Goal: Information Seeking & Learning: Learn about a topic

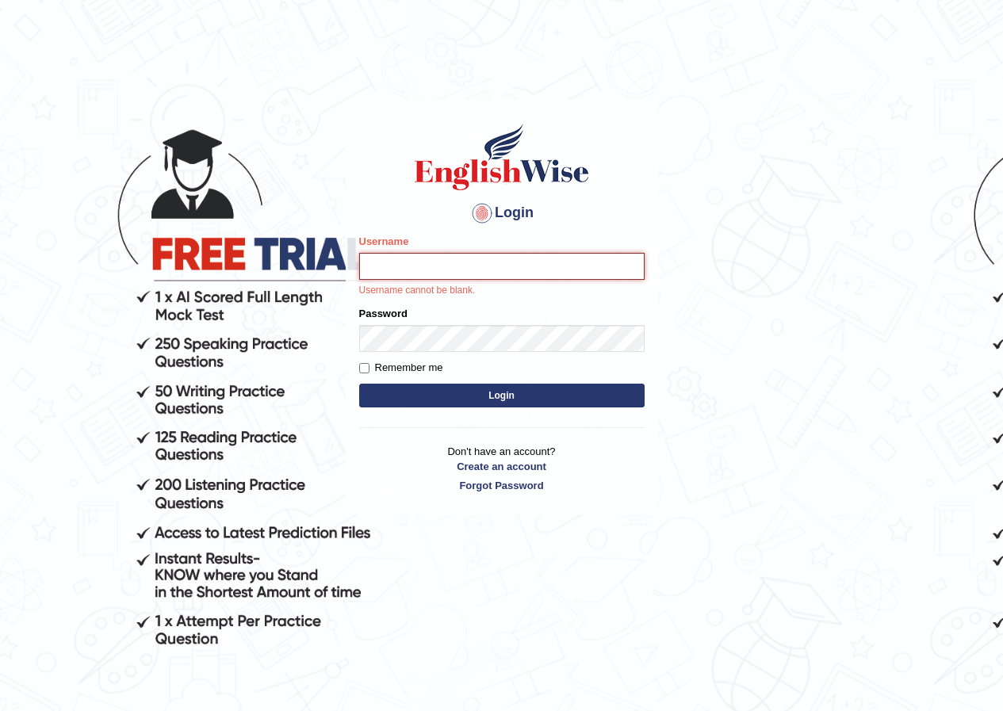
drag, startPoint x: 0, startPoint y: 0, endPoint x: 501, endPoint y: 257, distance: 563.2
click at [501, 257] on input "Username" at bounding box center [501, 266] width 285 height 27
type input "Ridhima1"
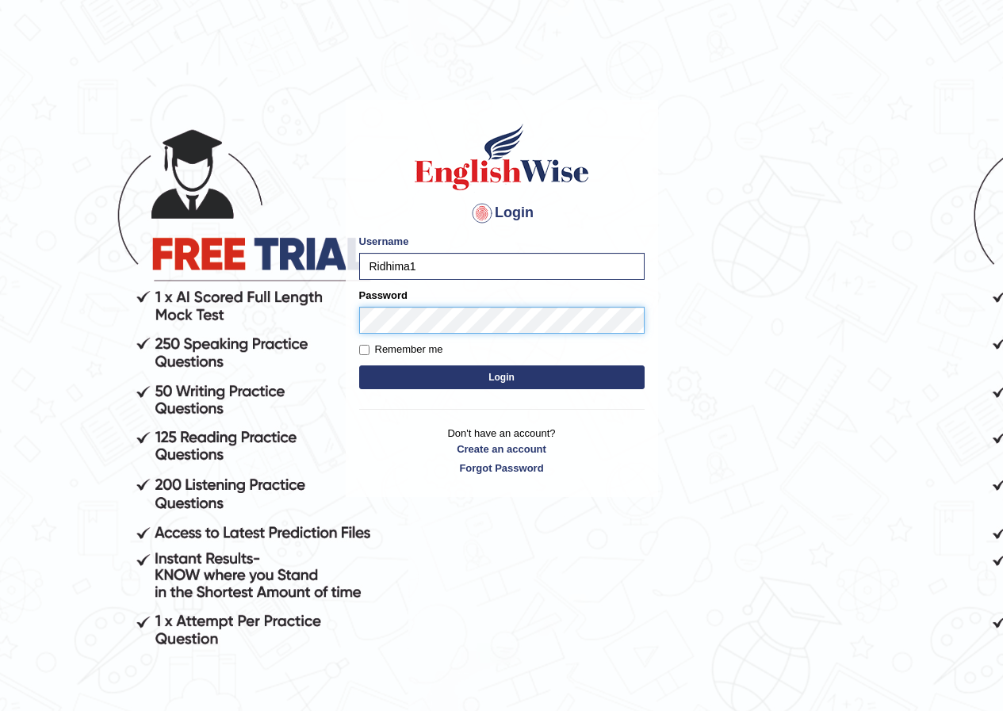
click at [359, 366] on button "Login" at bounding box center [501, 378] width 285 height 24
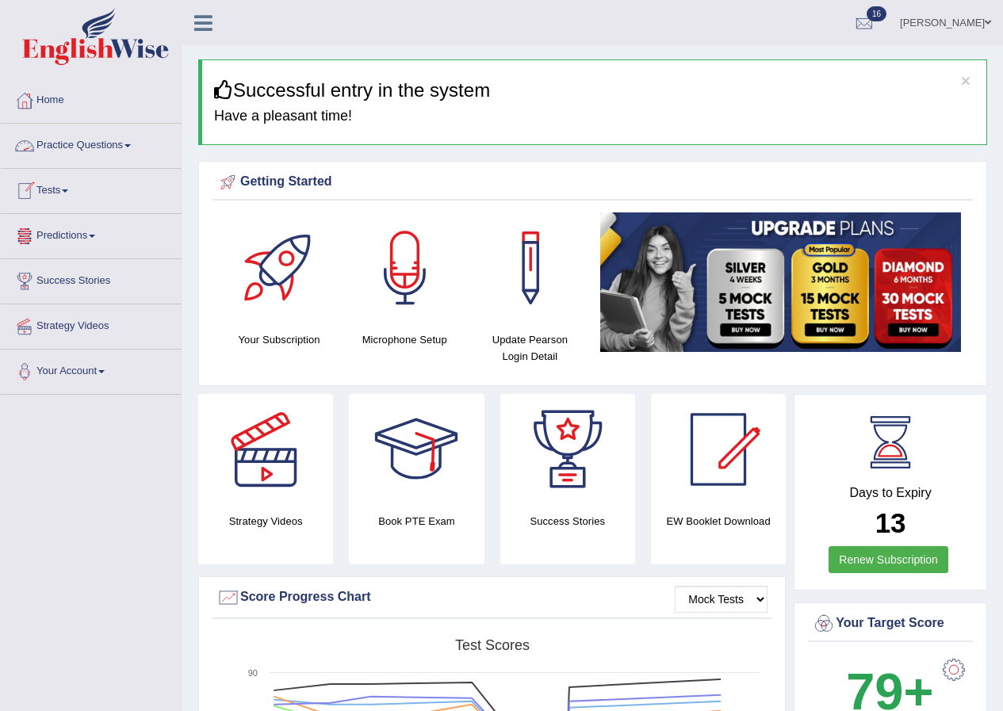
click at [68, 186] on link "Tests" at bounding box center [91, 189] width 181 height 40
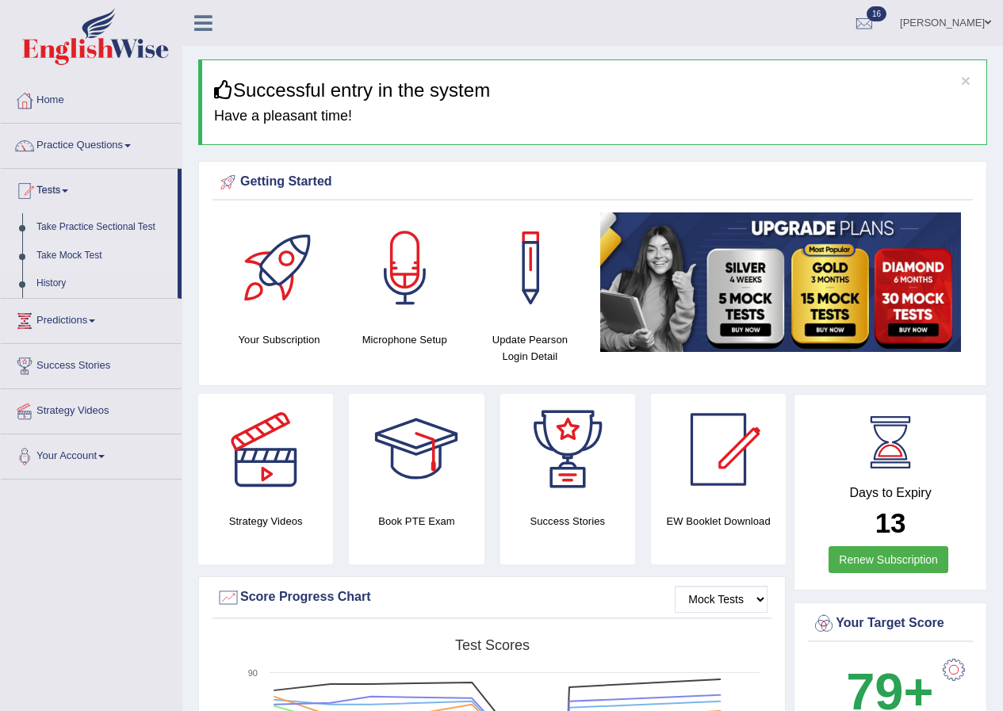
click at [49, 257] on link "Take Mock Test" at bounding box center [103, 256] width 148 height 29
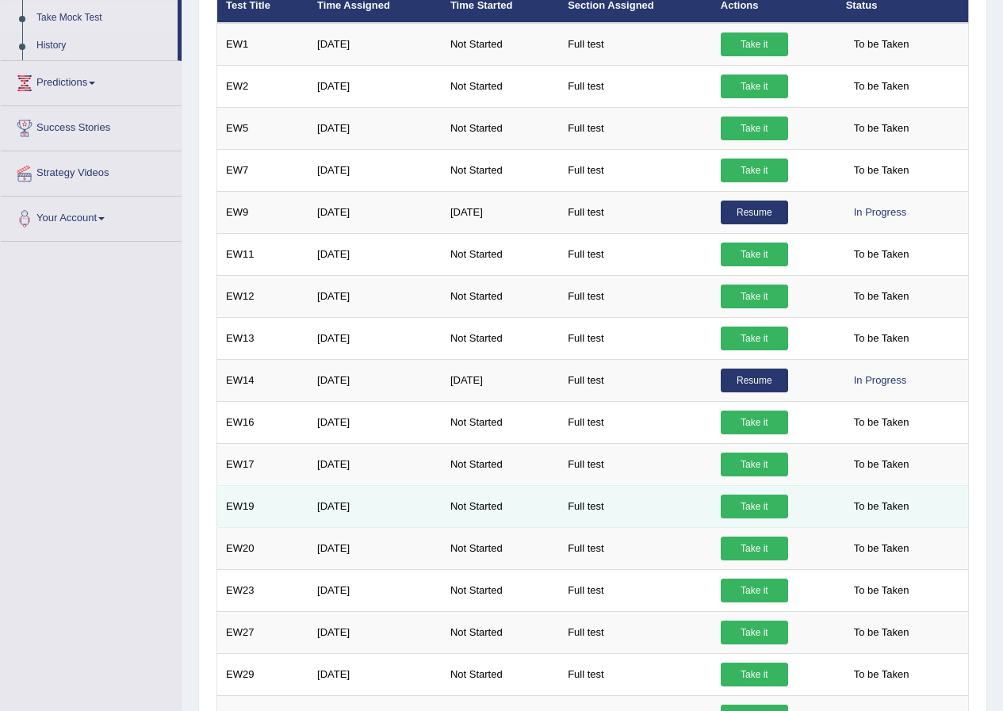
click at [757, 509] on link "Take it" at bounding box center [754, 507] width 67 height 24
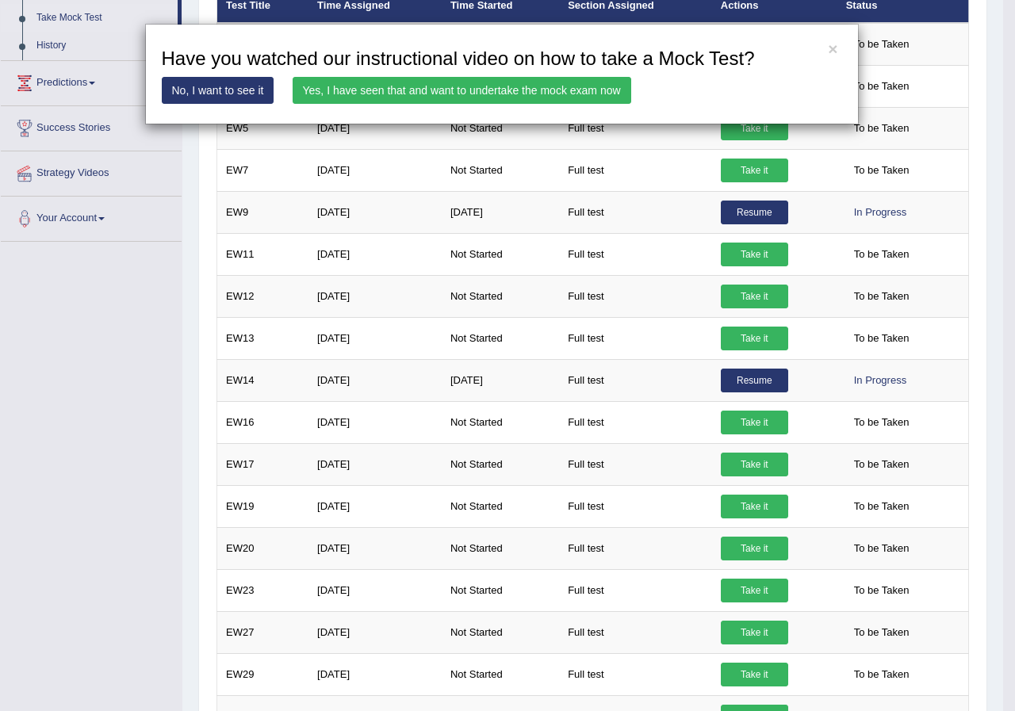
click at [358, 92] on link "Yes, I have seen that and want to undertake the mock exam now" at bounding box center [462, 90] width 339 height 27
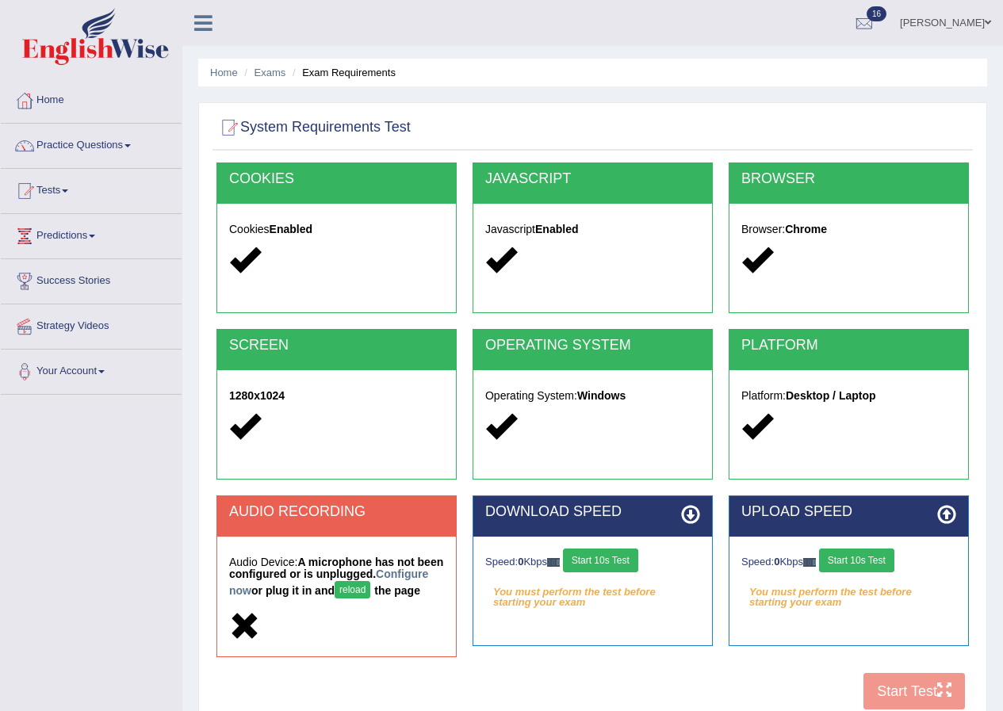
click at [634, 561] on button "Start 10s Test" at bounding box center [600, 561] width 75 height 24
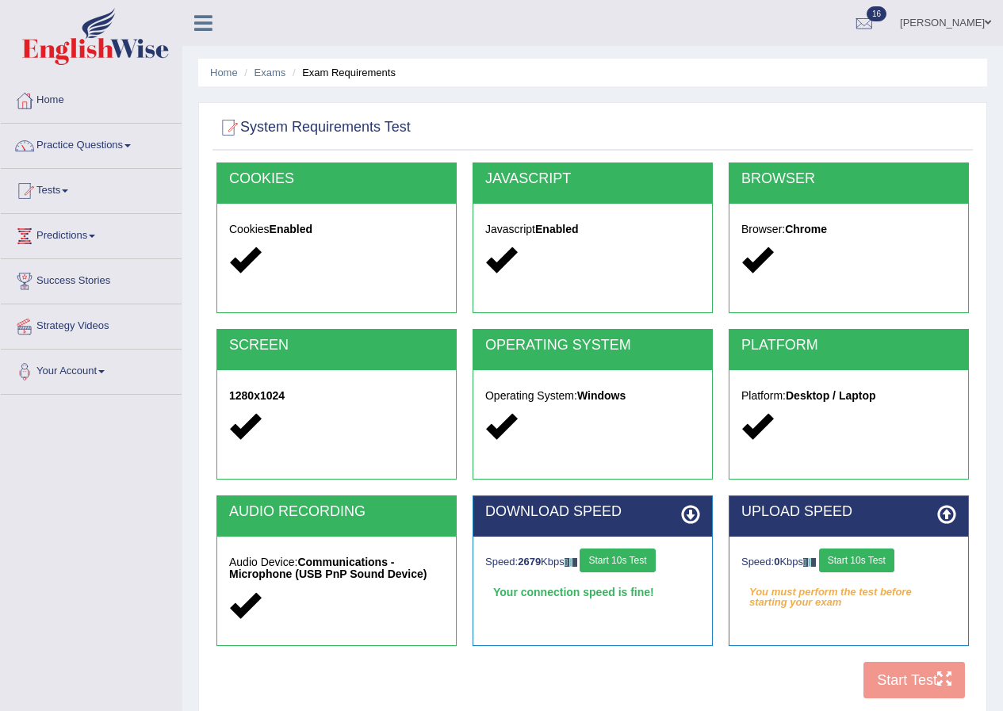
click at [875, 567] on button "Start 10s Test" at bounding box center [856, 561] width 75 height 24
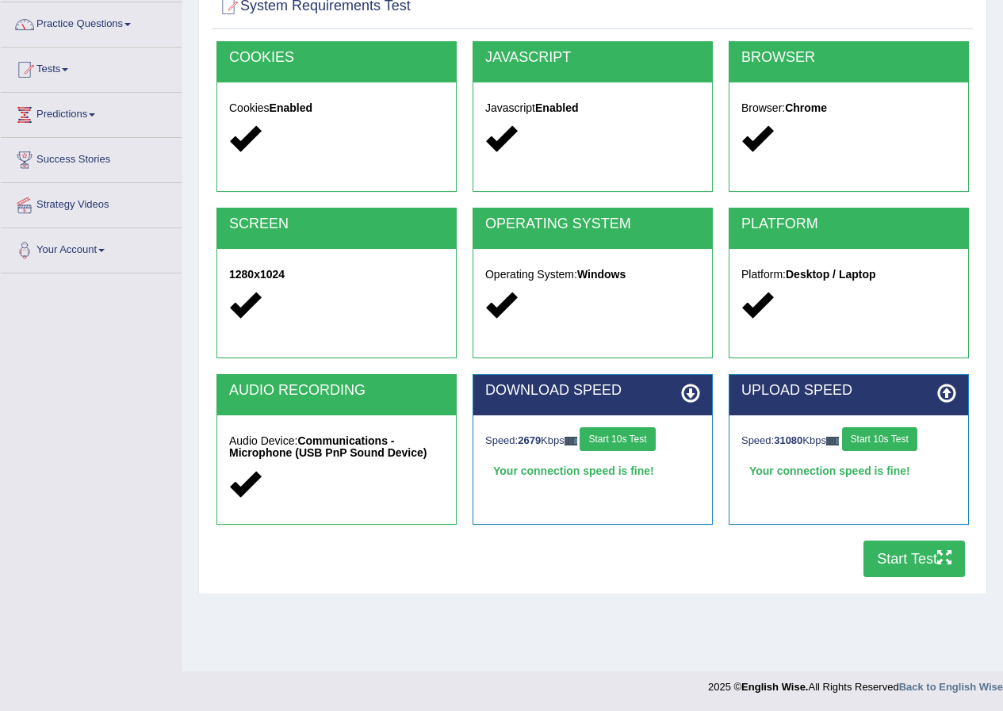
click at [888, 566] on button "Start Test" at bounding box center [915, 559] width 102 height 36
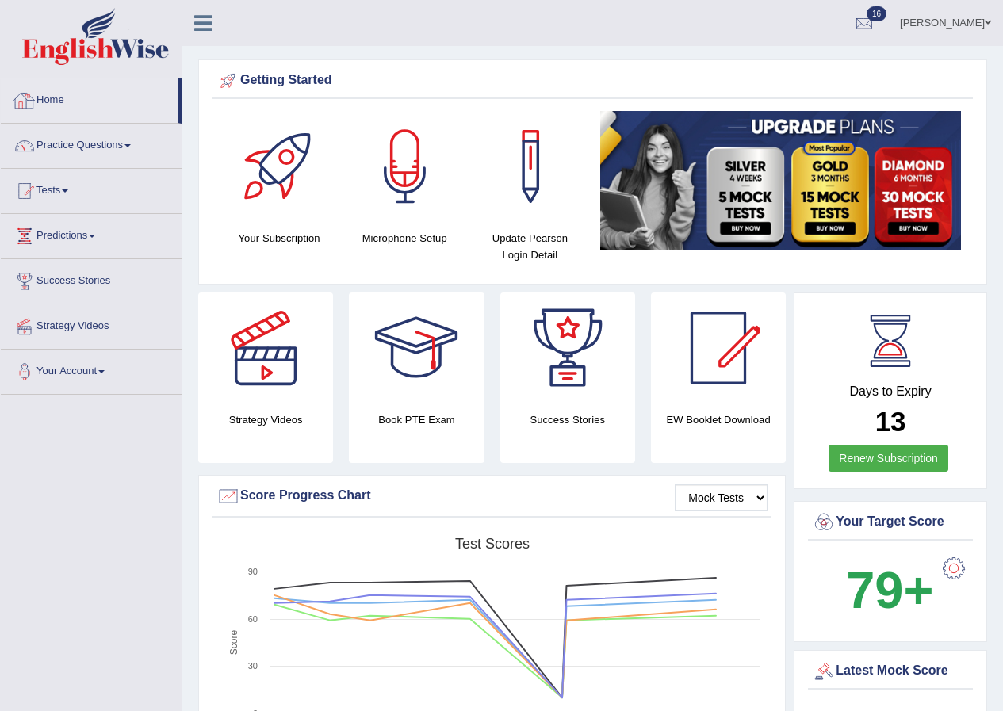
click at [81, 102] on link "Home" at bounding box center [89, 99] width 177 height 40
click at [988, 21] on span at bounding box center [988, 22] width 6 height 10
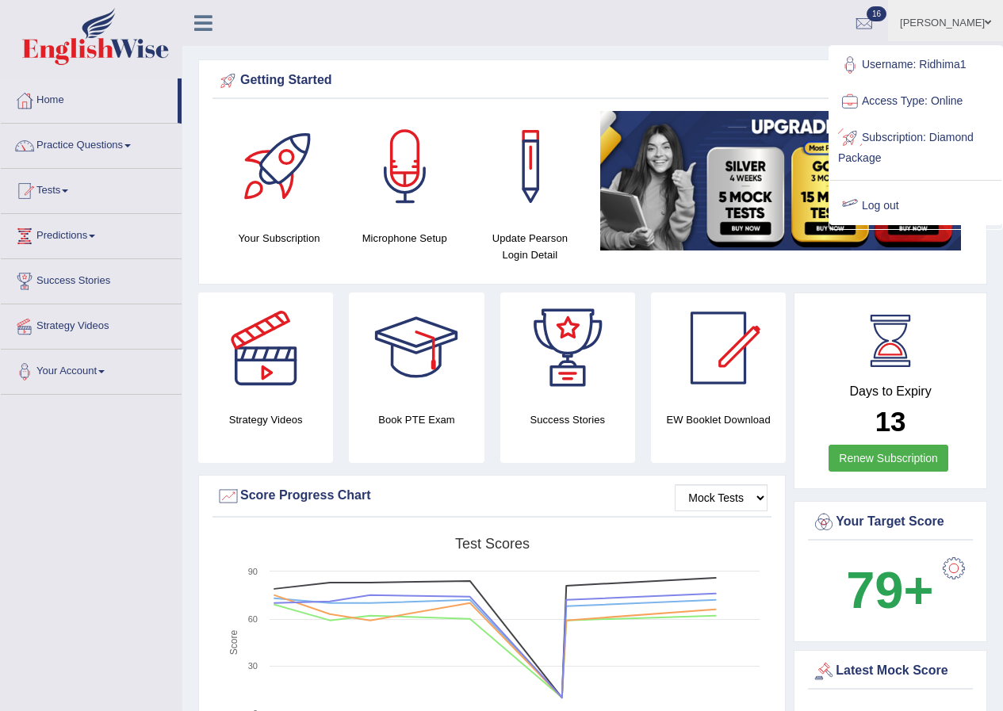
click at [910, 201] on link "Log out" at bounding box center [915, 206] width 171 height 36
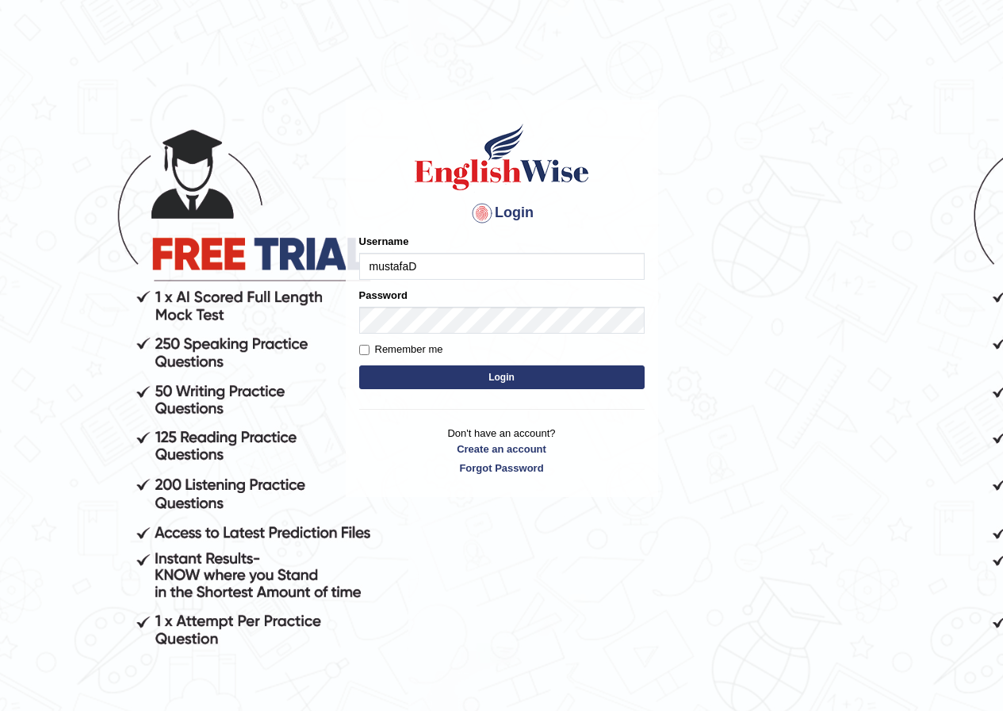
type input "mustafaD"
drag, startPoint x: 829, startPoint y: 102, endPoint x: 799, endPoint y: 195, distance: 98.1
click at [828, 105] on body "Login Please fix the following errors: Username mustafaD Password Remember me L…" at bounding box center [501, 405] width 1003 height 711
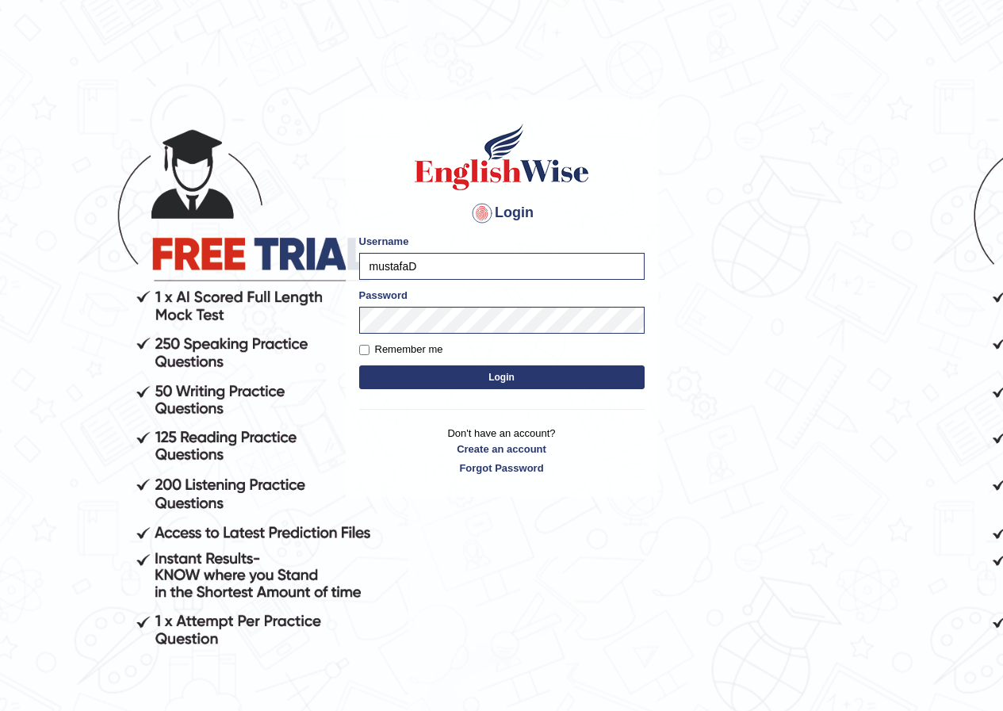
click at [603, 364] on form "Please fix the following errors: Username mustafaD Password Remember me Login" at bounding box center [501, 313] width 285 height 159
click at [607, 390] on form "Please fix the following errors: Username mustafaD Password Remember me Login" at bounding box center [501, 313] width 285 height 159
click at [605, 376] on button "Login" at bounding box center [501, 378] width 285 height 24
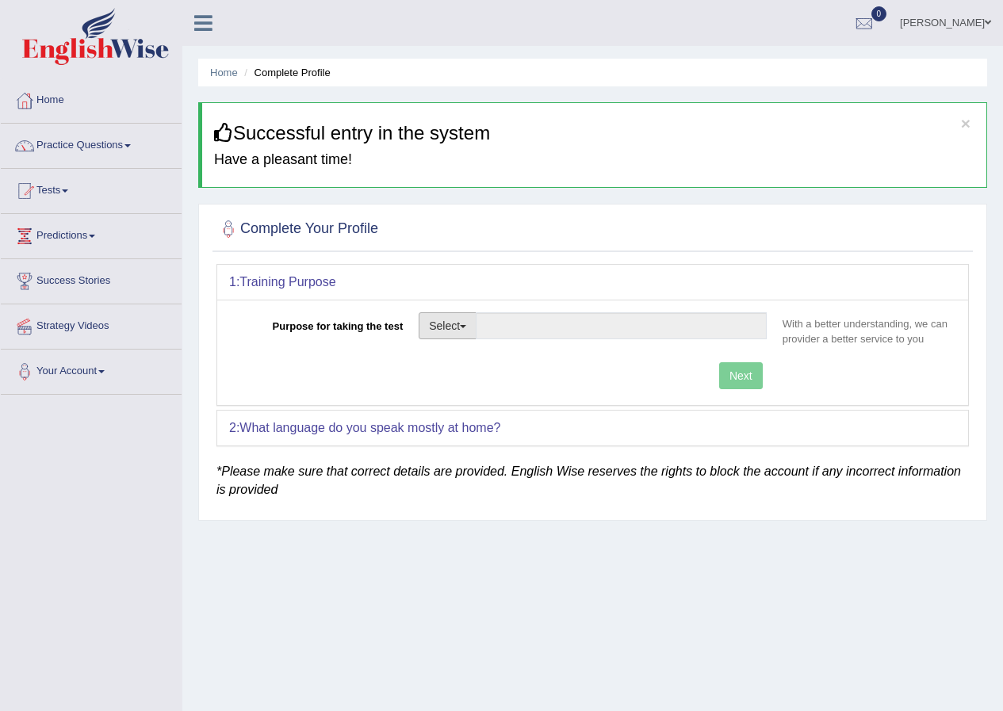
click at [477, 314] on button "Select" at bounding box center [448, 325] width 58 height 27
click at [482, 358] on link "Student Visa" at bounding box center [490, 360] width 141 height 21
click at [450, 365] on div "Next" at bounding box center [502, 377] width 546 height 31
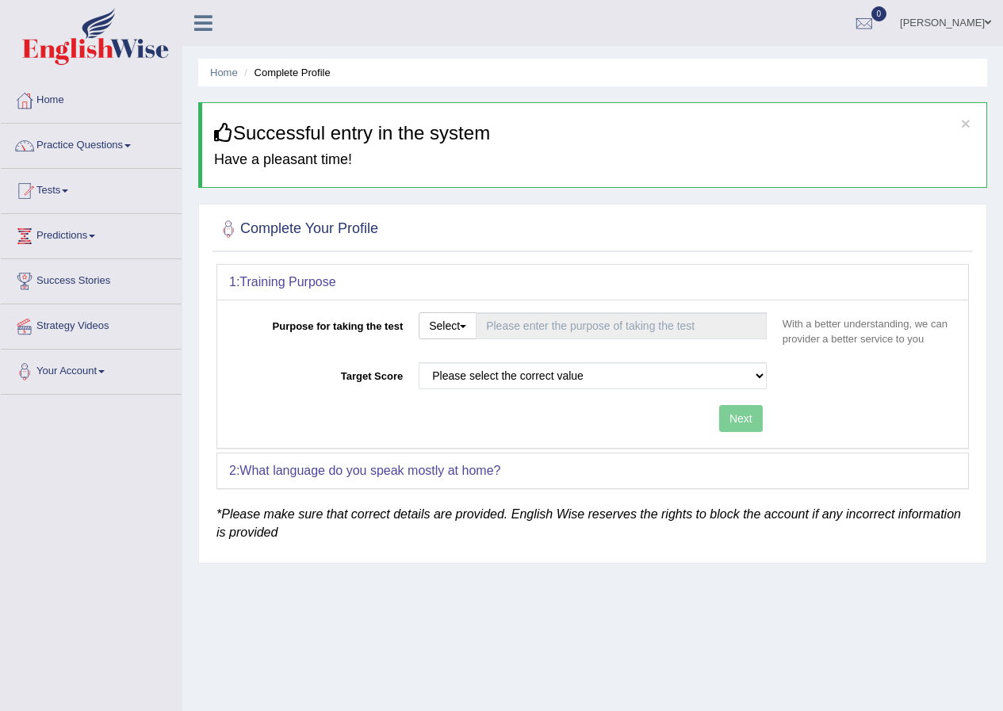
type input "Student Visa"
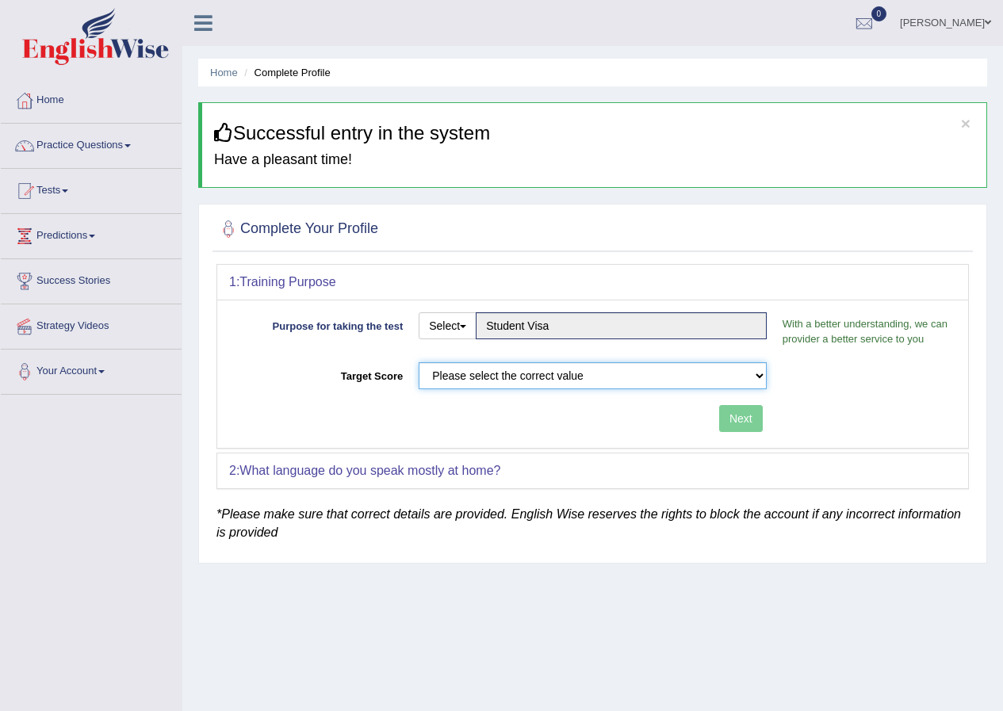
click at [614, 379] on select "Please select the correct value 50 (6 bands) 58 (6.5 bands) 65 (7 bands) 79 (8 …" at bounding box center [593, 375] width 348 height 27
select select "58"
click at [419, 362] on select "Please select the correct value 50 (6 bands) 58 (6.5 bands) 65 (7 bands) 79 (8 …" at bounding box center [593, 375] width 348 height 27
click at [718, 415] on div "Next" at bounding box center [502, 420] width 546 height 31
click at [736, 415] on button "Next" at bounding box center [741, 418] width 44 height 27
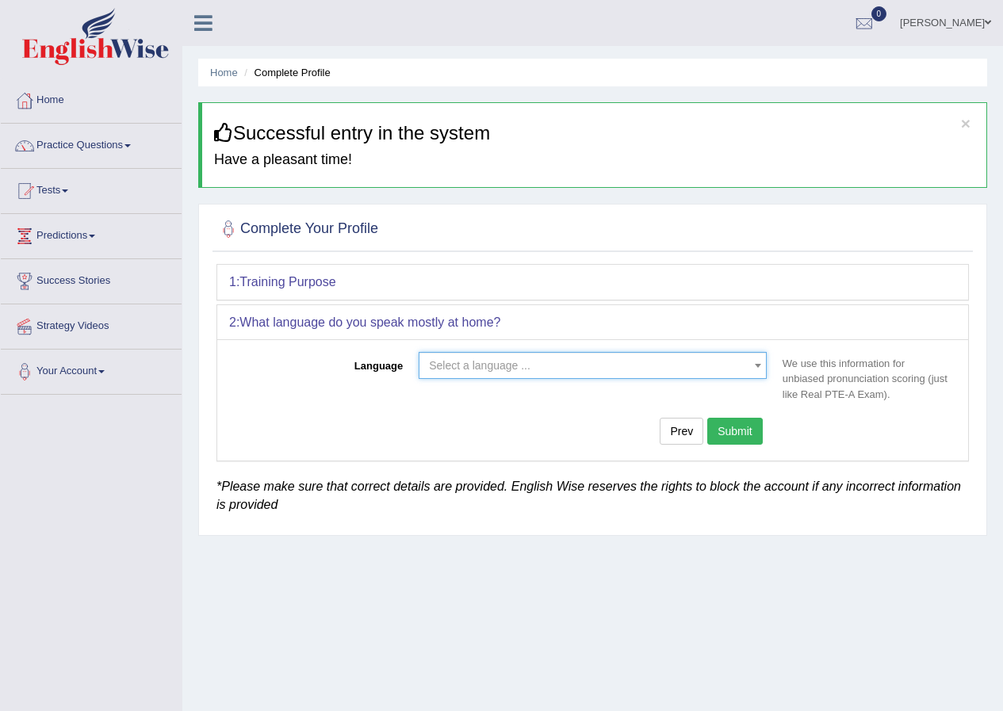
click at [617, 364] on span "Select a language ..." at bounding box center [588, 366] width 318 height 16
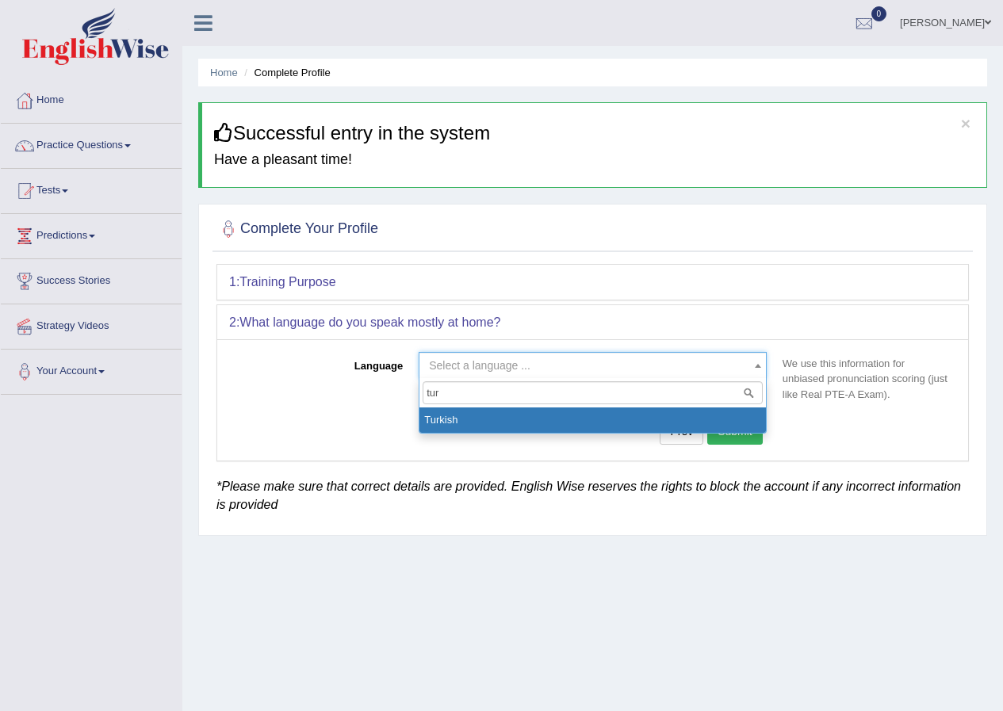
type input "tur"
select select "Turkish"
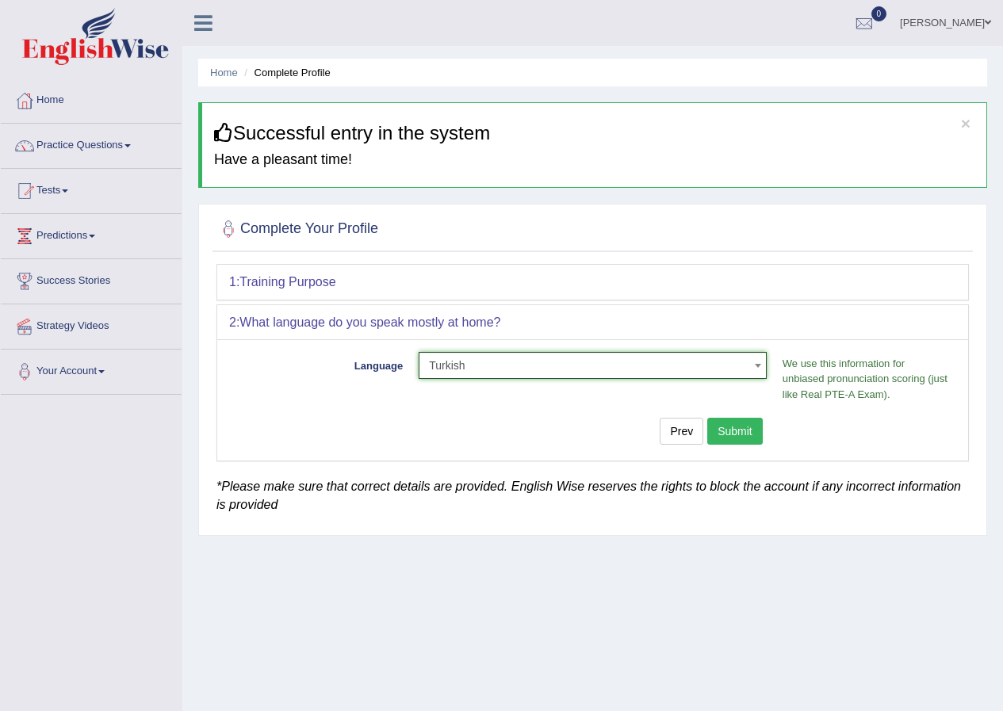
click at [748, 439] on button "Submit" at bounding box center [735, 431] width 56 height 27
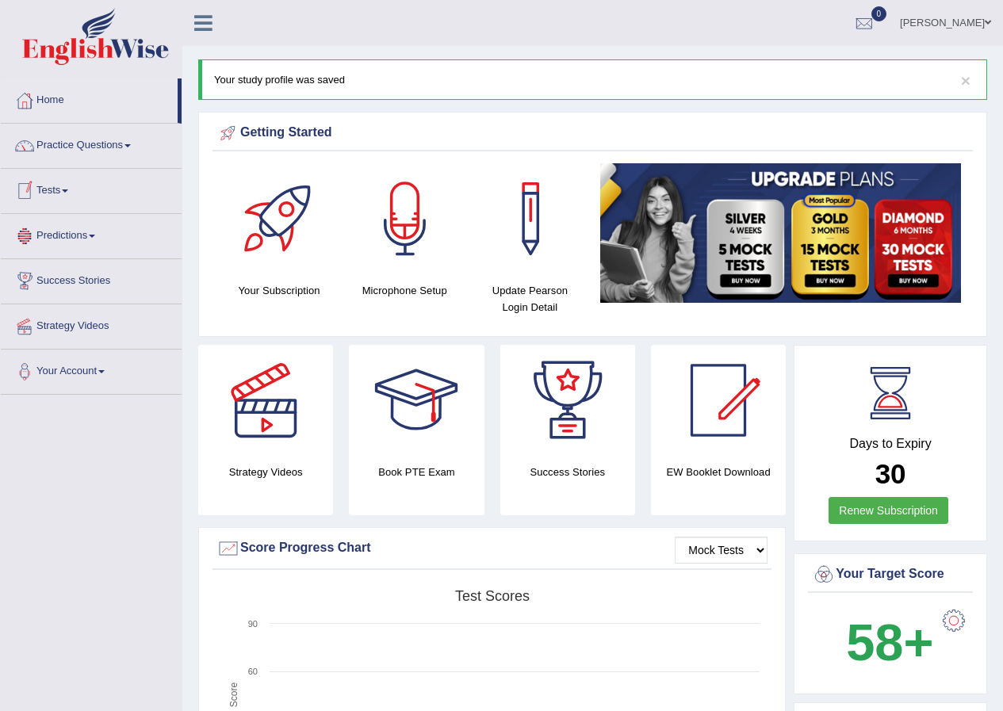
click at [102, 290] on link "Success Stories" at bounding box center [91, 279] width 181 height 40
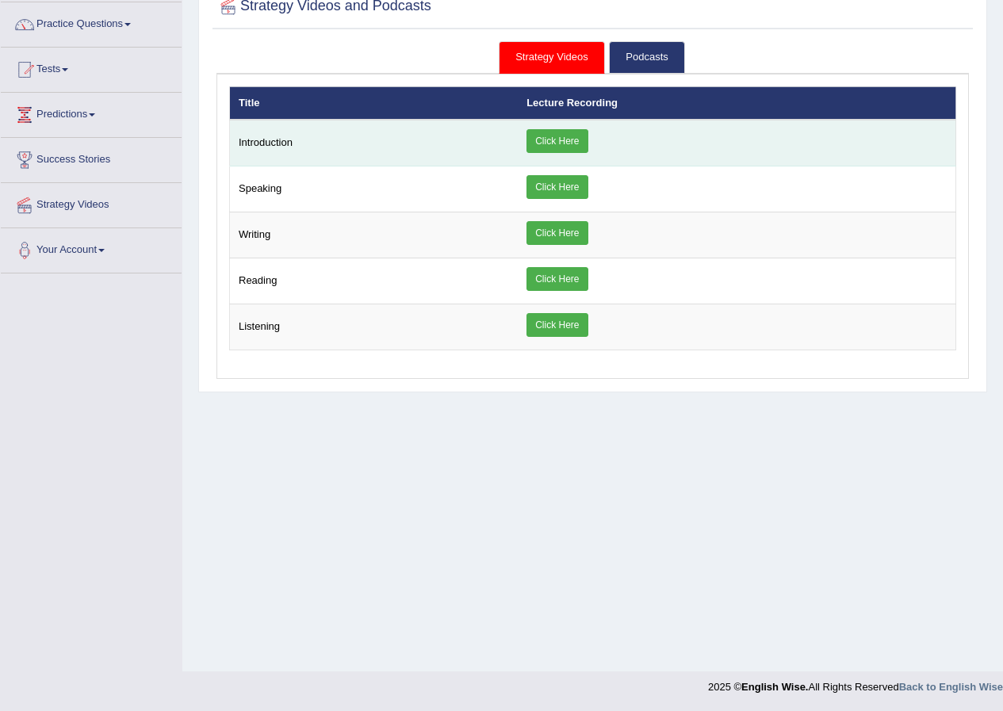
scroll to position [121, 0]
click at [548, 147] on link "Click Here" at bounding box center [557, 141] width 61 height 24
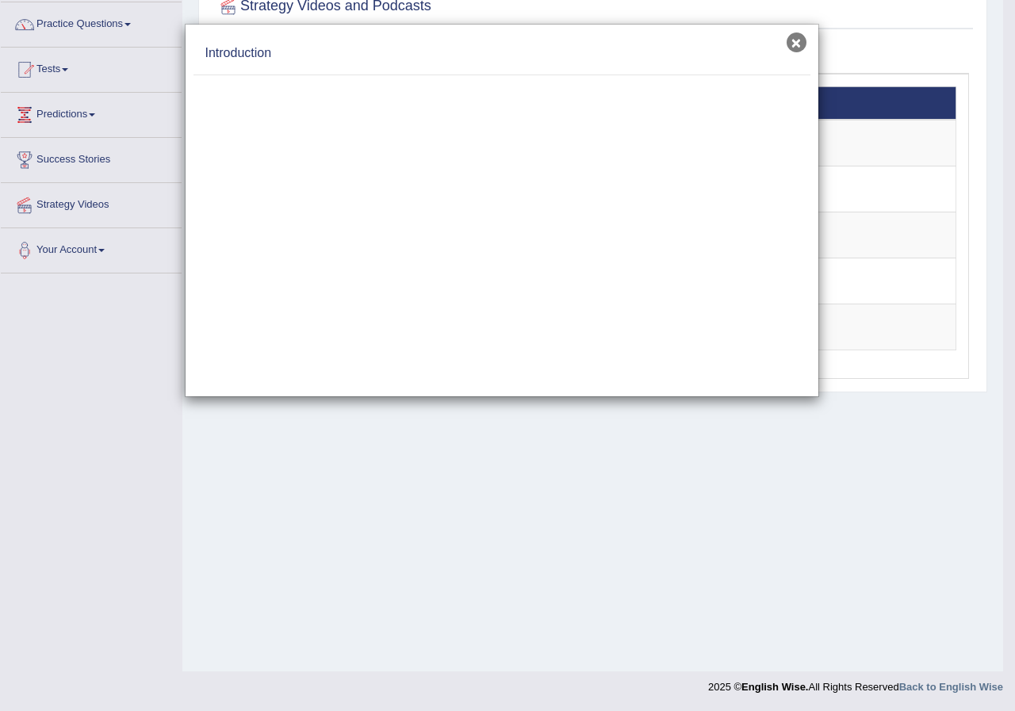
click at [796, 52] on button "×" at bounding box center [797, 43] width 20 height 20
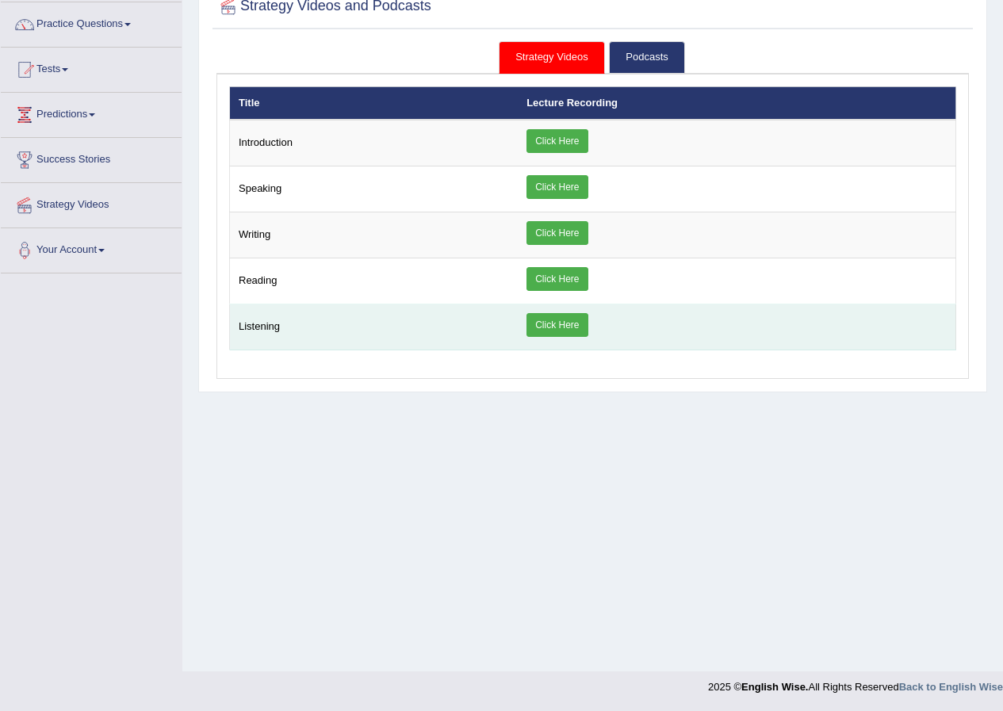
click at [561, 329] on link "Click Here" at bounding box center [557, 325] width 61 height 24
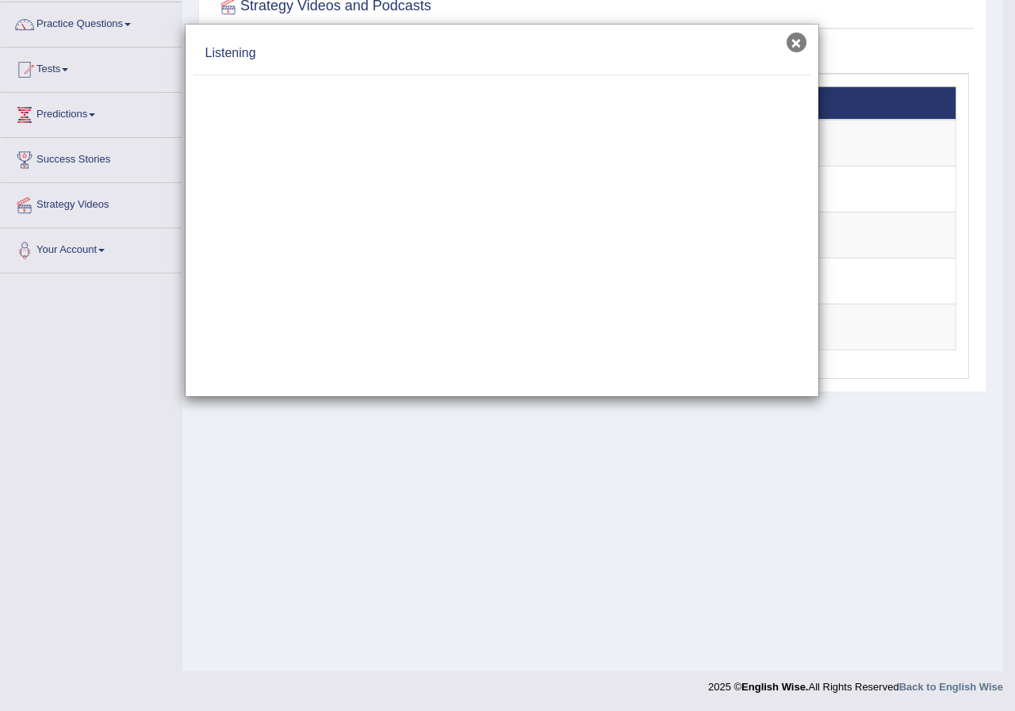
click at [796, 49] on button "×" at bounding box center [797, 43] width 20 height 20
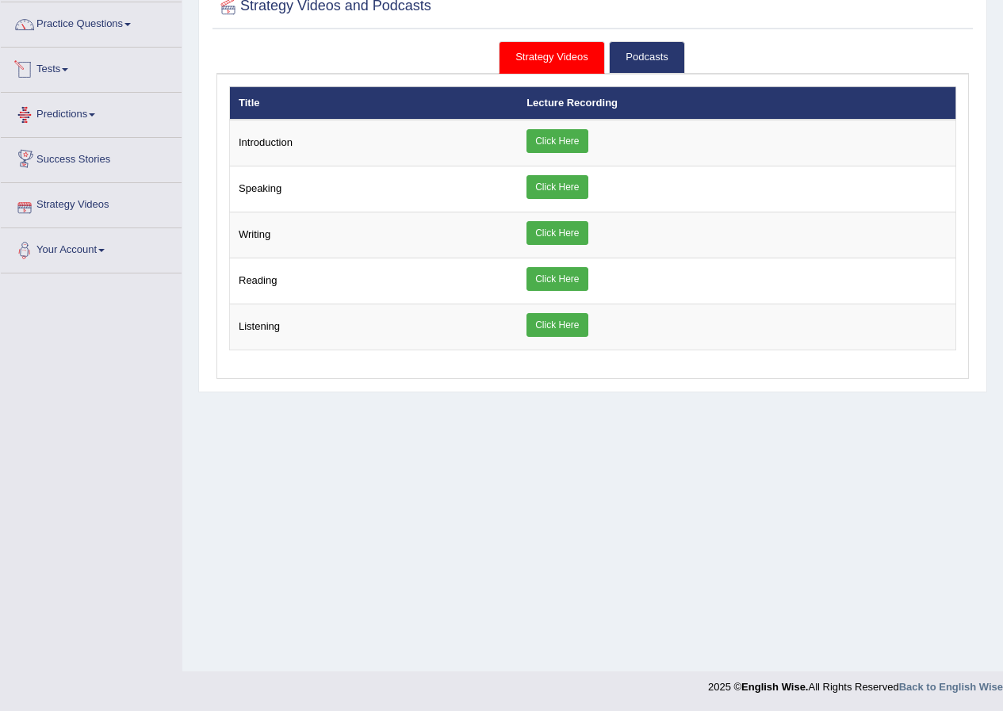
click at [66, 71] on link "Tests" at bounding box center [91, 68] width 181 height 40
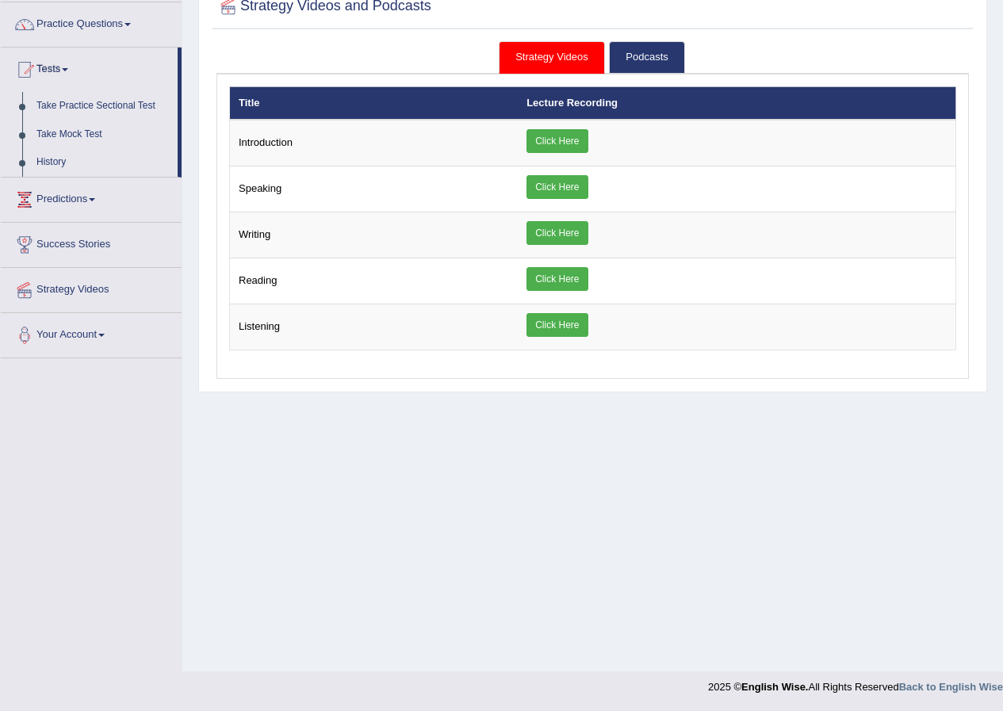
click at [66, 71] on link "Tests" at bounding box center [89, 68] width 177 height 40
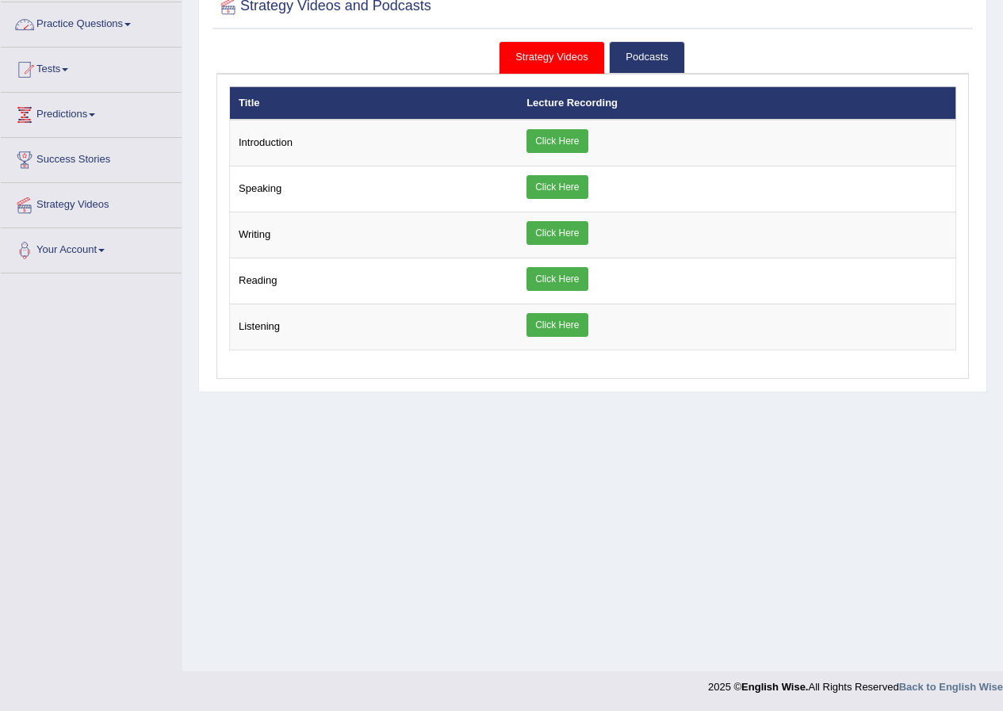
click at [125, 32] on link "Practice Questions" at bounding box center [91, 22] width 181 height 40
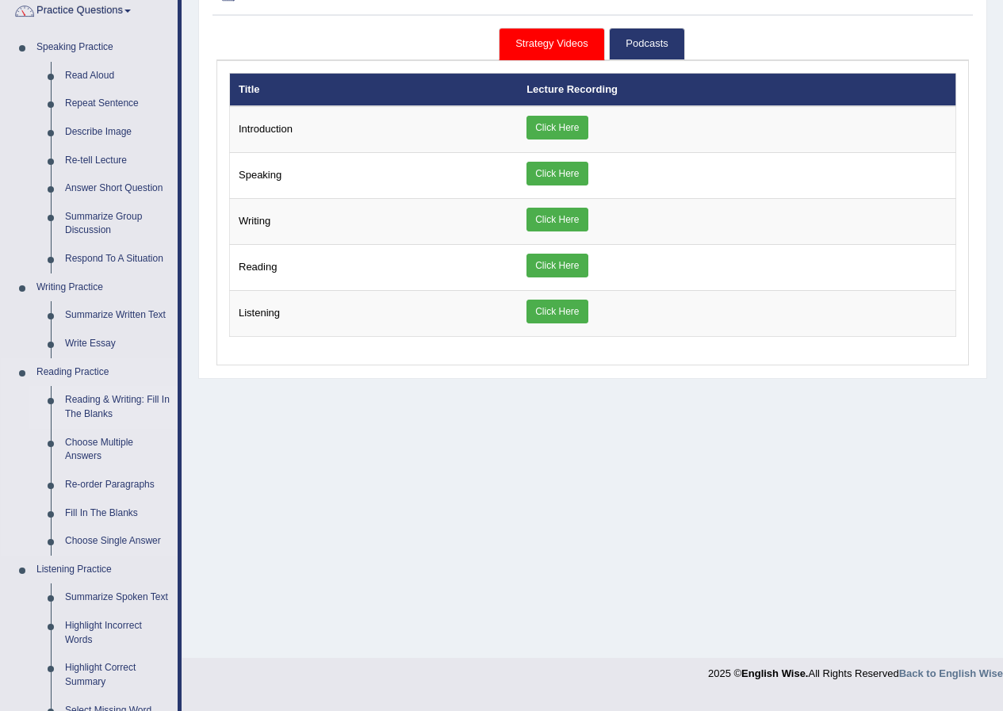
scroll to position [0, 0]
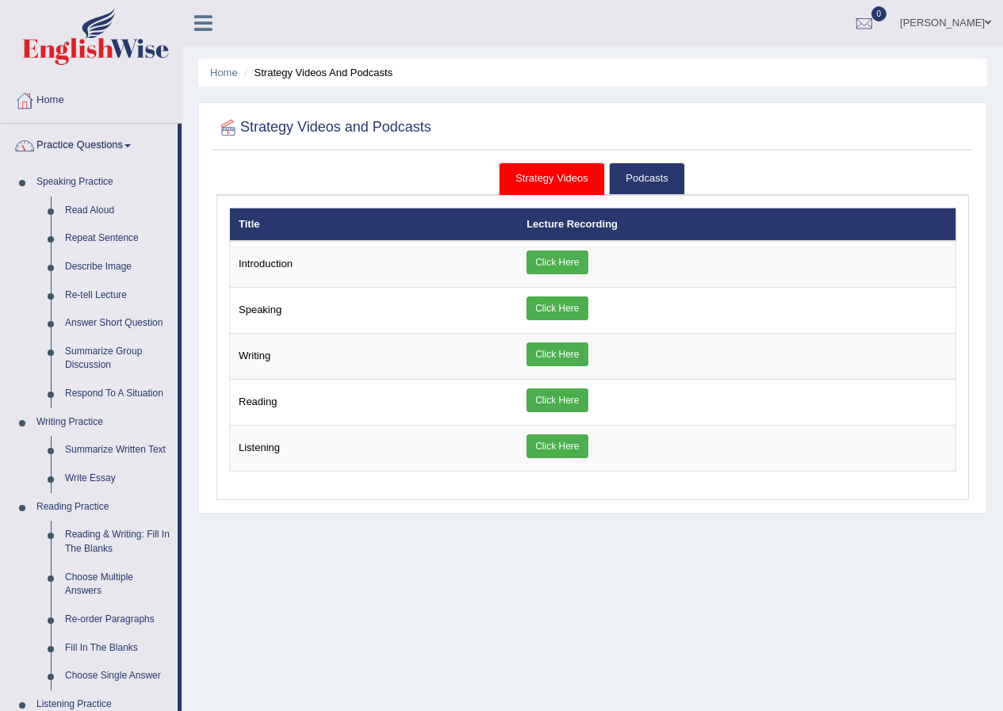
click at [94, 182] on link "Speaking Practice" at bounding box center [103, 182] width 148 height 29
click at [91, 232] on link "Repeat Sentence" at bounding box center [118, 238] width 120 height 29
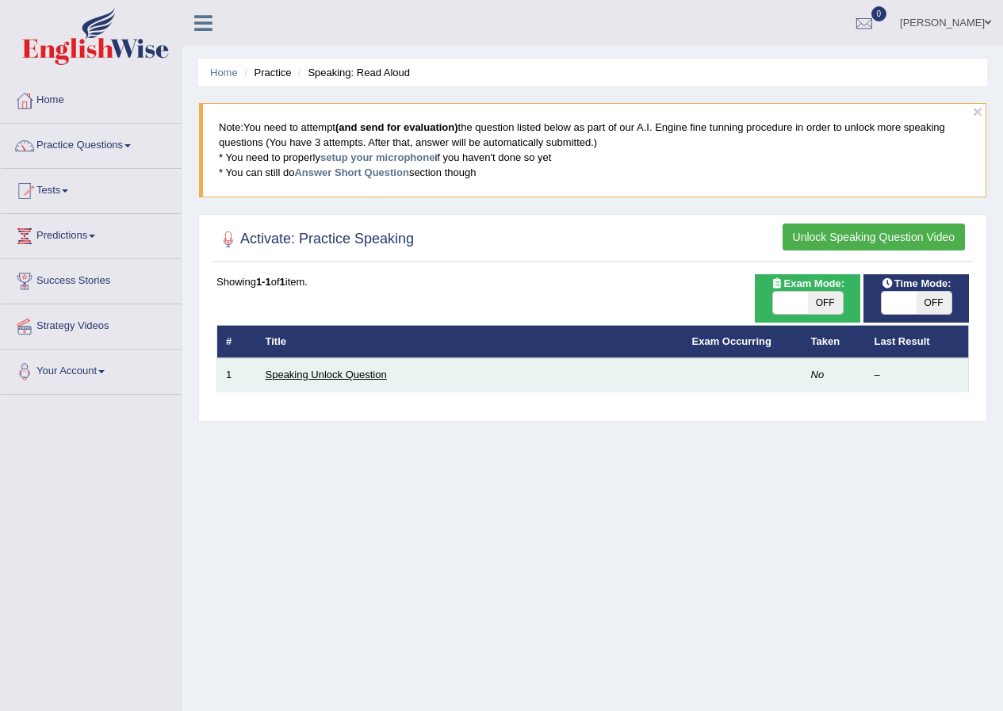
click at [307, 371] on link "Speaking Unlock Question" at bounding box center [326, 375] width 121 height 12
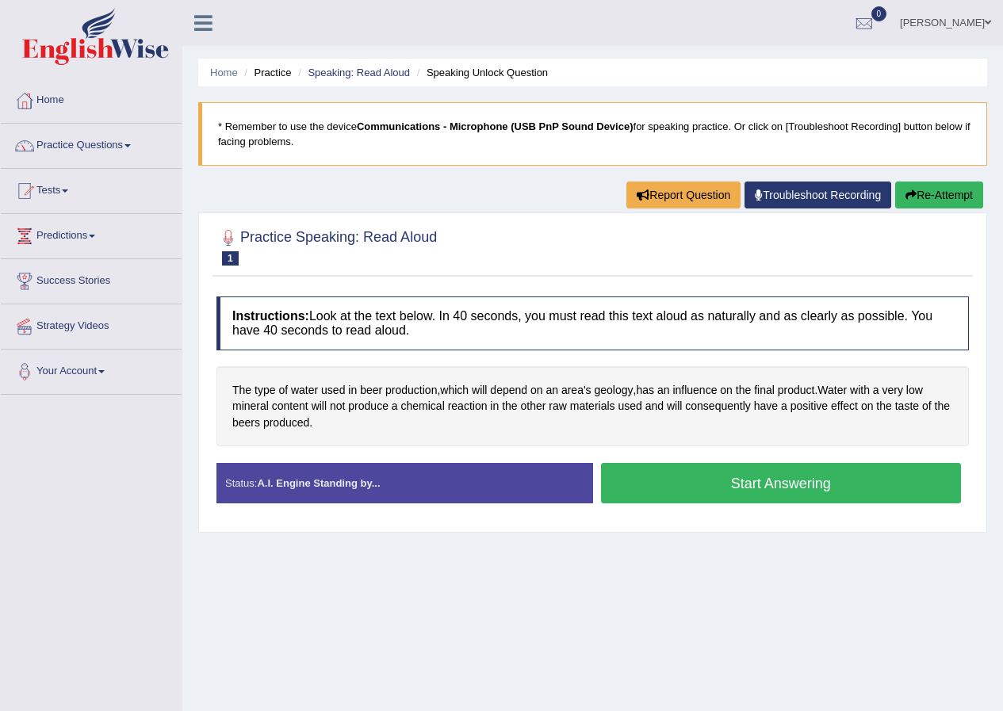
click at [681, 496] on button "Start Answering" at bounding box center [781, 483] width 361 height 40
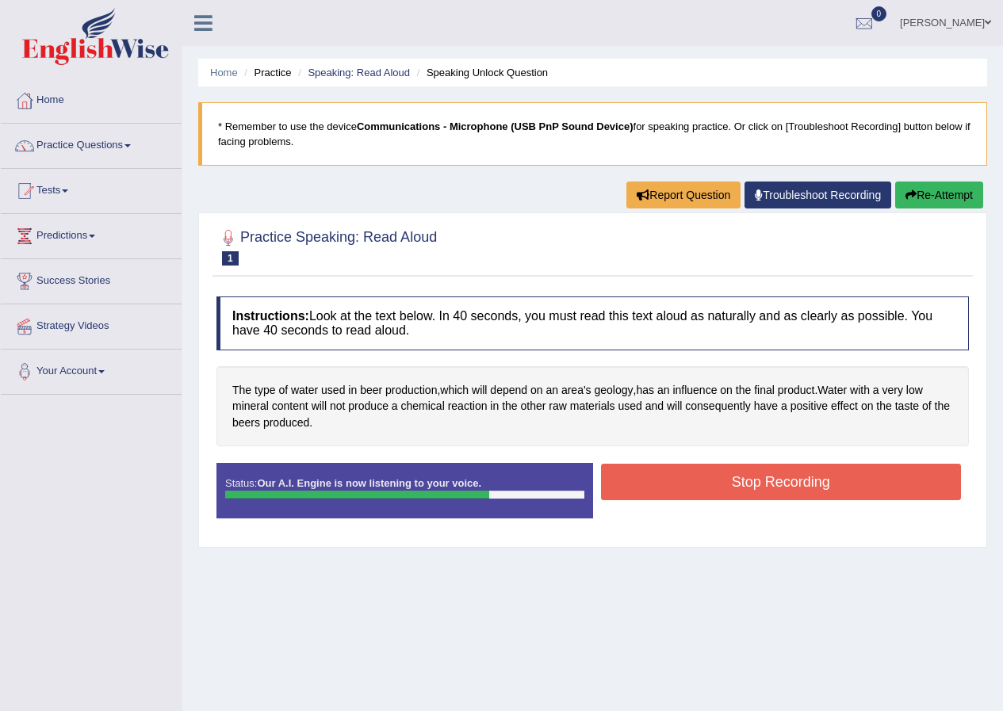
click at [638, 478] on button "Stop Recording" at bounding box center [781, 482] width 361 height 36
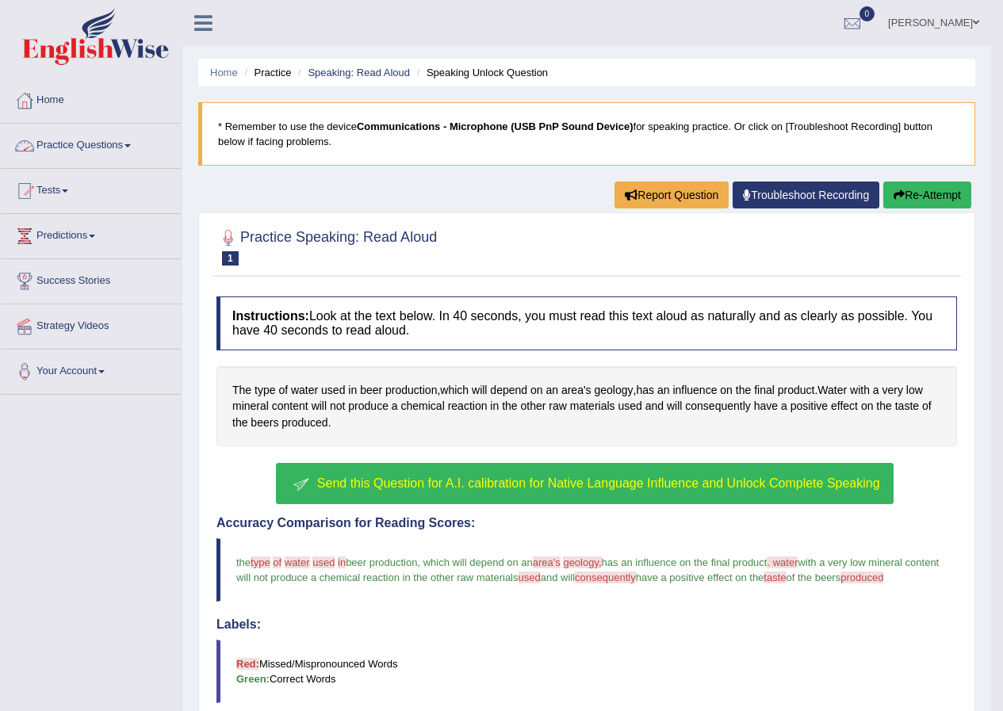
click at [121, 142] on link "Practice Questions" at bounding box center [91, 144] width 181 height 40
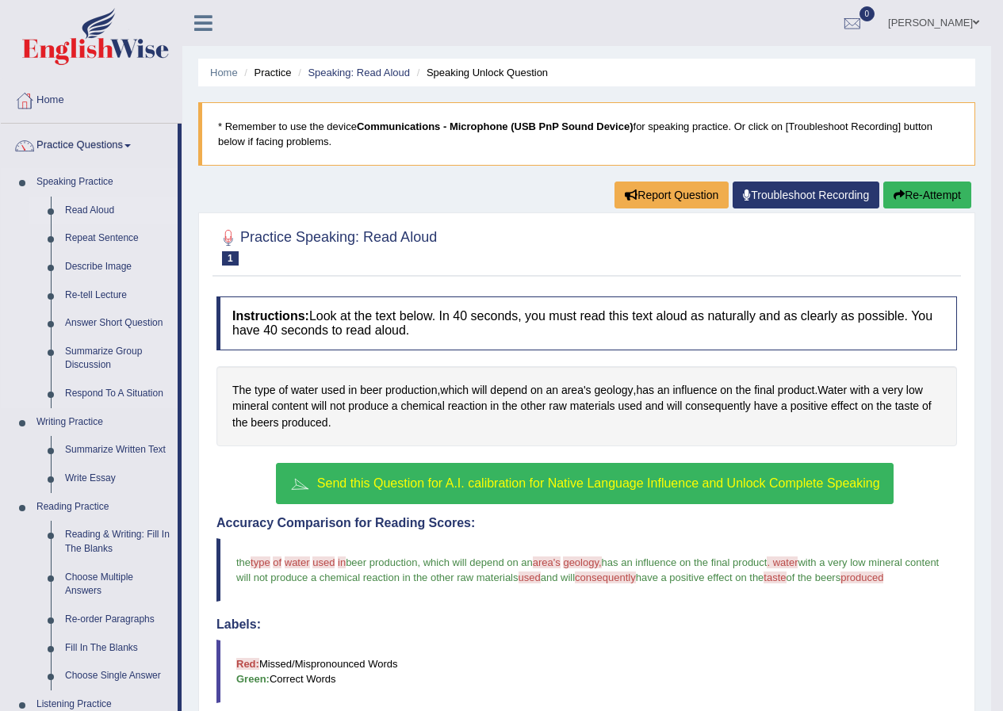
click at [100, 208] on link "Read Aloud" at bounding box center [118, 211] width 120 height 29
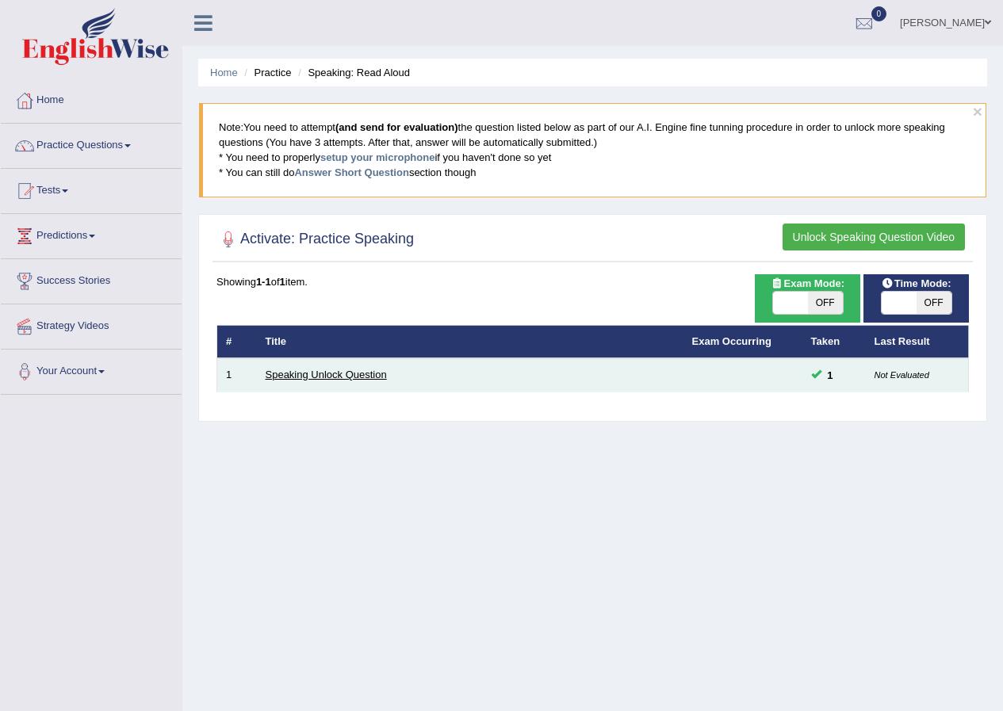
click at [346, 371] on link "Speaking Unlock Question" at bounding box center [326, 375] width 121 height 12
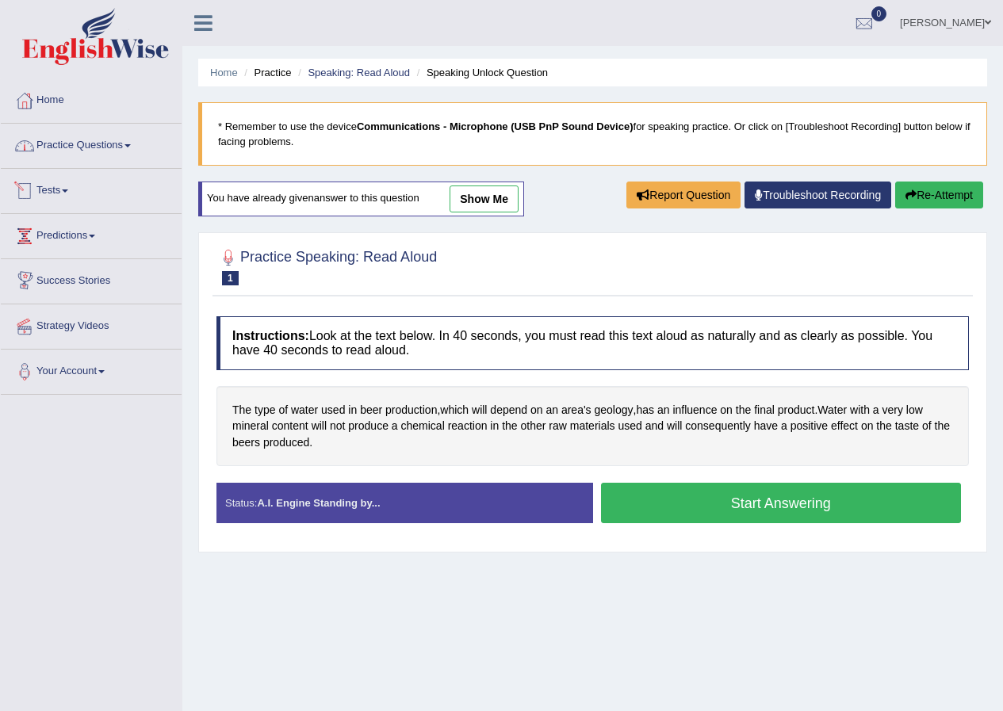
click at [124, 147] on link "Practice Questions" at bounding box center [91, 144] width 181 height 40
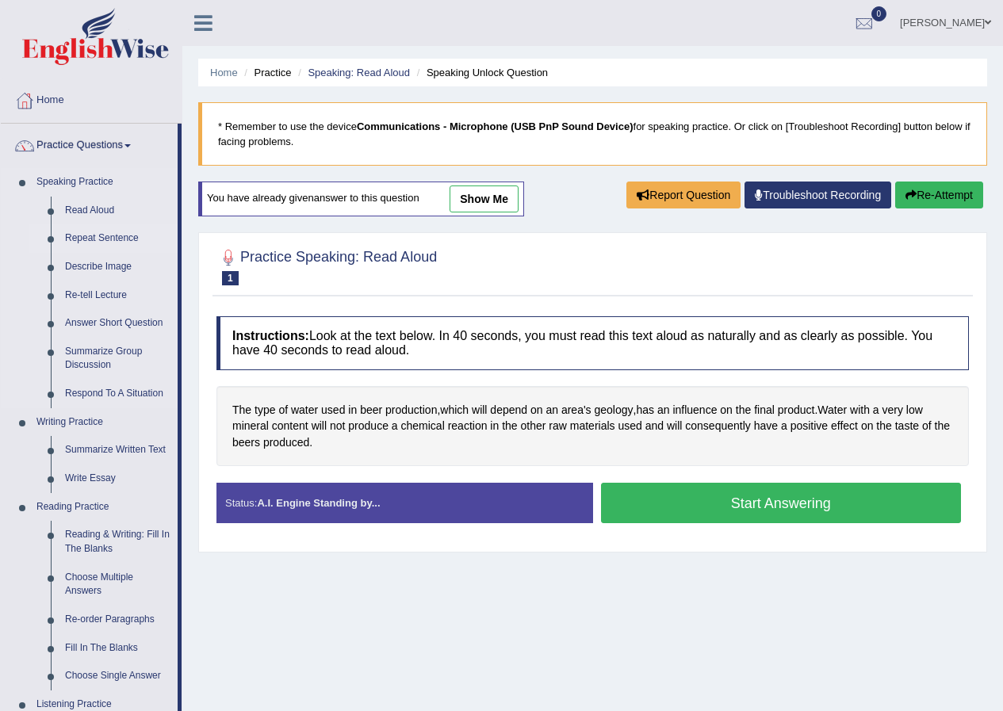
click at [105, 239] on link "Repeat Sentence" at bounding box center [118, 238] width 120 height 29
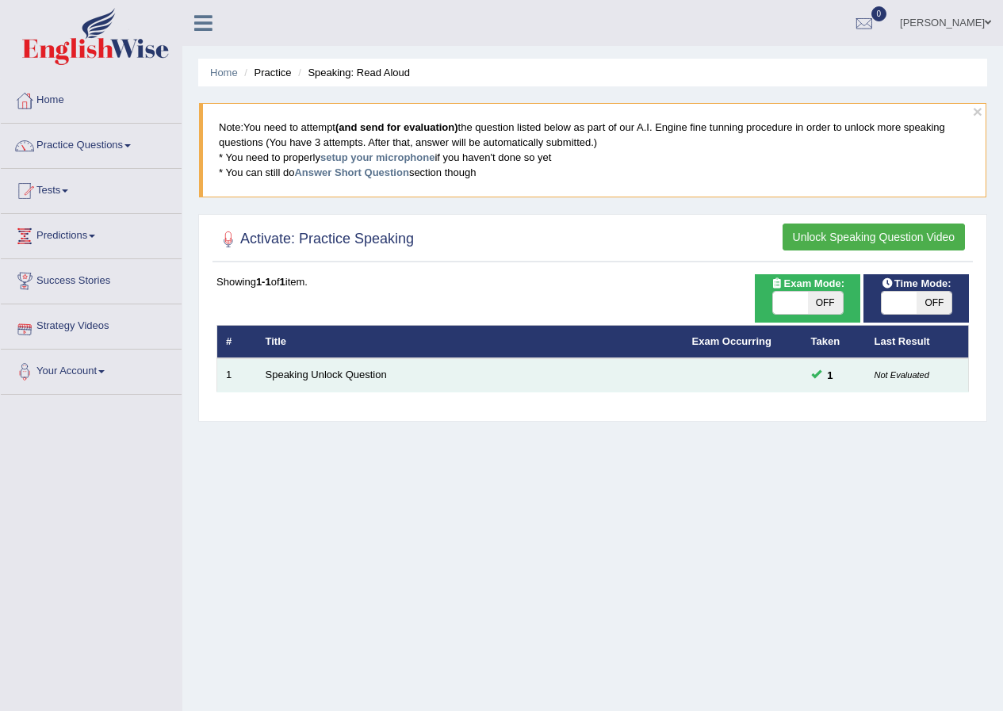
click at [324, 381] on td "Speaking Unlock Question" at bounding box center [470, 374] width 427 height 33
click at [325, 377] on link "Speaking Unlock Question" at bounding box center [326, 375] width 121 height 12
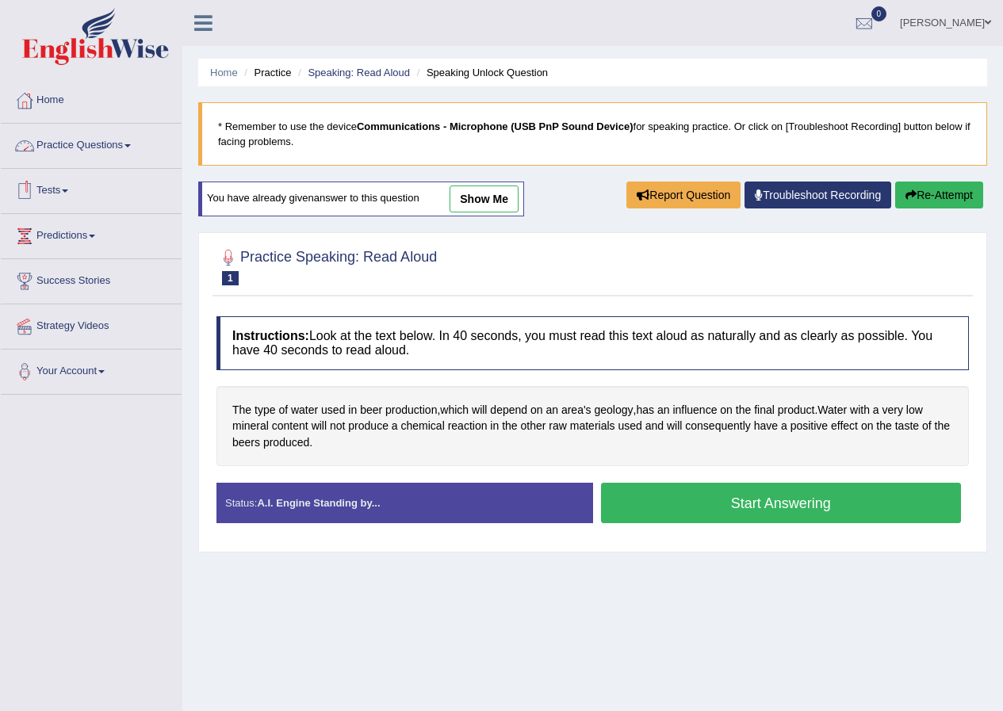
click at [94, 151] on link "Practice Questions" at bounding box center [91, 144] width 181 height 40
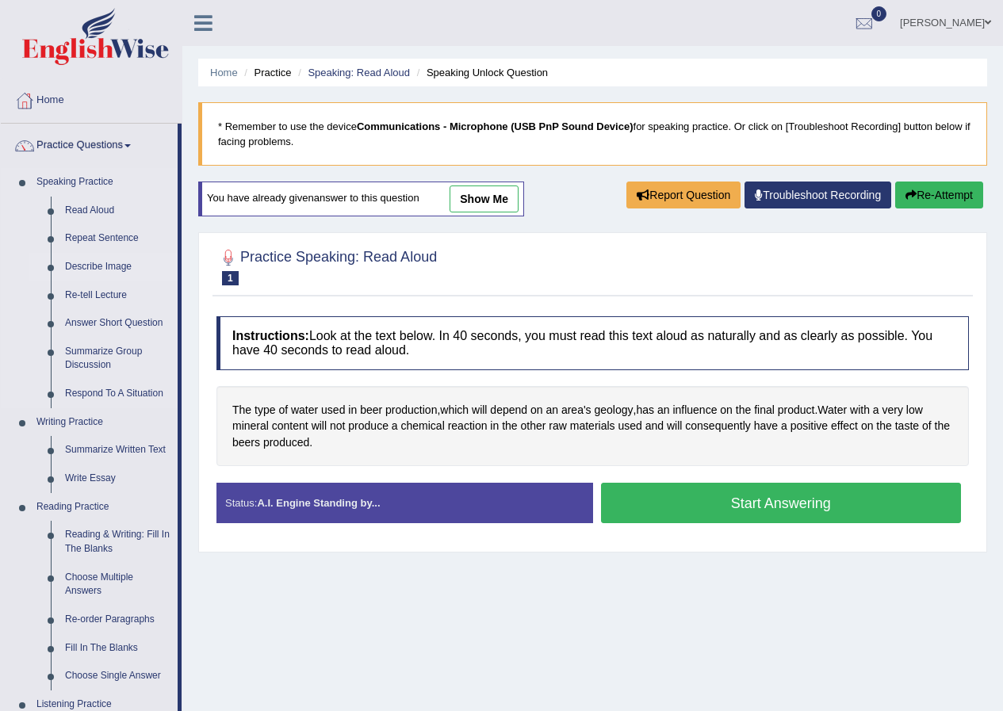
click at [93, 262] on link "Describe Image" at bounding box center [118, 267] width 120 height 29
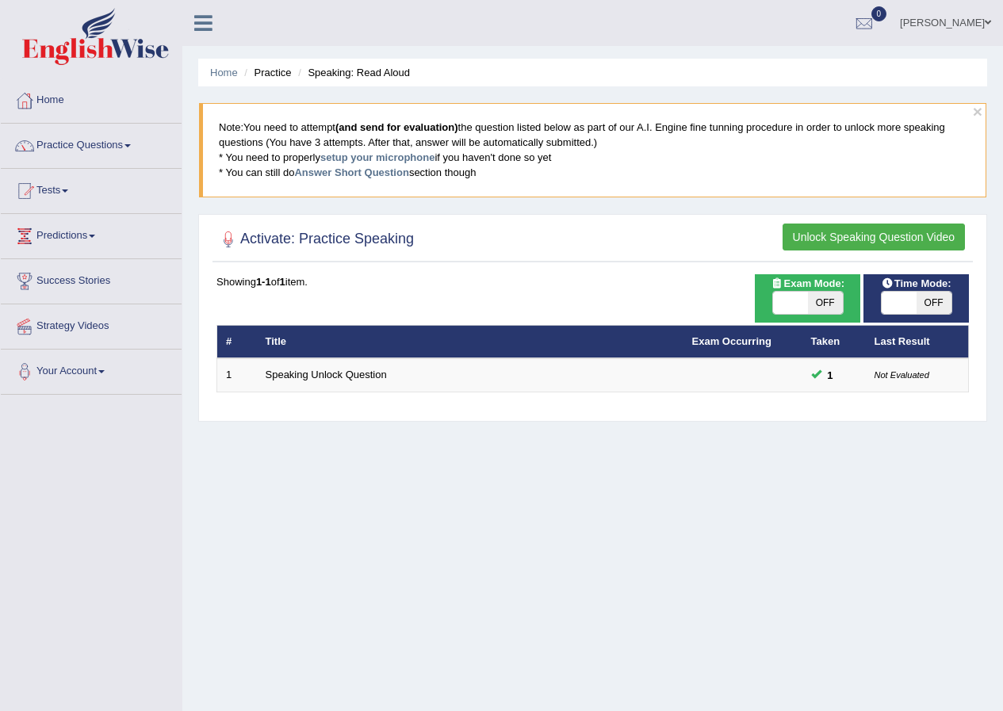
click at [838, 246] on button "Unlock Speaking Question Video" at bounding box center [874, 237] width 182 height 27
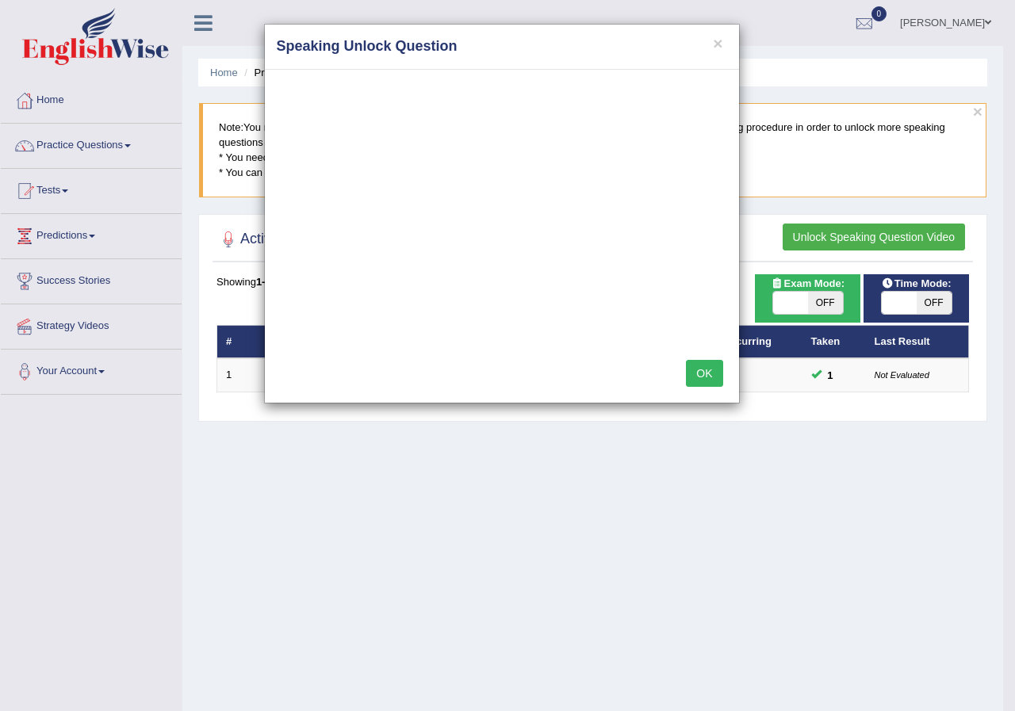
click at [698, 373] on button "OK" at bounding box center [704, 373] width 36 height 27
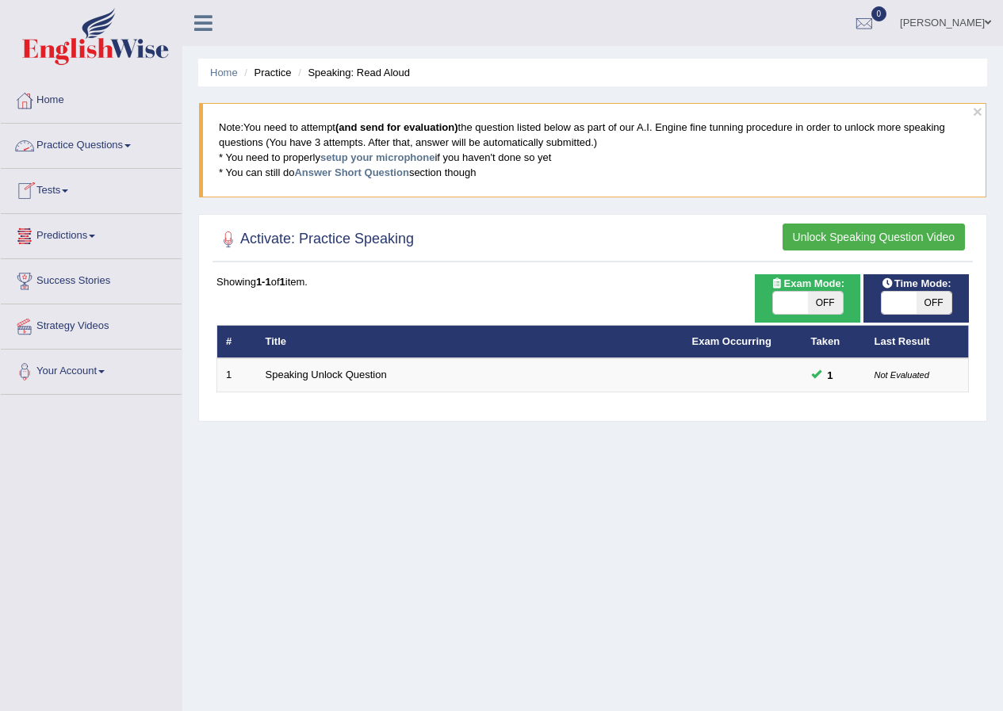
click at [67, 190] on span at bounding box center [65, 191] width 6 height 3
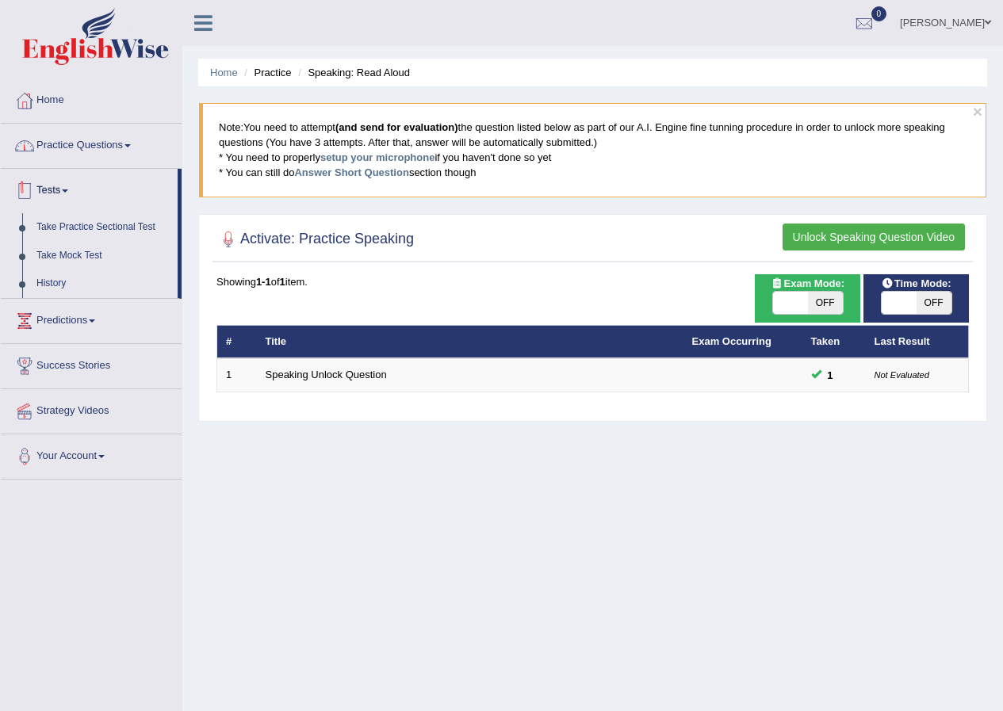
click at [122, 143] on link "Practice Questions" at bounding box center [91, 144] width 181 height 40
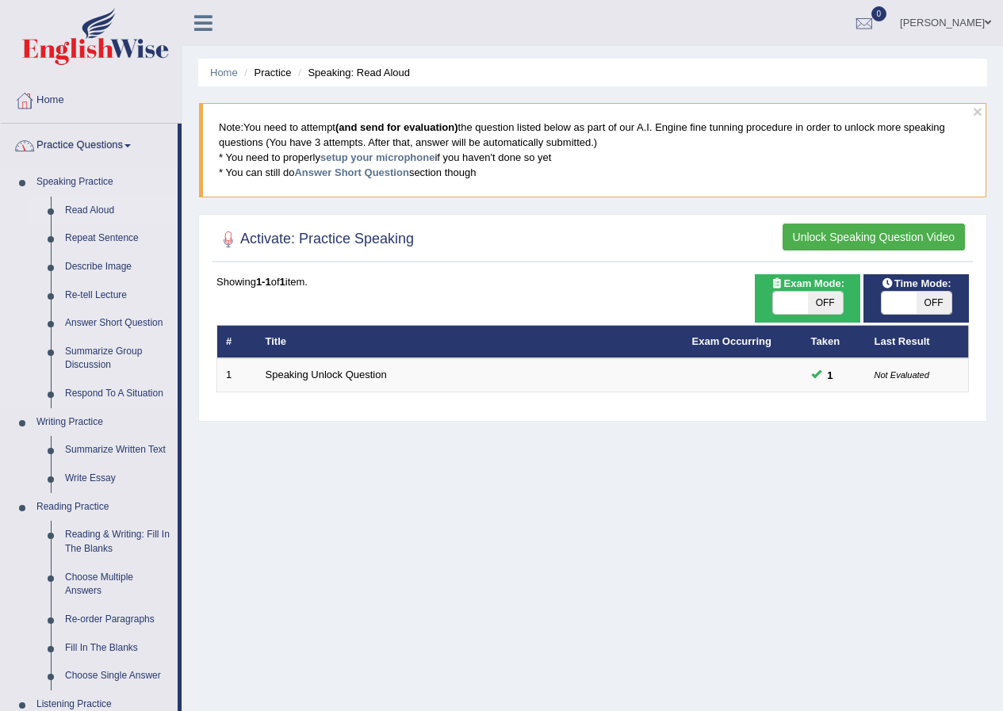
click at [98, 209] on link "Read Aloud" at bounding box center [118, 211] width 120 height 29
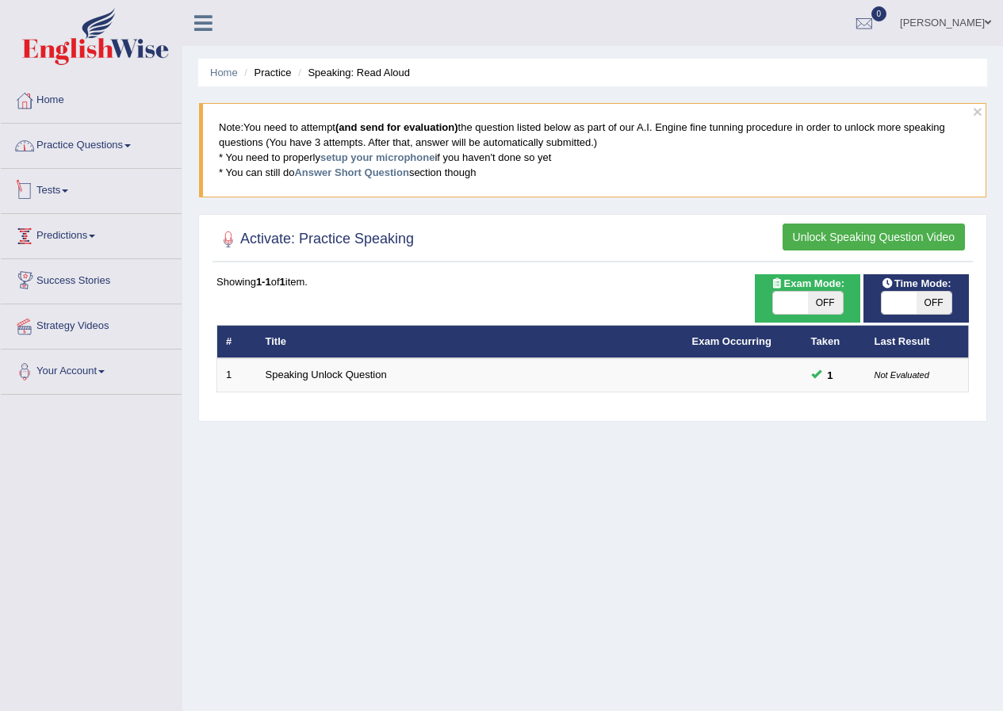
click at [113, 150] on link "Practice Questions" at bounding box center [91, 144] width 181 height 40
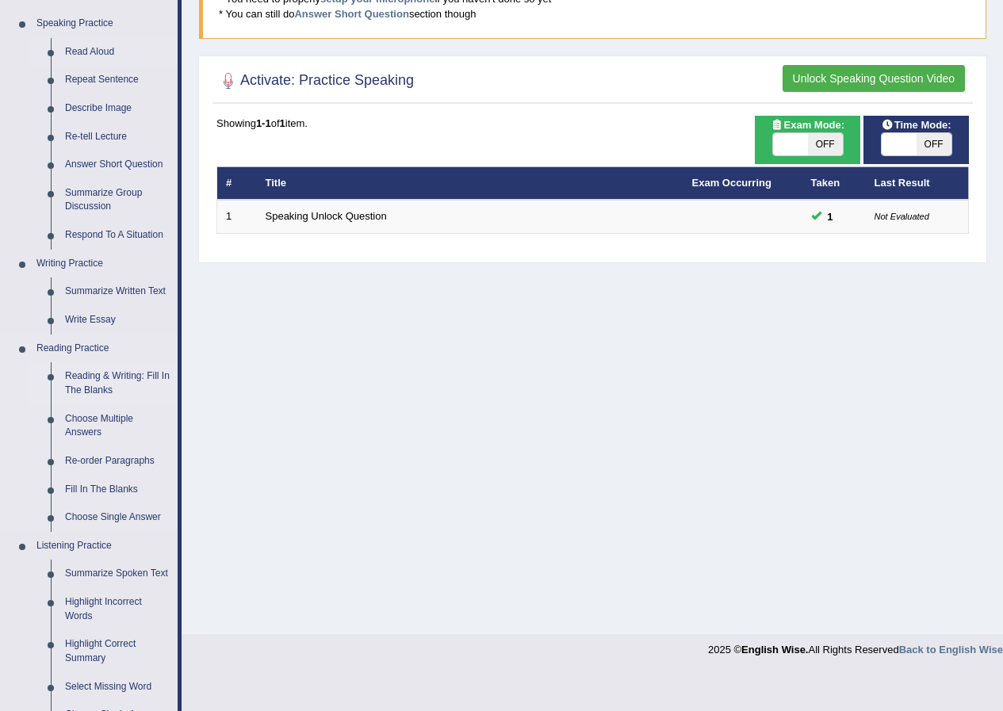
scroll to position [238, 0]
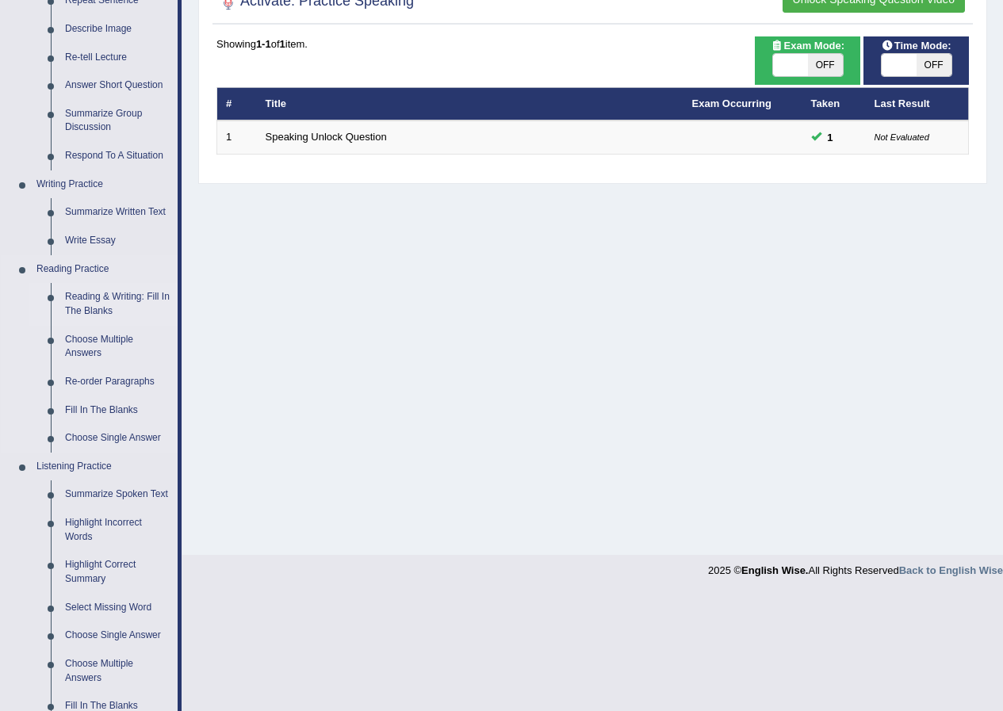
click at [90, 305] on link "Reading & Writing: Fill In The Blanks" at bounding box center [118, 304] width 120 height 42
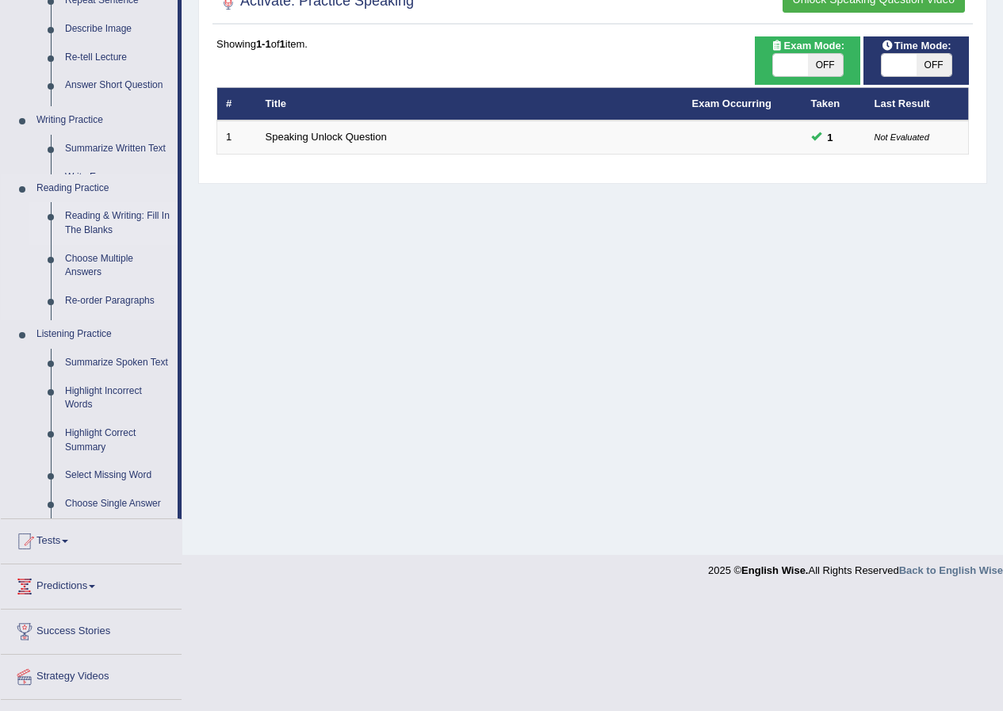
scroll to position [121, 0]
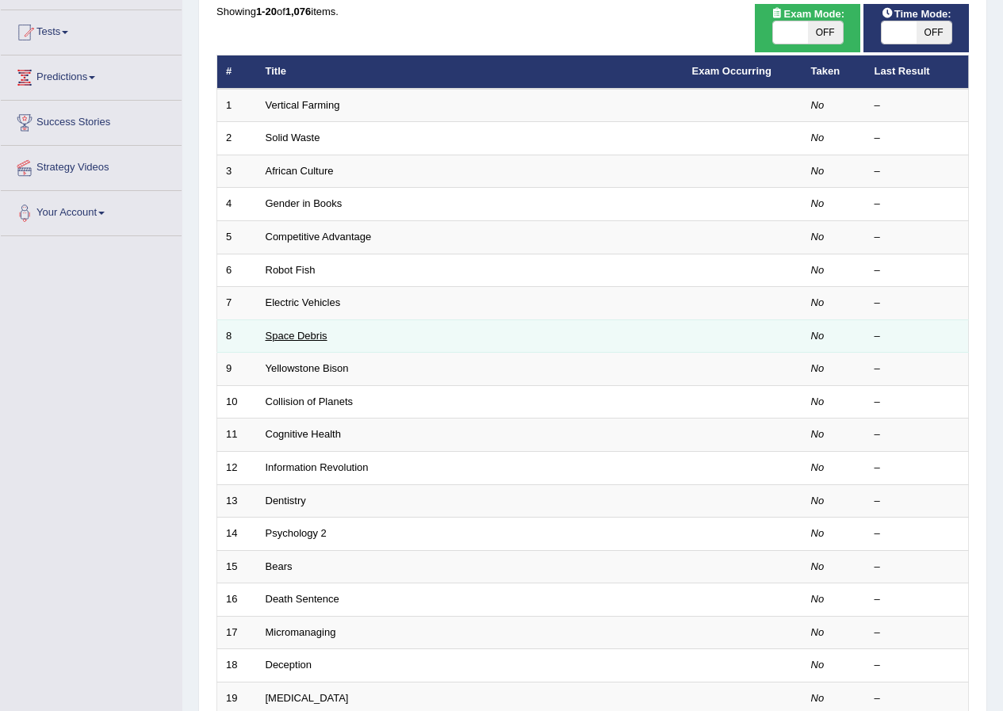
scroll to position [317, 0]
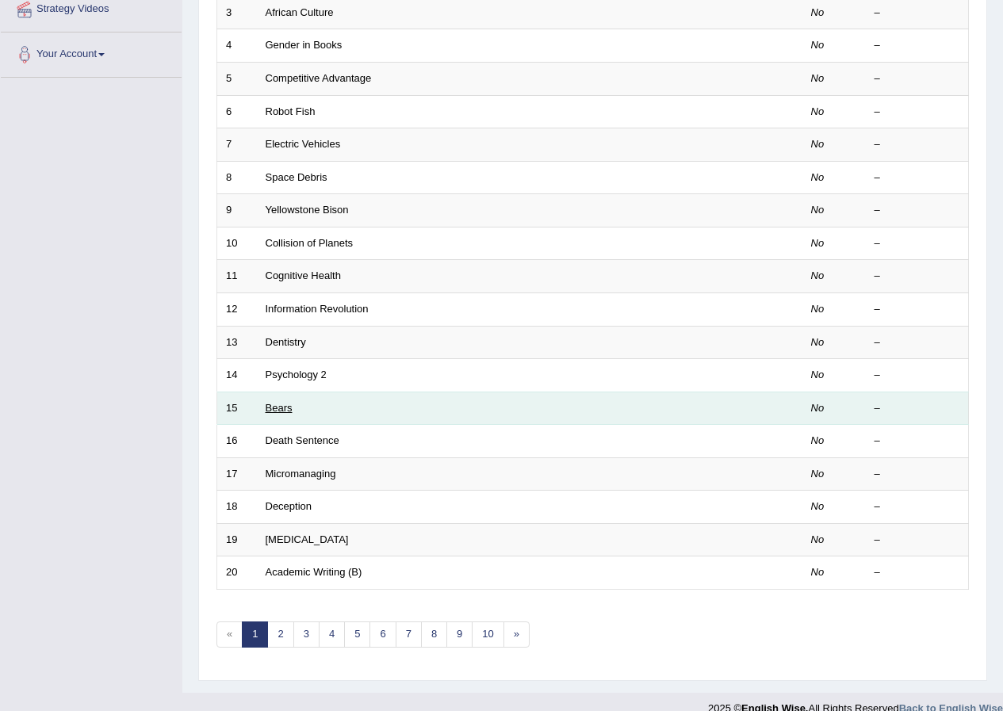
click at [278, 408] on link "Bears" at bounding box center [279, 408] width 27 height 12
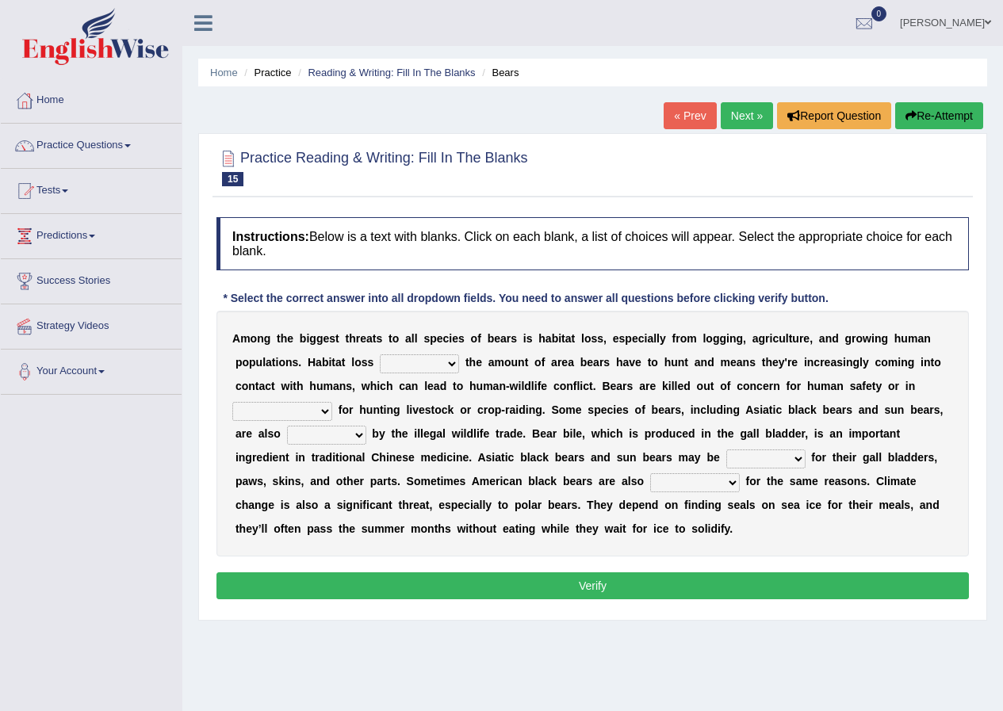
click at [454, 367] on select "increases reduces complies interacts" at bounding box center [419, 363] width 79 height 19
select select "complies"
click at [380, 354] on select "increases reduces complies interacts" at bounding box center [419, 363] width 79 height 19
click at [320, 414] on select "coalition retaliation appreciation disinformation" at bounding box center [282, 411] width 100 height 19
click at [320, 413] on select "coalition retaliation appreciation disinformation" at bounding box center [282, 411] width 100 height 19
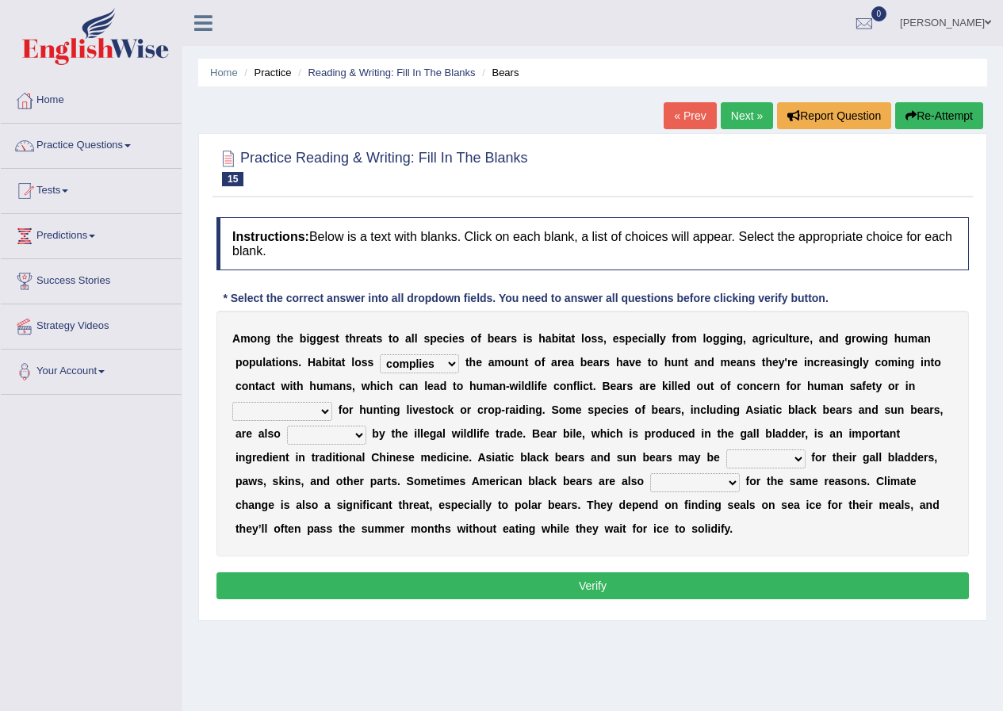
click at [320, 413] on select "coalition retaliation appreciation disinformation" at bounding box center [282, 411] width 100 height 19
click at [68, 191] on span at bounding box center [65, 191] width 6 height 3
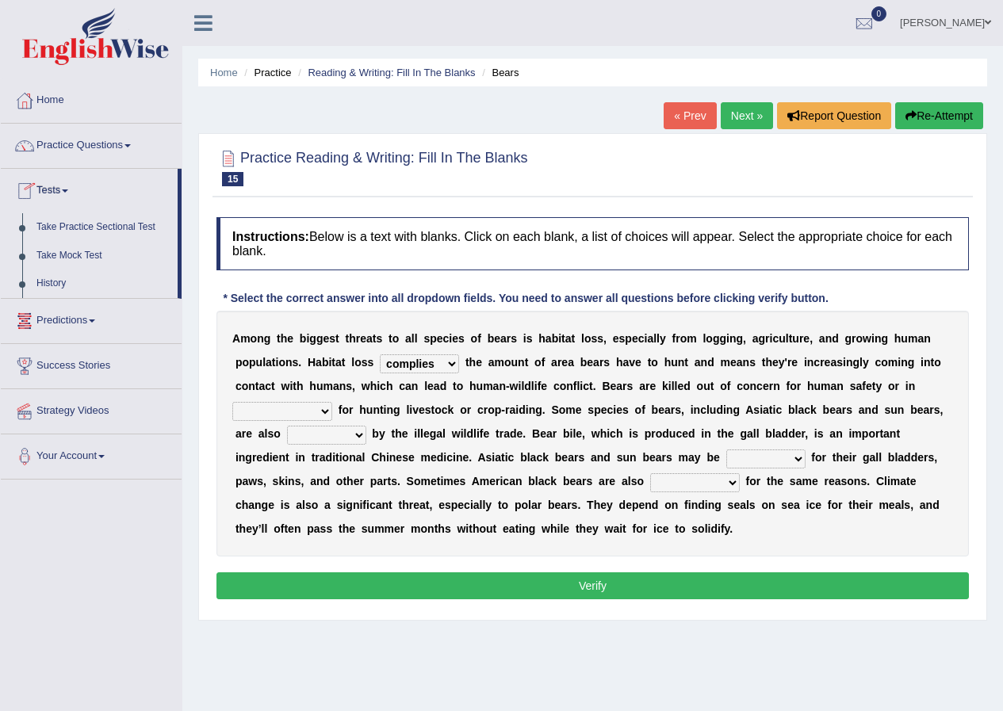
click at [68, 191] on span at bounding box center [65, 191] width 6 height 3
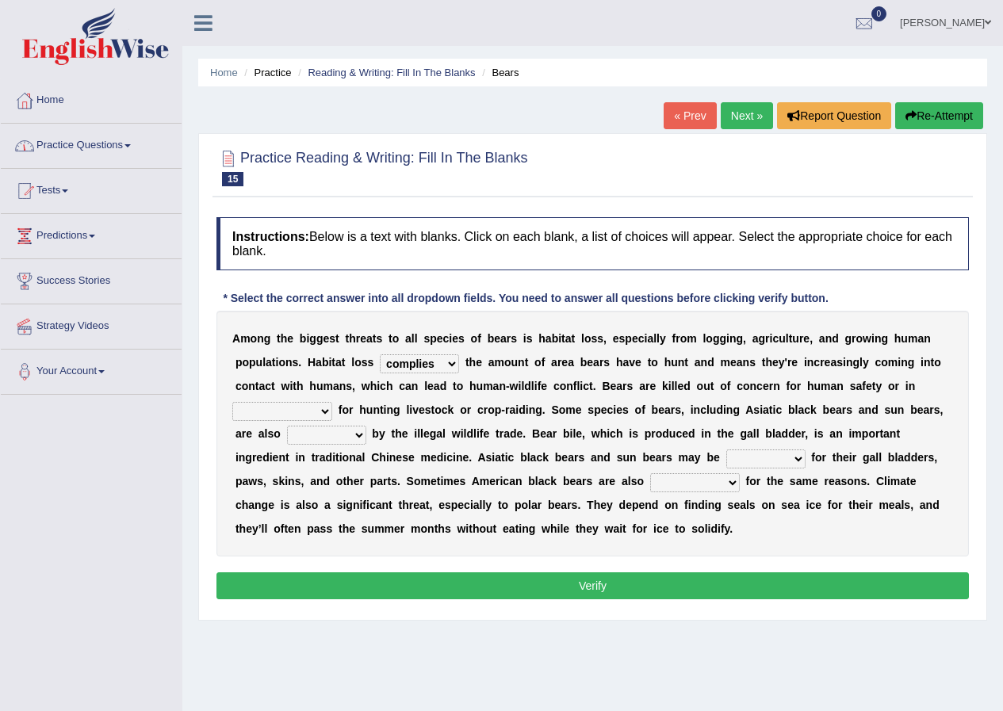
click at [109, 152] on link "Practice Questions" at bounding box center [91, 144] width 181 height 40
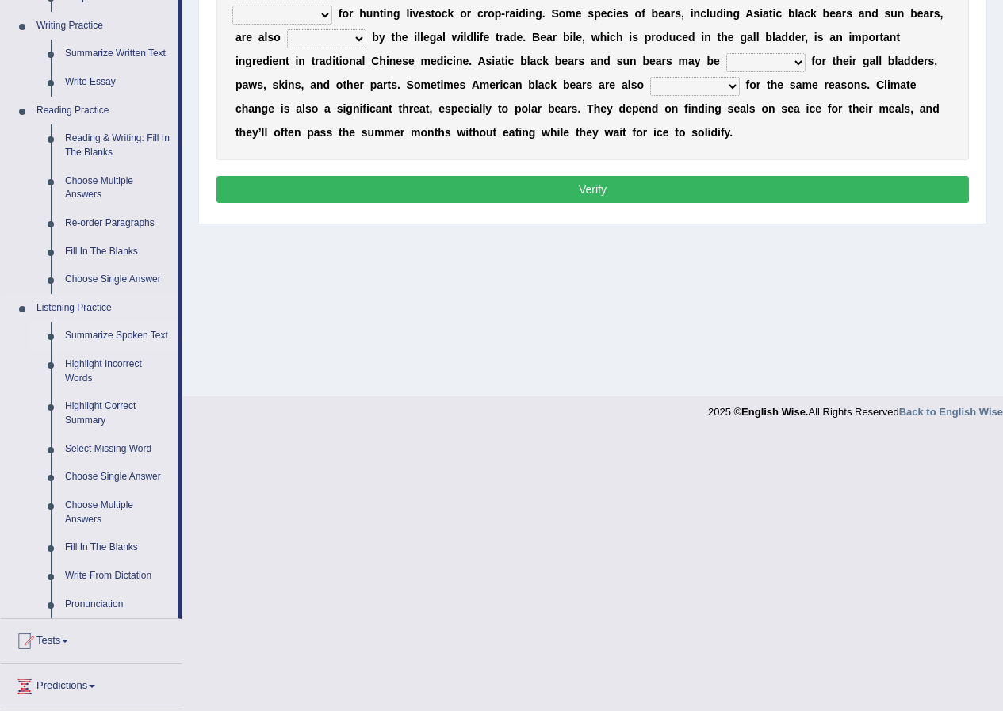
scroll to position [317, 0]
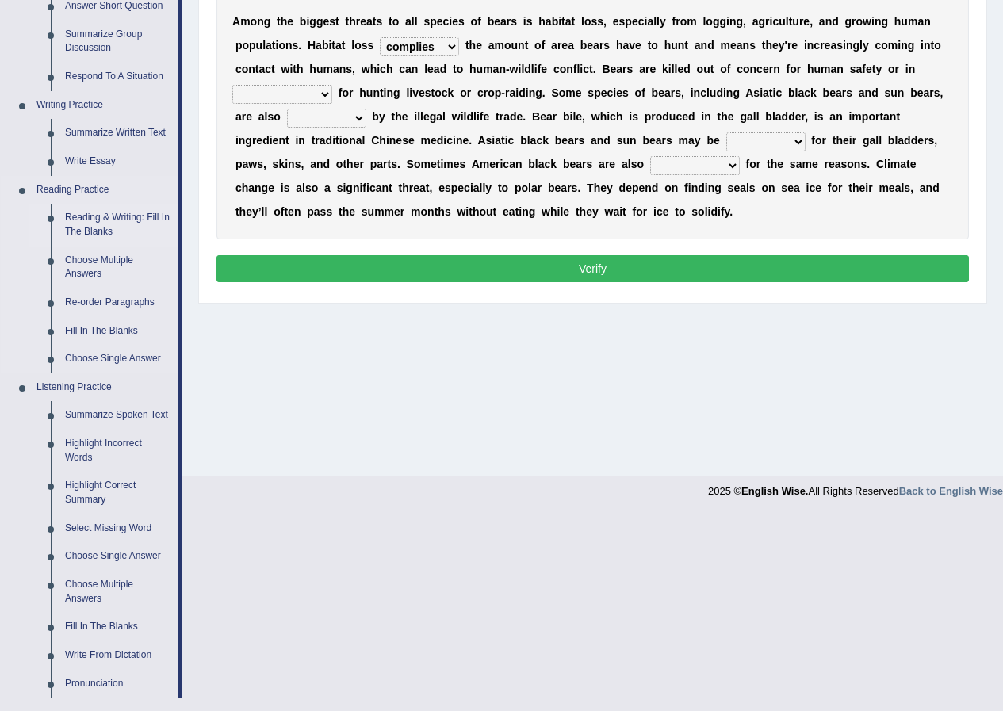
click at [98, 218] on link "Reading & Writing: Fill In The Blanks" at bounding box center [118, 225] width 120 height 42
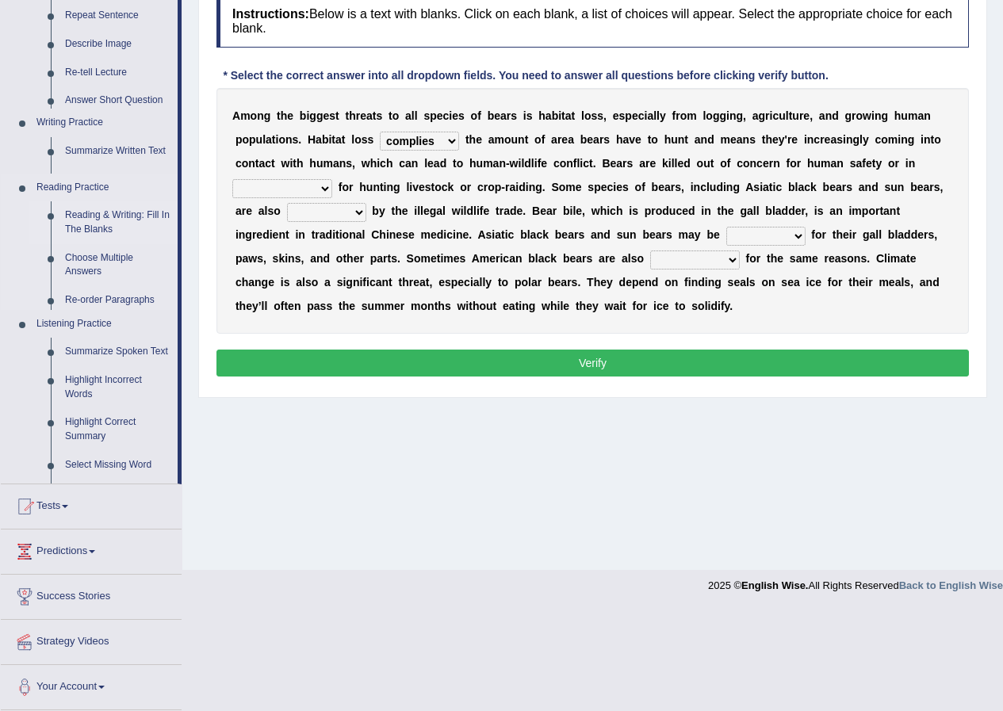
scroll to position [121, 0]
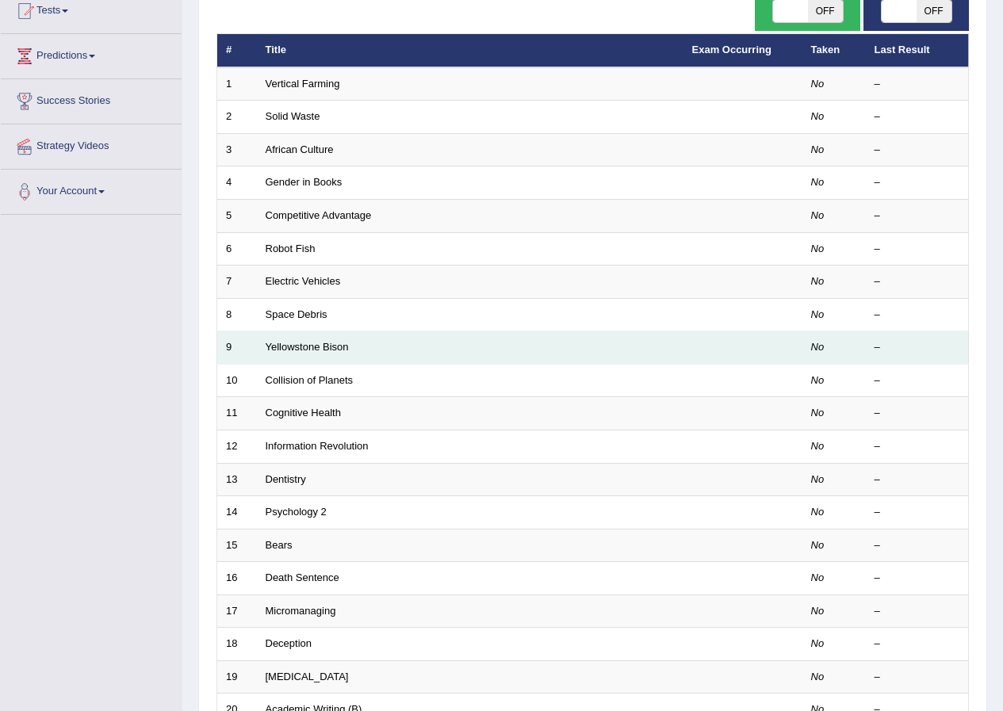
scroll to position [101, 0]
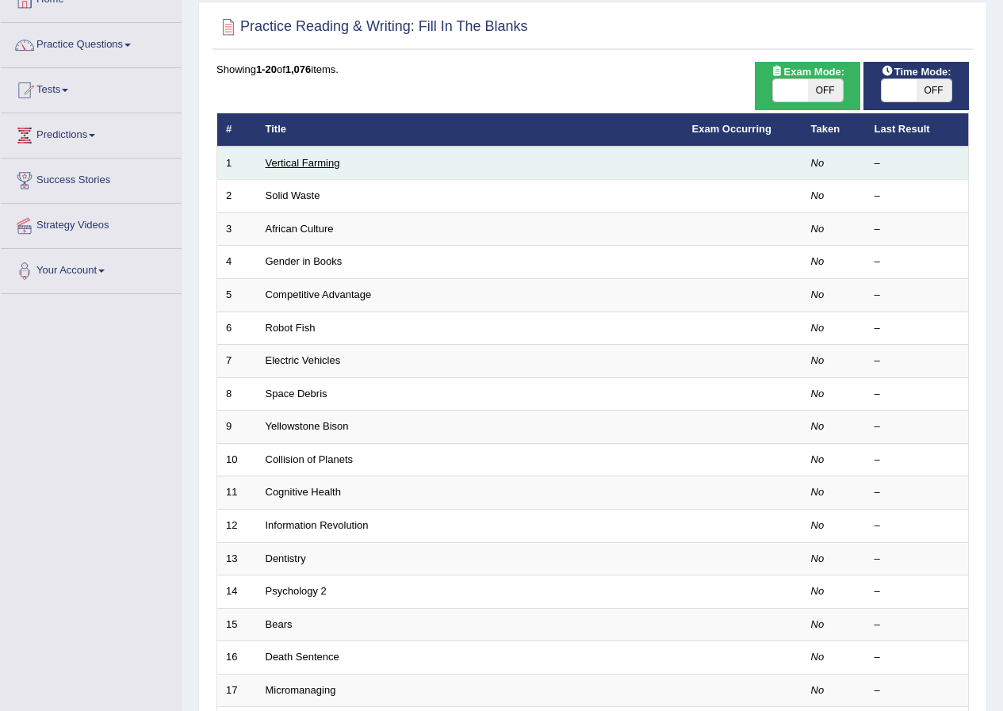
click at [309, 166] on link "Vertical Farming" at bounding box center [303, 163] width 75 height 12
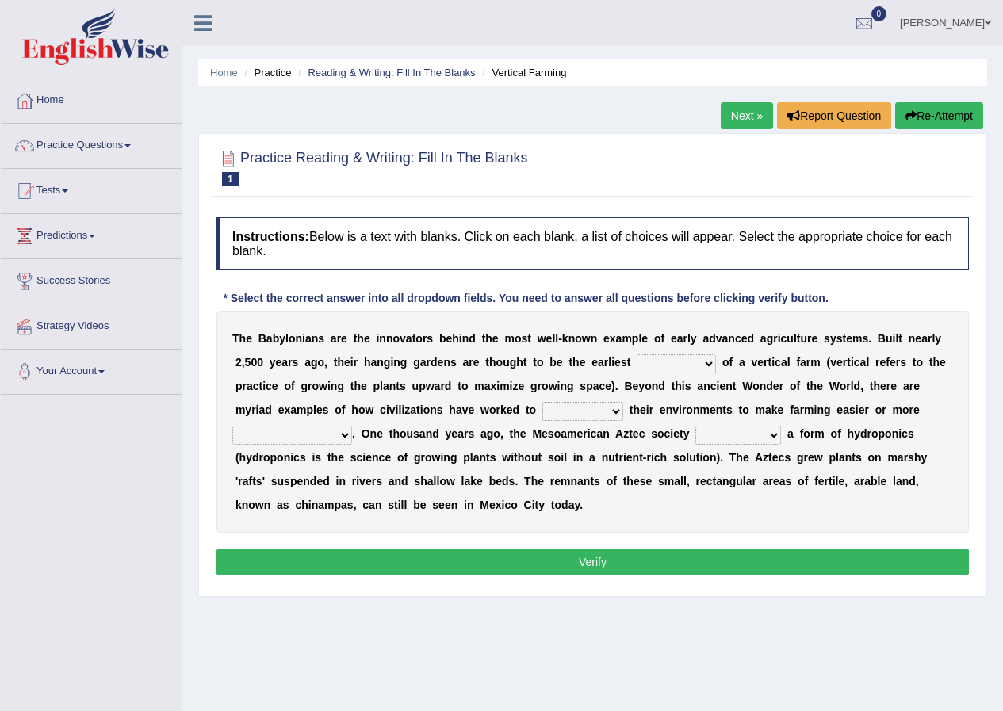
click at [710, 365] on select "prototype failure discredit protocol" at bounding box center [676, 363] width 79 height 19
click at [711, 371] on select "prototype failure discredit protocol" at bounding box center [676, 363] width 79 height 19
click at [558, 412] on select "manipulate escape respect disarrange" at bounding box center [582, 411] width 81 height 19
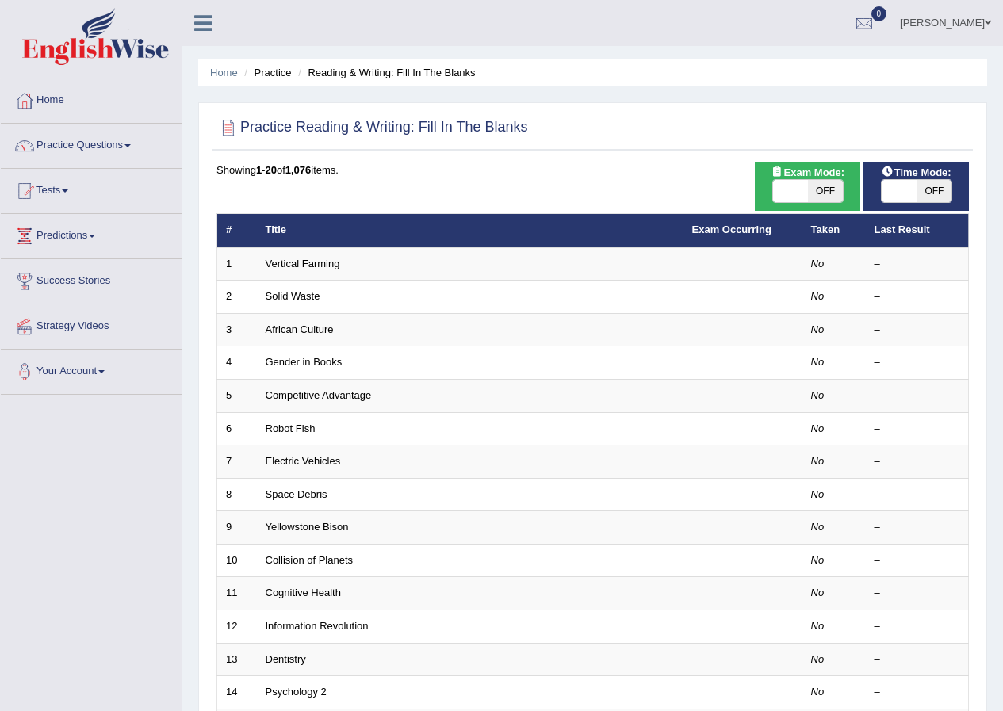
scroll to position [317, 0]
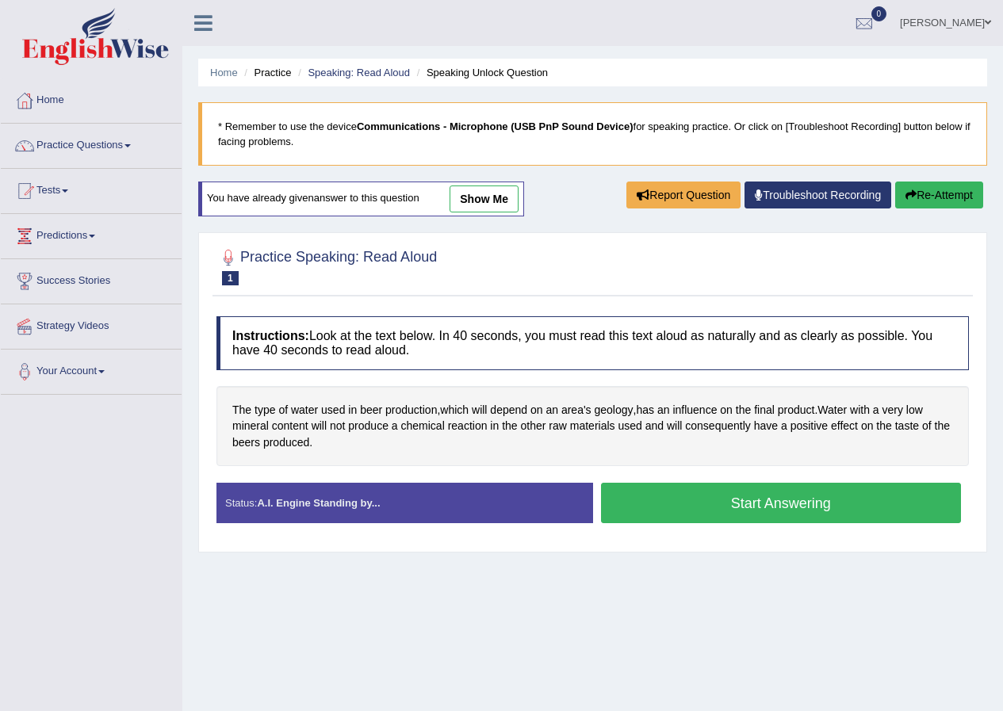
click at [686, 503] on button "Start Answering" at bounding box center [781, 503] width 361 height 40
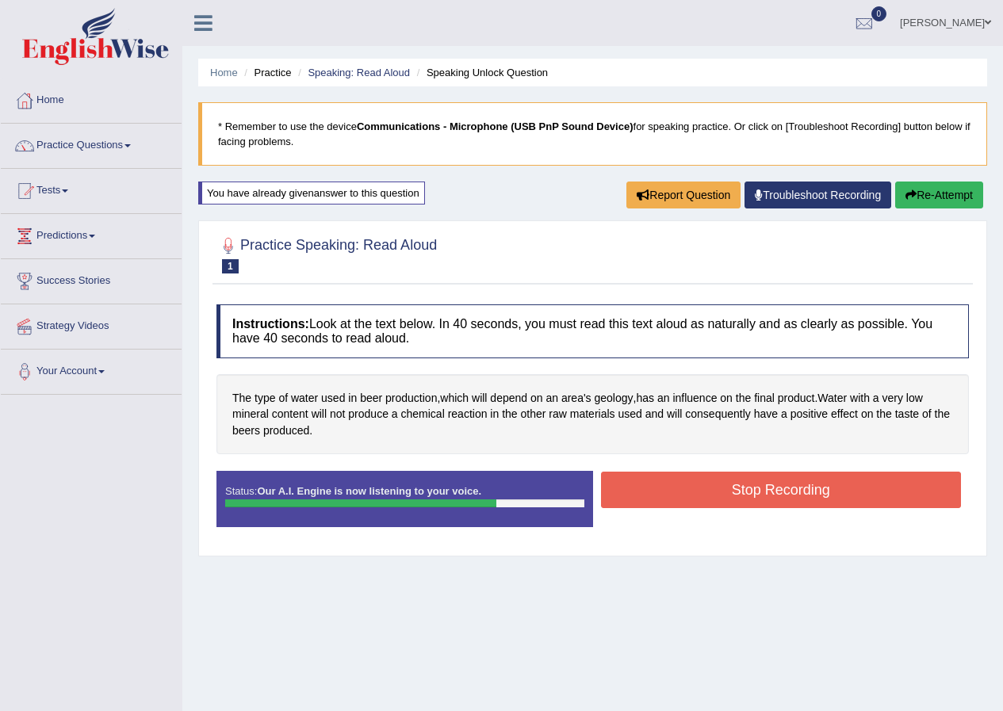
click at [622, 490] on button "Stop Recording" at bounding box center [781, 490] width 361 height 36
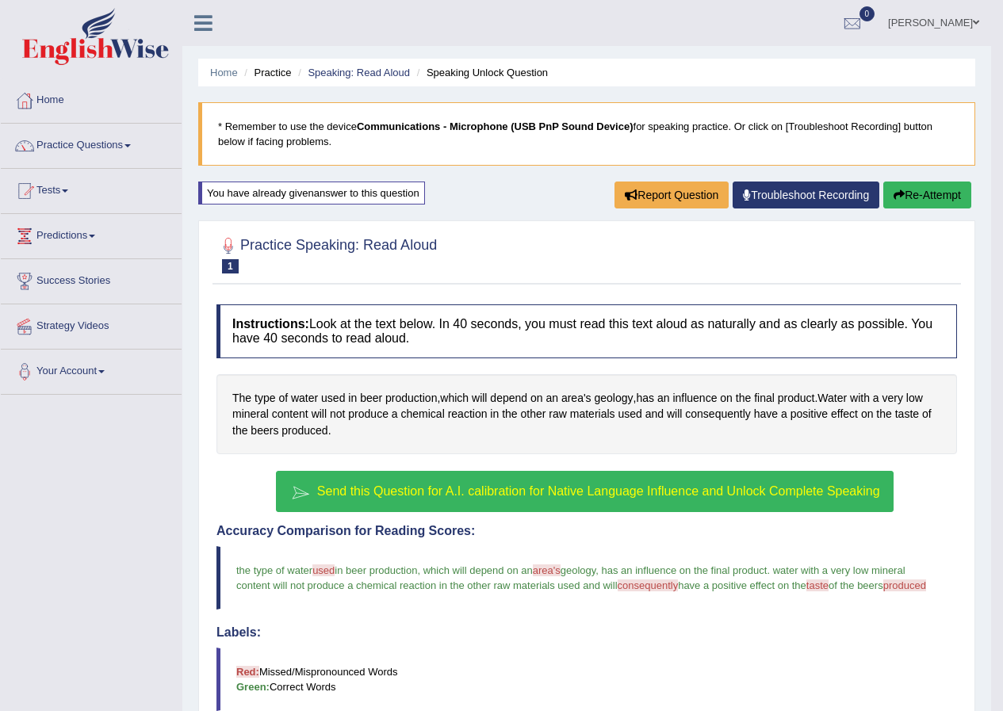
click at [922, 204] on button "Re-Attempt" at bounding box center [927, 195] width 88 height 27
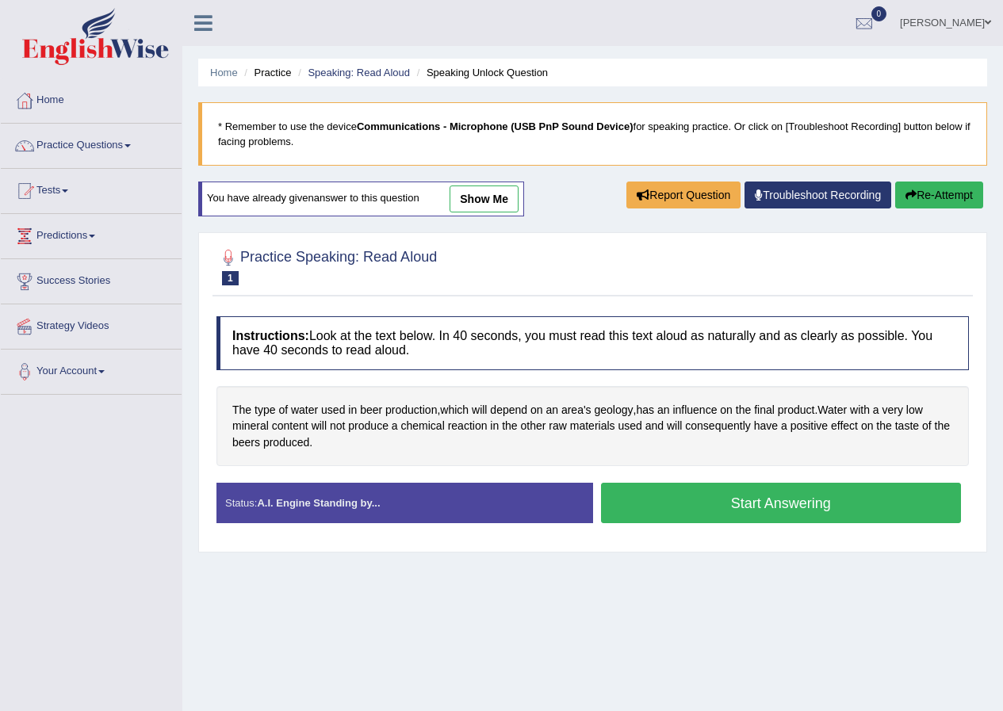
click at [49, 324] on link "Strategy Videos" at bounding box center [91, 325] width 181 height 40
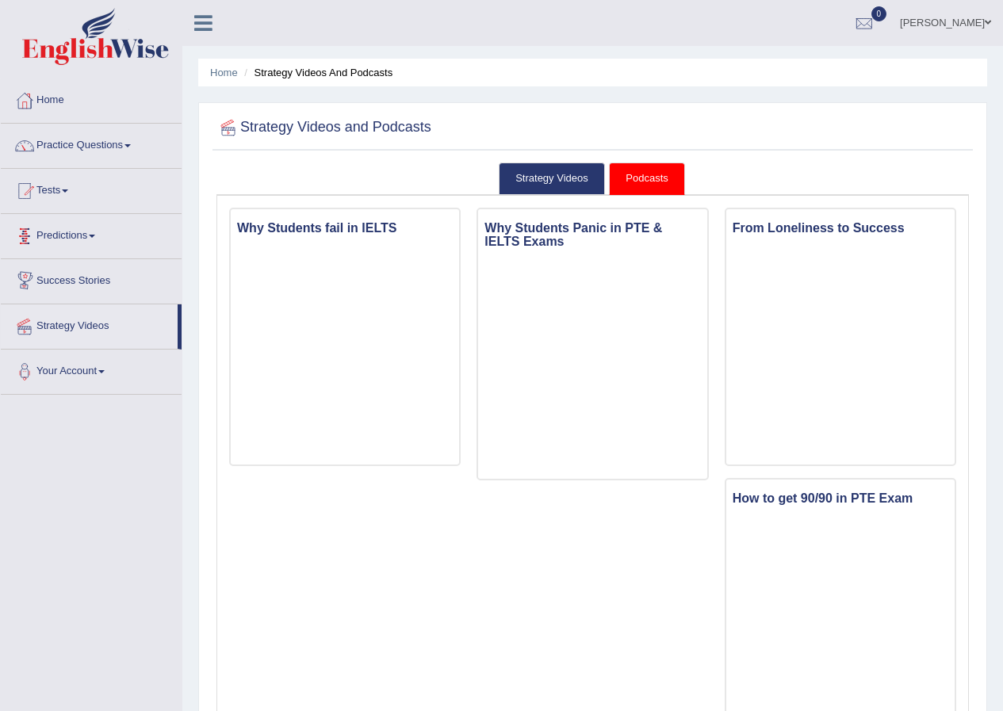
click at [93, 250] on link "Predictions" at bounding box center [91, 234] width 181 height 40
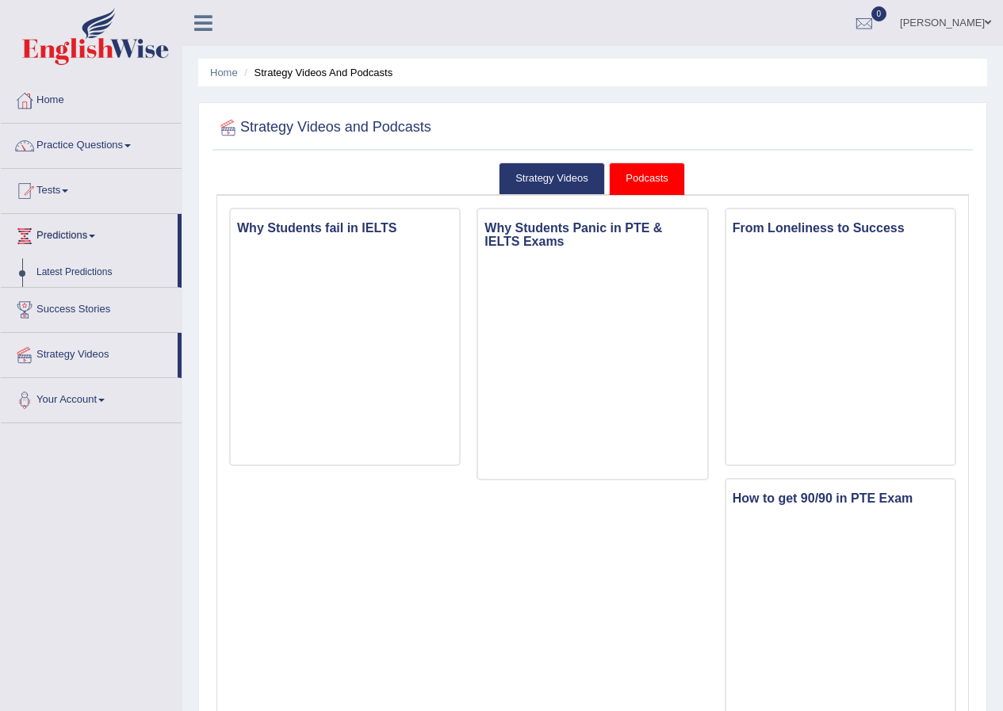
click at [90, 237] on link "Predictions" at bounding box center [89, 234] width 177 height 40
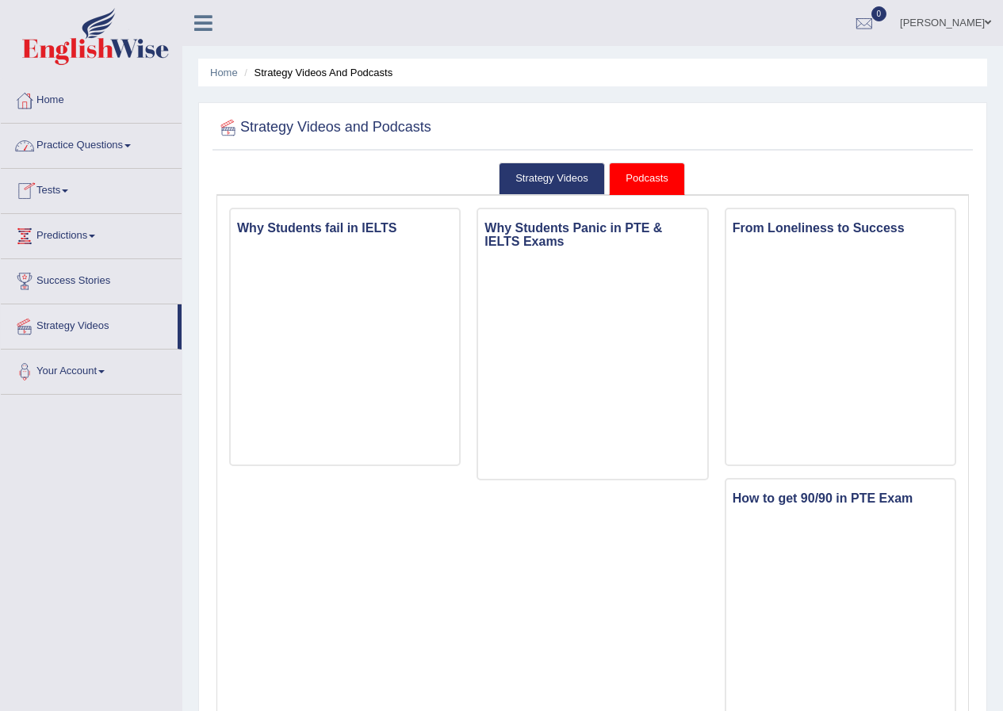
click at [94, 154] on link "Practice Questions" at bounding box center [91, 144] width 181 height 40
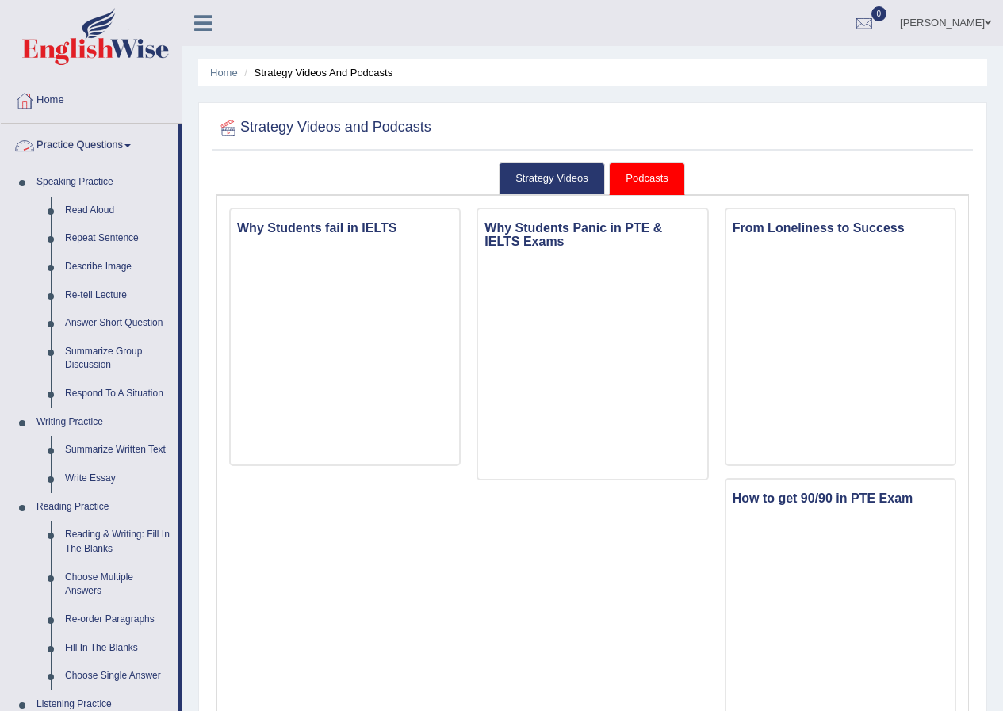
click at [130, 143] on link "Practice Questions" at bounding box center [89, 144] width 177 height 40
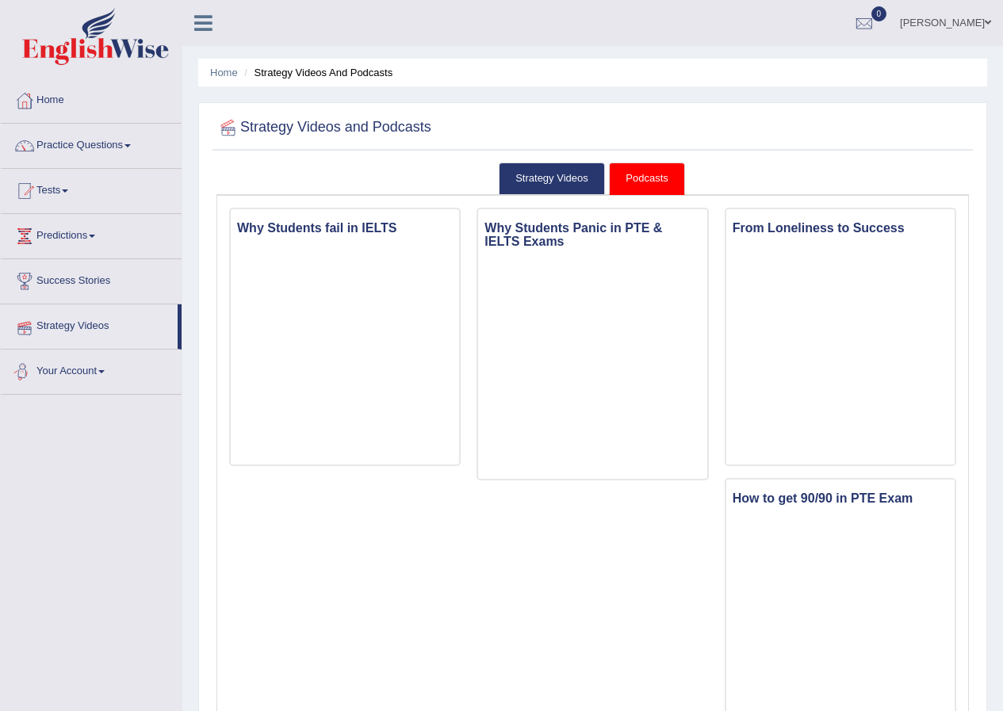
click at [96, 366] on link "Your Account" at bounding box center [91, 370] width 181 height 40
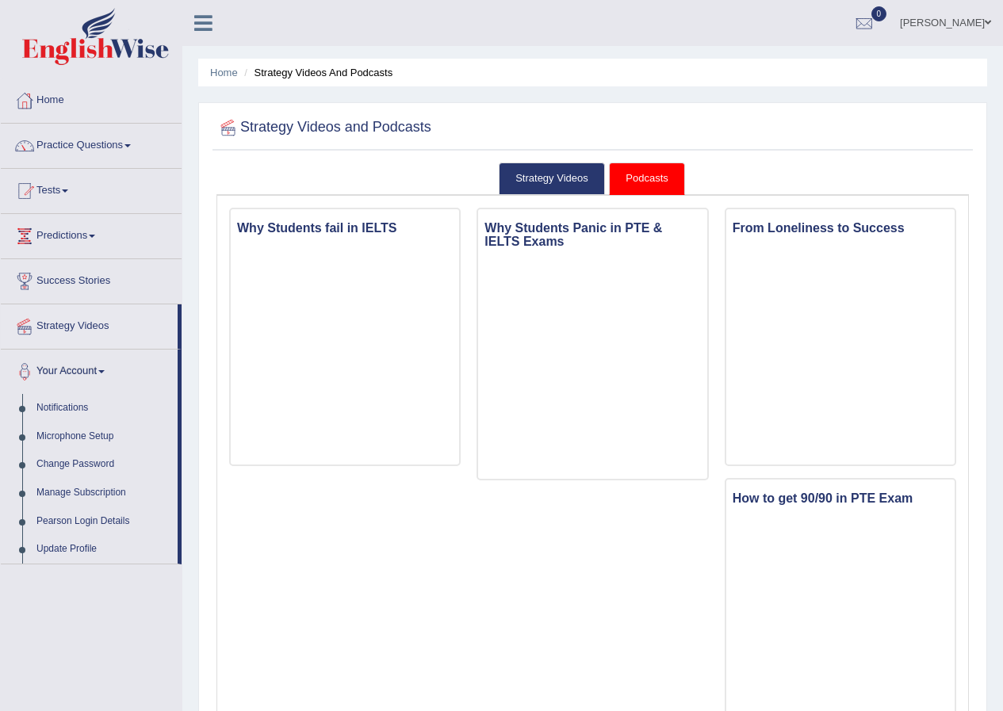
click at [94, 366] on link "Your Account" at bounding box center [89, 370] width 177 height 40
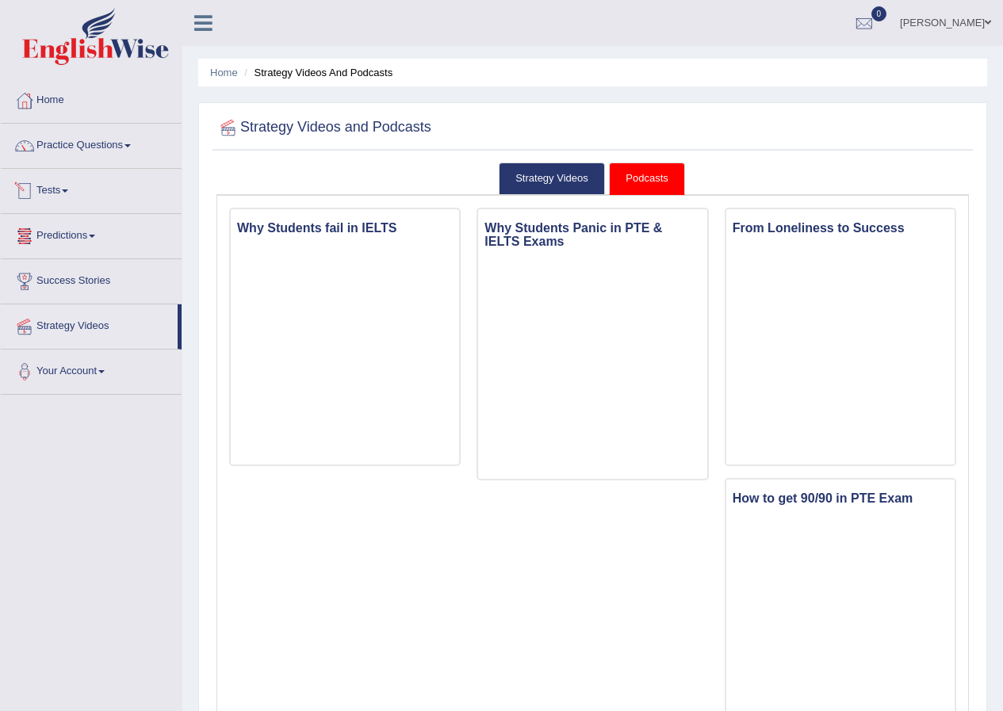
click at [55, 194] on link "Tests" at bounding box center [91, 189] width 181 height 40
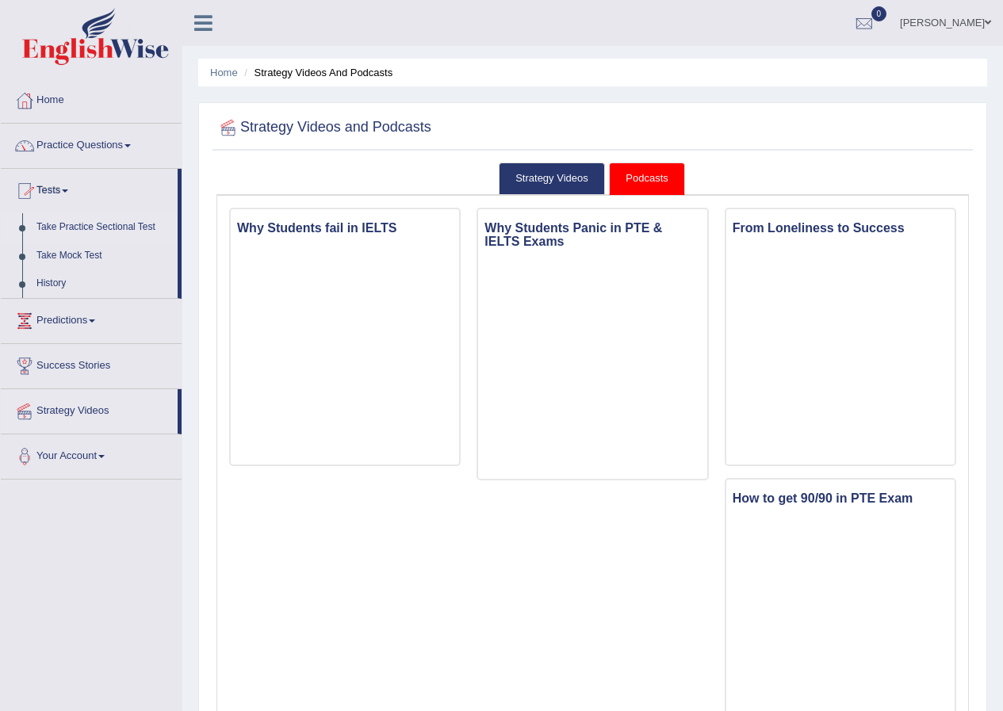
click at [82, 231] on link "Take Practice Sectional Test" at bounding box center [103, 227] width 148 height 29
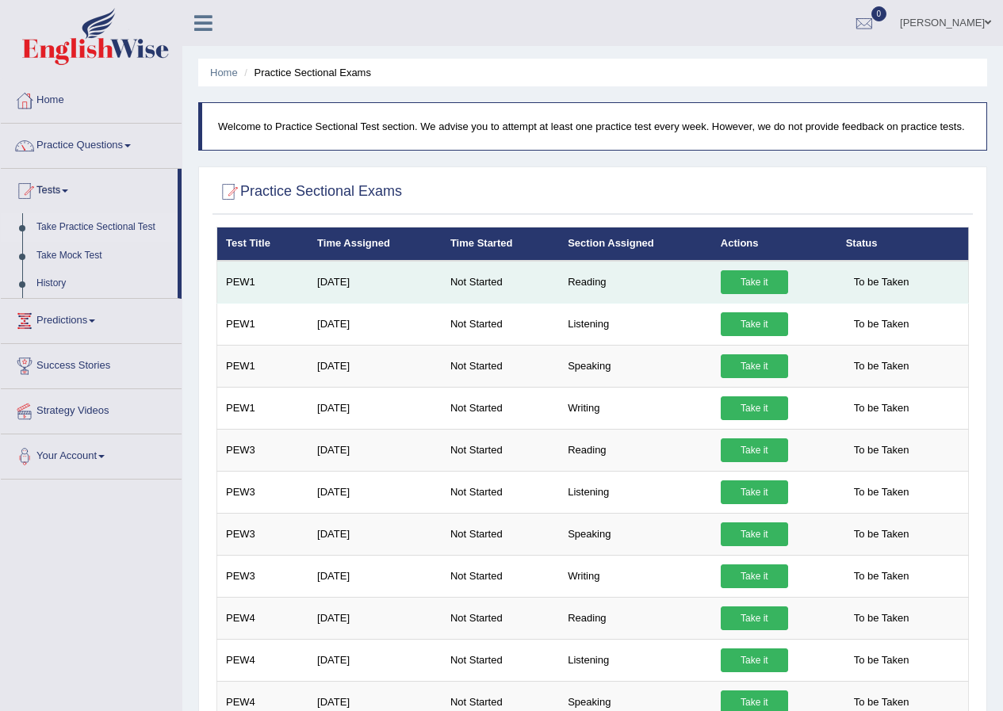
click at [741, 280] on link "Take it" at bounding box center [754, 282] width 67 height 24
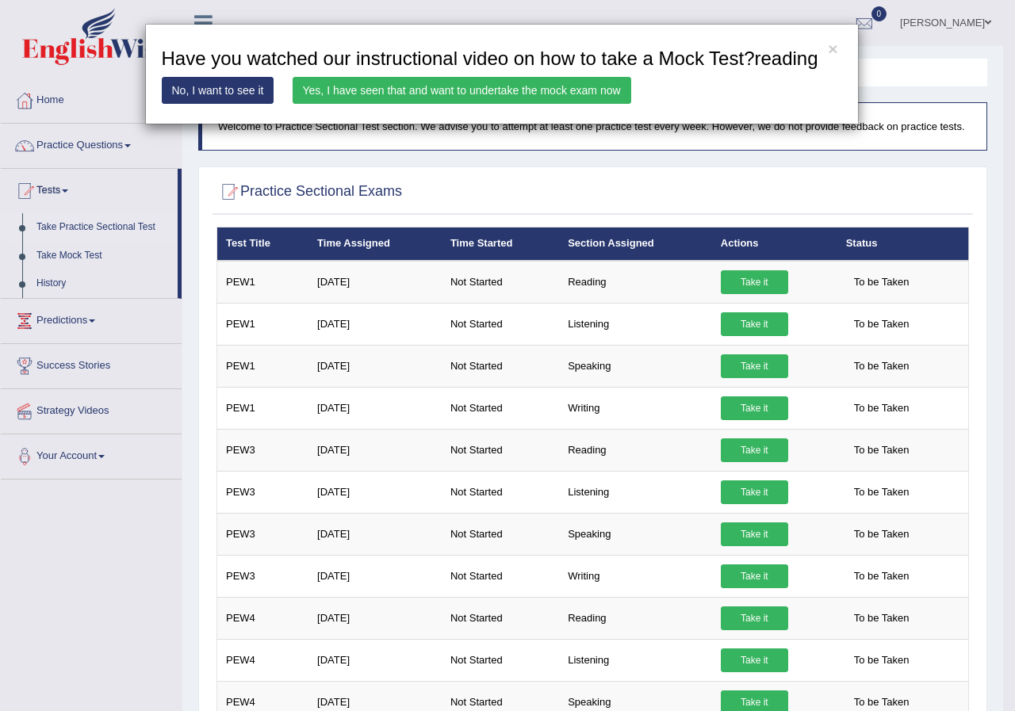
click at [429, 92] on link "Yes, I have seen that and want to undertake the mock exam now" at bounding box center [462, 90] width 339 height 27
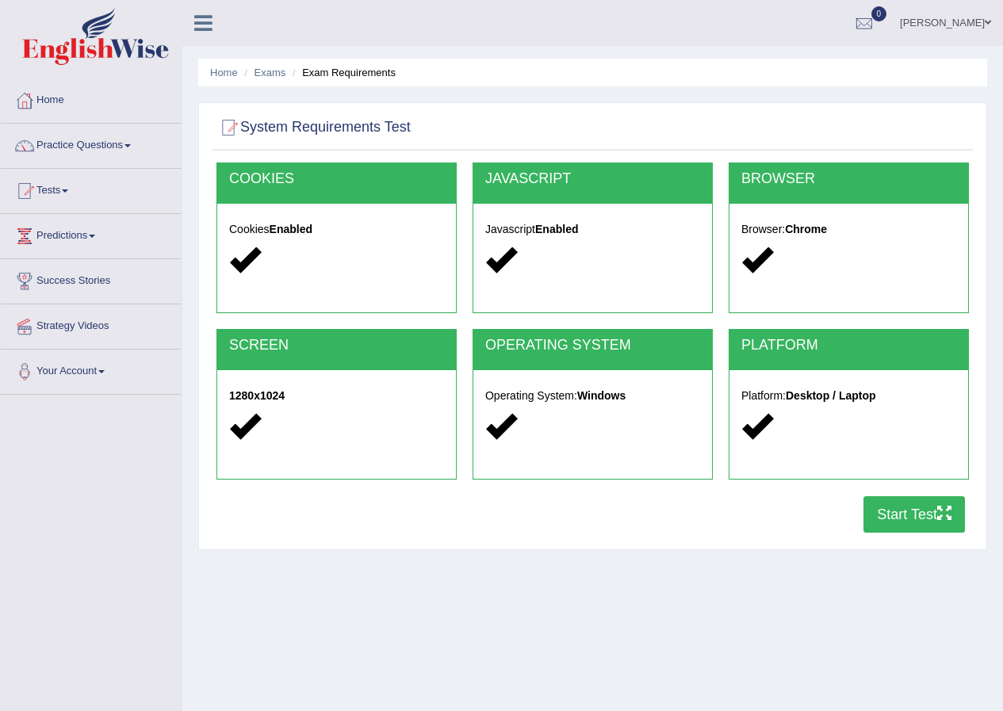
click at [937, 508] on icon "button" at bounding box center [944, 513] width 14 height 14
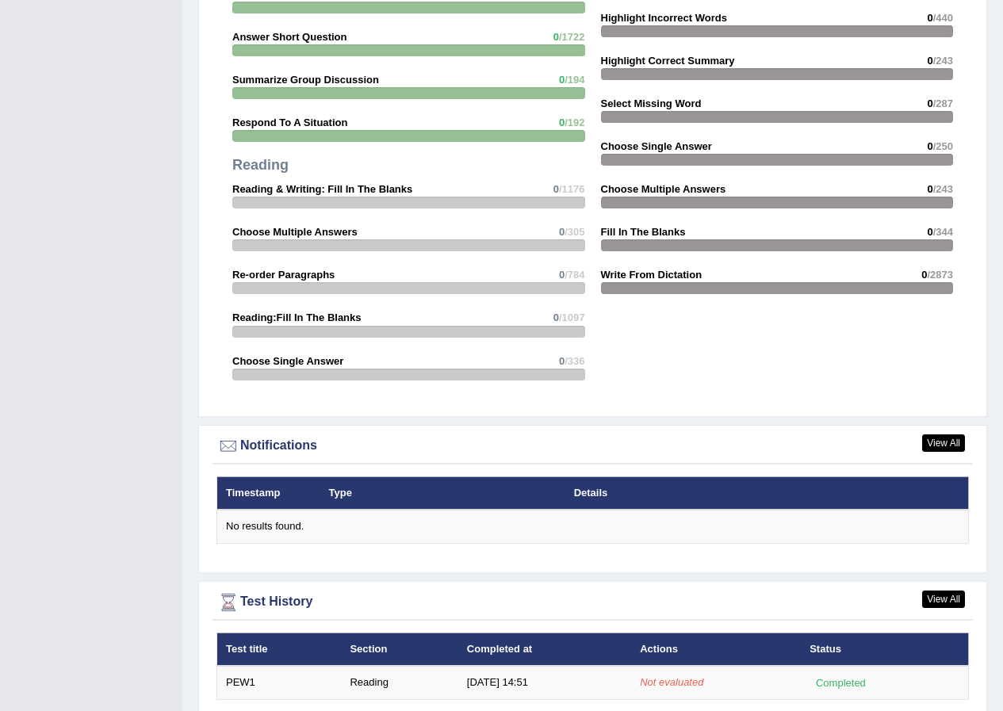
scroll to position [1573, 0]
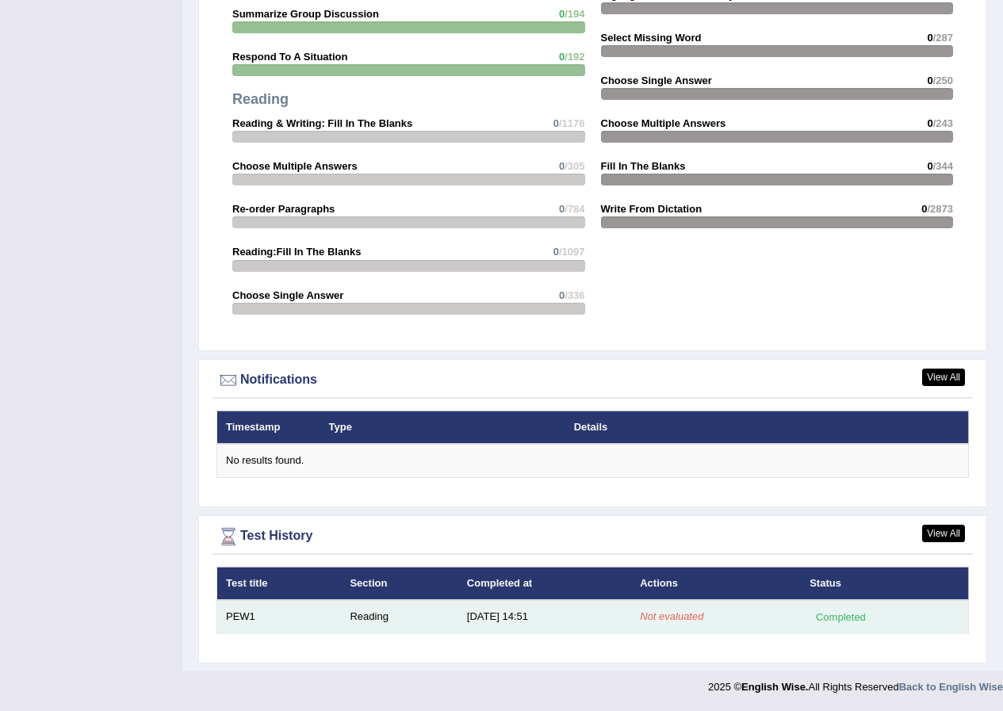
drag, startPoint x: 838, startPoint y: 614, endPoint x: 798, endPoint y: 615, distance: 40.5
click at [831, 615] on div "Completed" at bounding box center [841, 617] width 62 height 17
click at [673, 619] on em "Not evaluated" at bounding box center [671, 617] width 63 height 12
click at [579, 611] on td "[DATE] 14:51" at bounding box center [544, 616] width 173 height 33
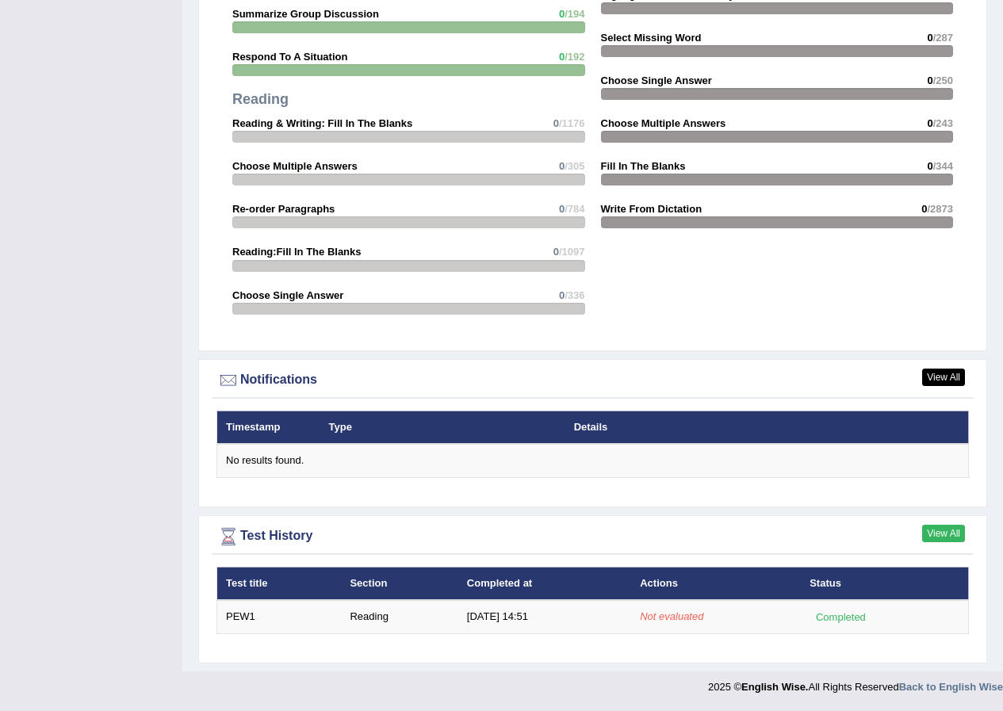
click at [938, 530] on link "View All" at bounding box center [943, 533] width 43 height 17
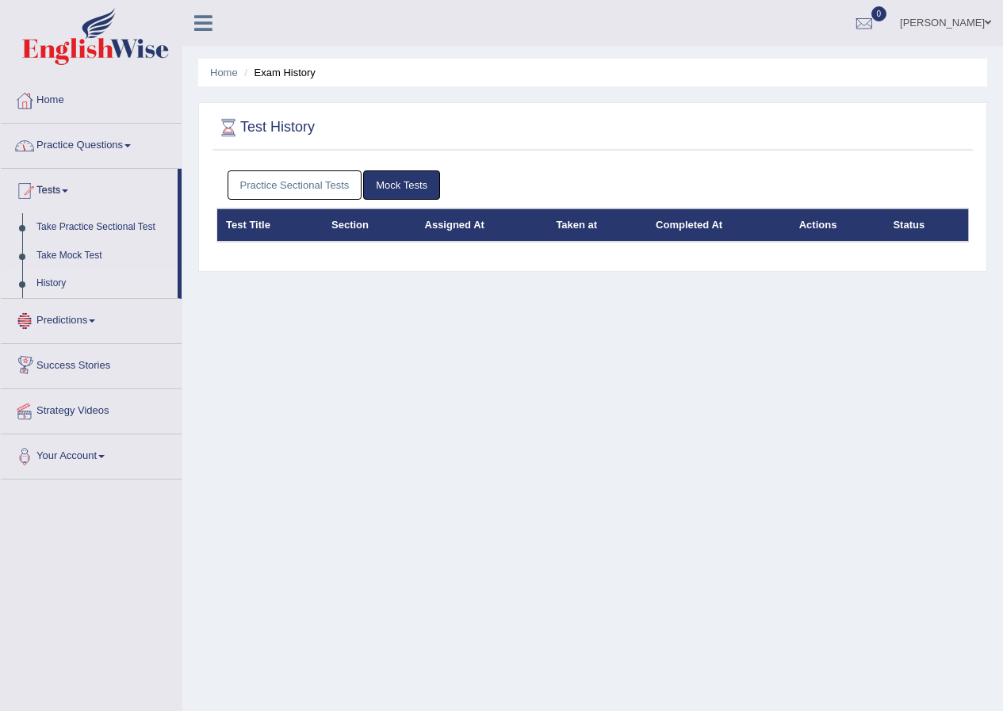
click at [93, 366] on link "Success Stories" at bounding box center [91, 364] width 181 height 40
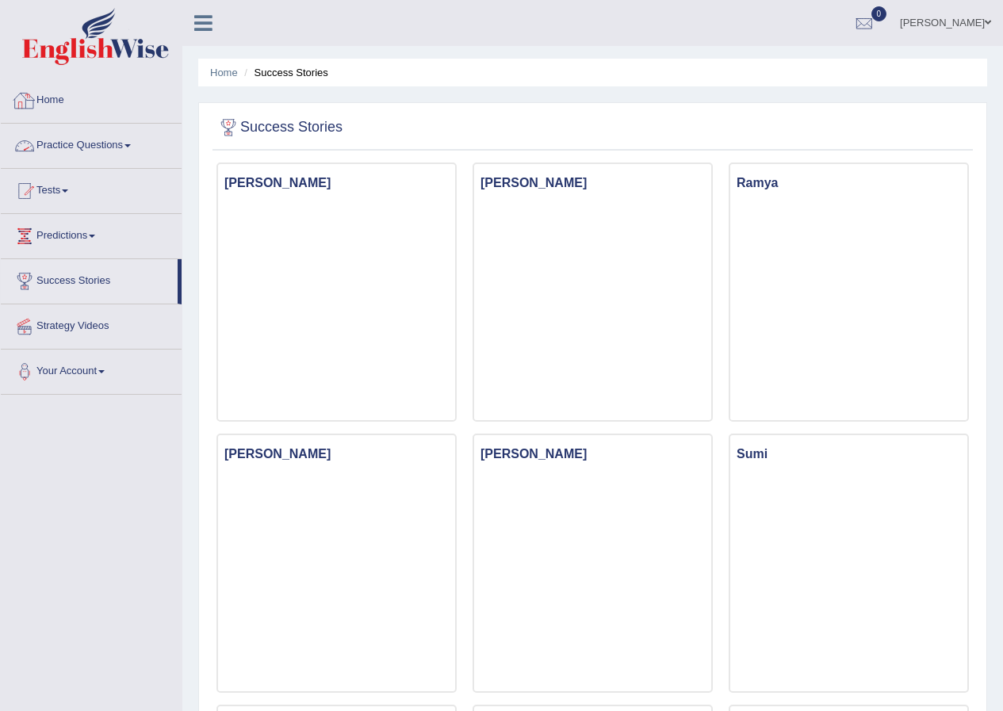
click at [63, 98] on link "Home" at bounding box center [91, 99] width 181 height 40
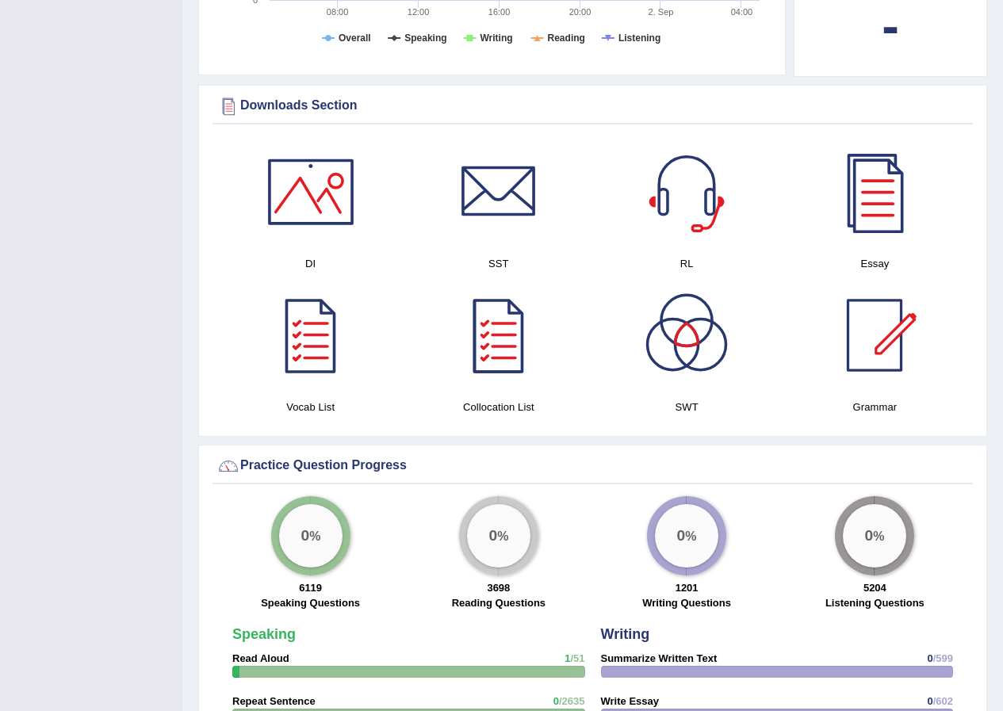
scroll to position [634, 0]
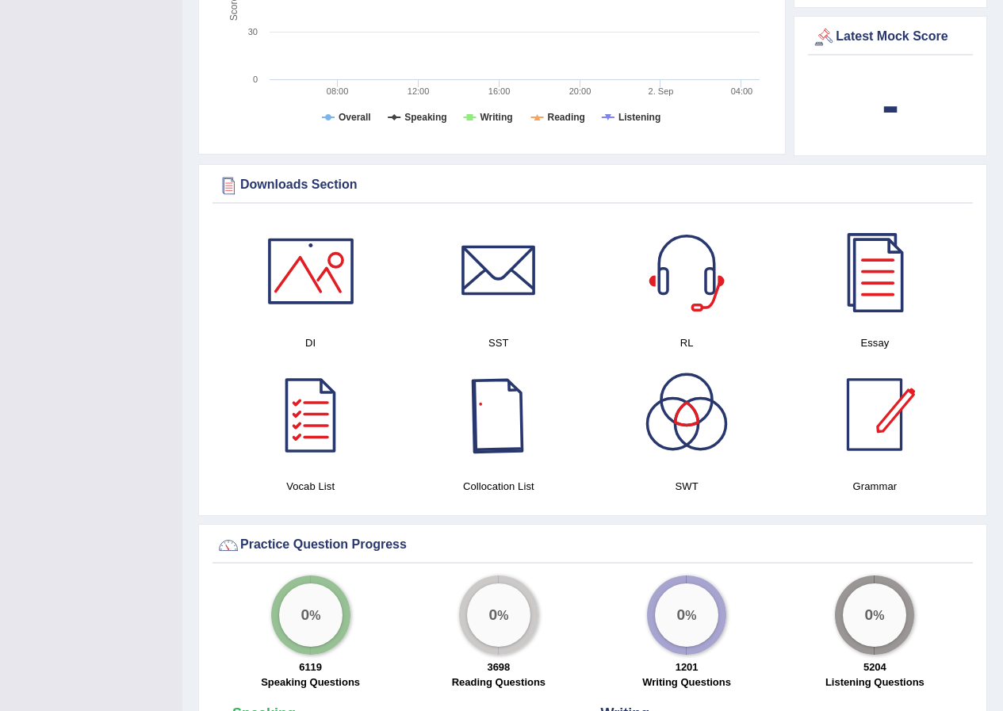
click at [897, 466] on div at bounding box center [874, 414] width 111 height 111
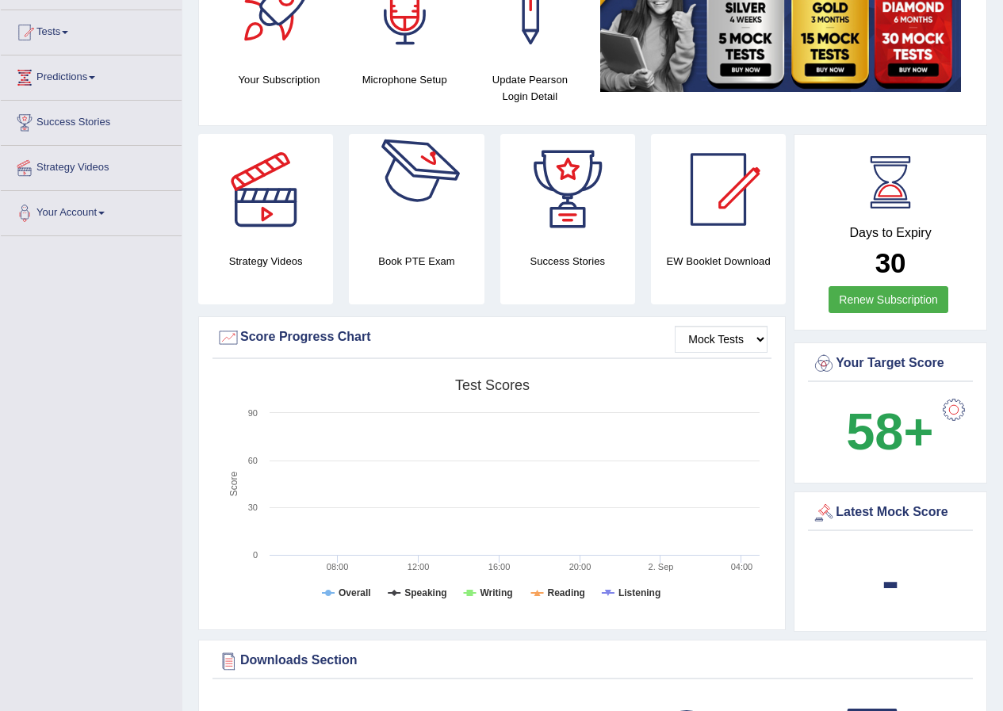
scroll to position [0, 0]
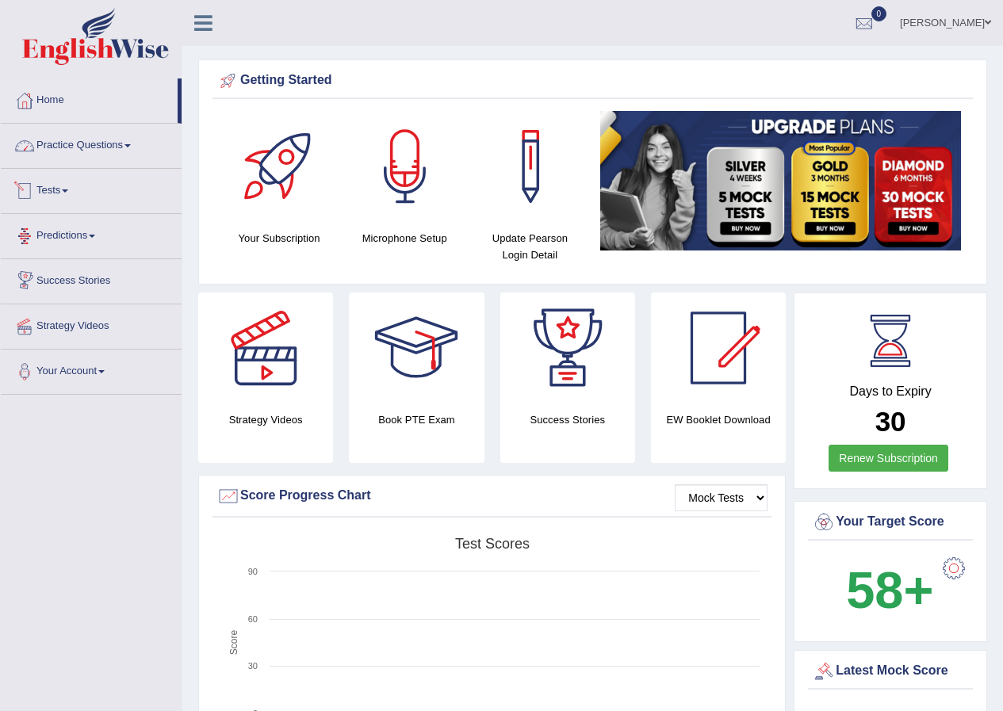
click at [111, 151] on link "Practice Questions" at bounding box center [91, 144] width 181 height 40
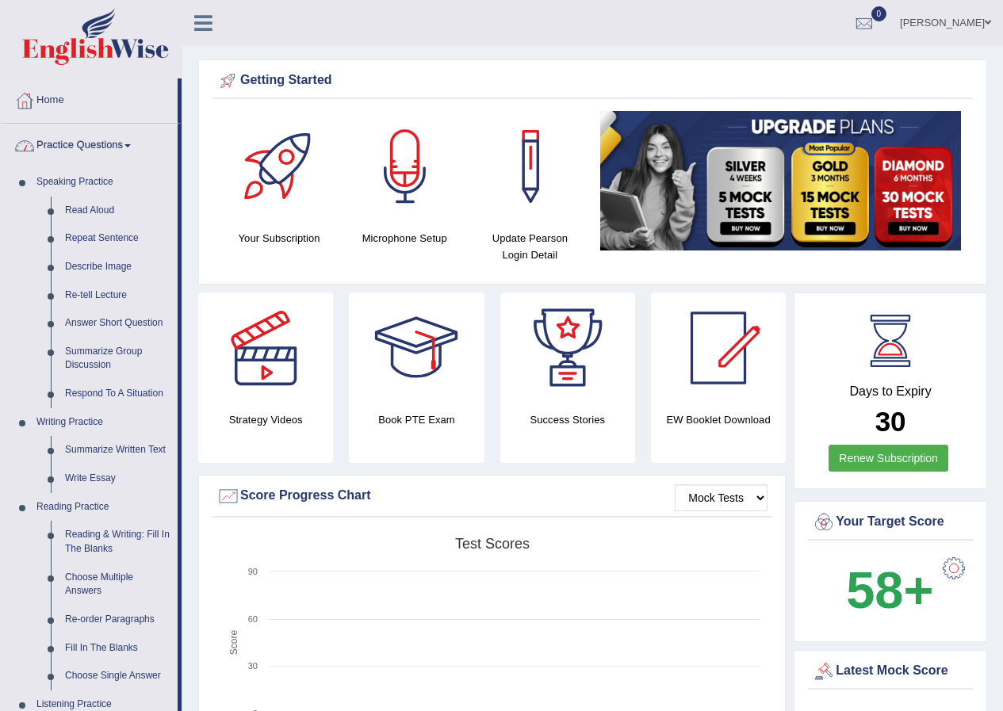
click at [111, 151] on link "Practice Questions" at bounding box center [89, 144] width 177 height 40
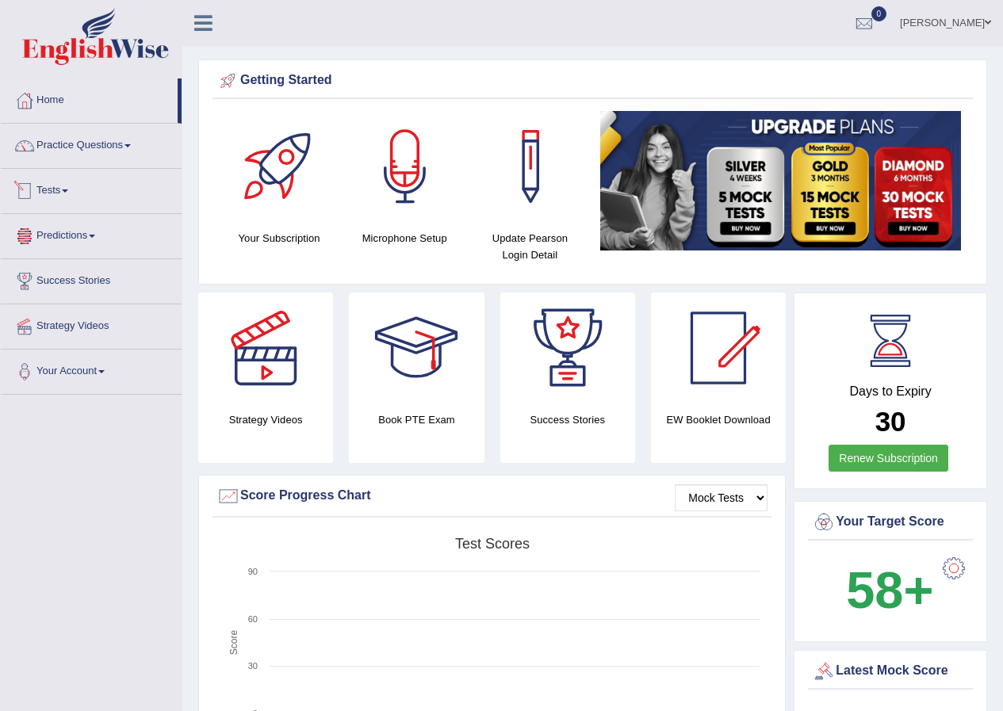
click at [86, 197] on link "Tests" at bounding box center [91, 189] width 181 height 40
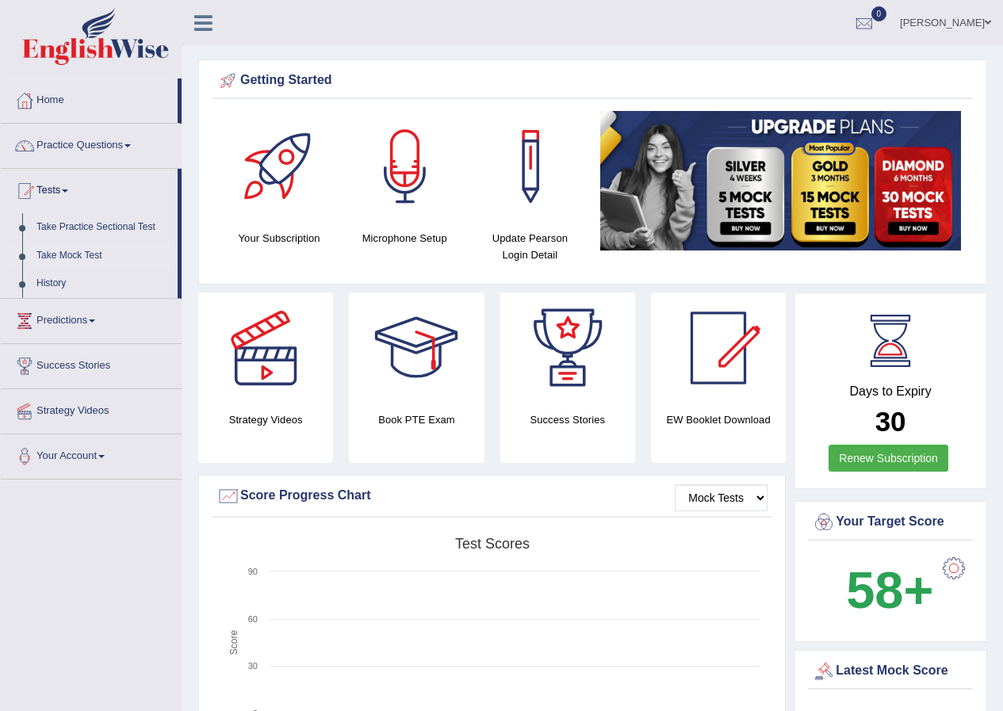
click at [46, 249] on link "Take Mock Test" at bounding box center [103, 256] width 148 height 29
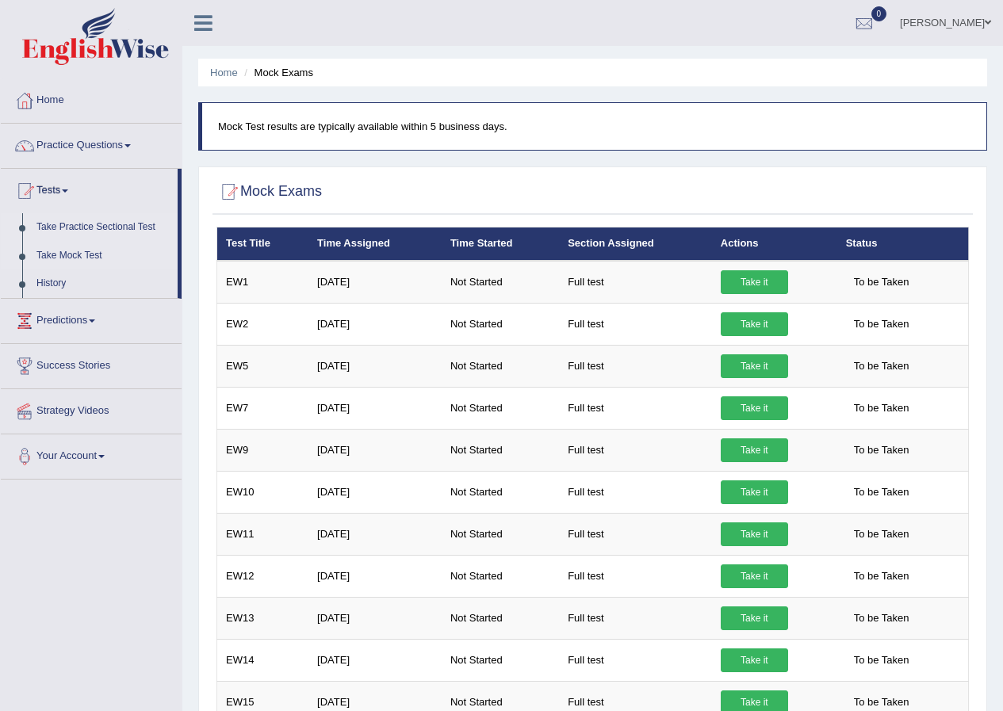
click at [87, 224] on link "Take Practice Sectional Test" at bounding box center [103, 227] width 148 height 29
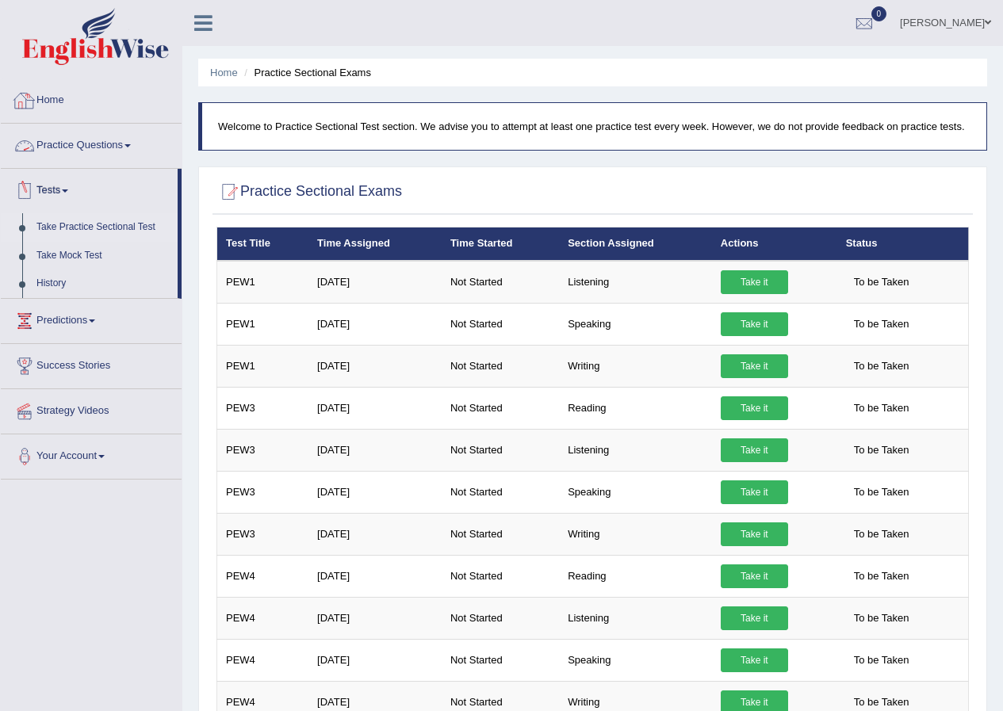
click at [45, 110] on link "Home" at bounding box center [91, 99] width 181 height 40
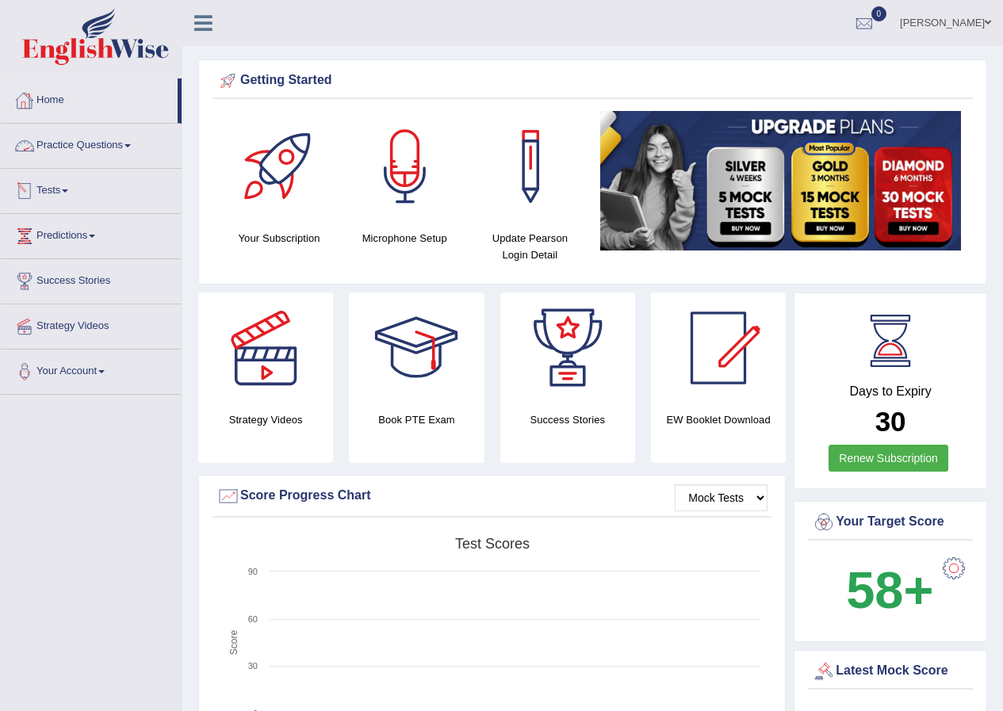
click at [63, 190] on link "Tests" at bounding box center [91, 189] width 181 height 40
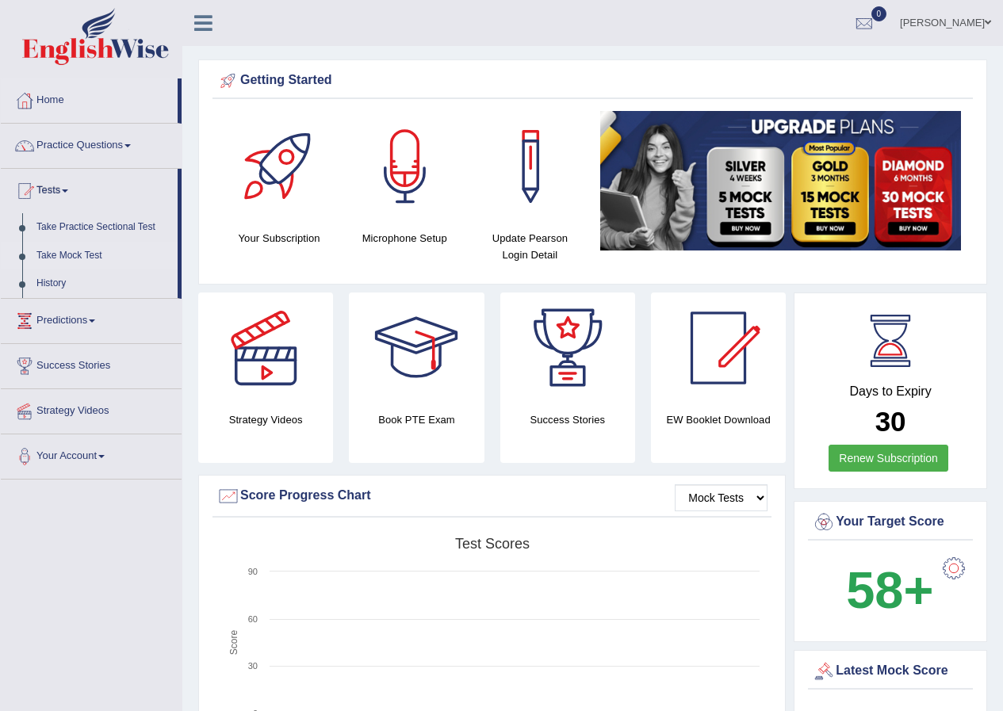
click at [66, 254] on link "Take Mock Test" at bounding box center [103, 256] width 148 height 29
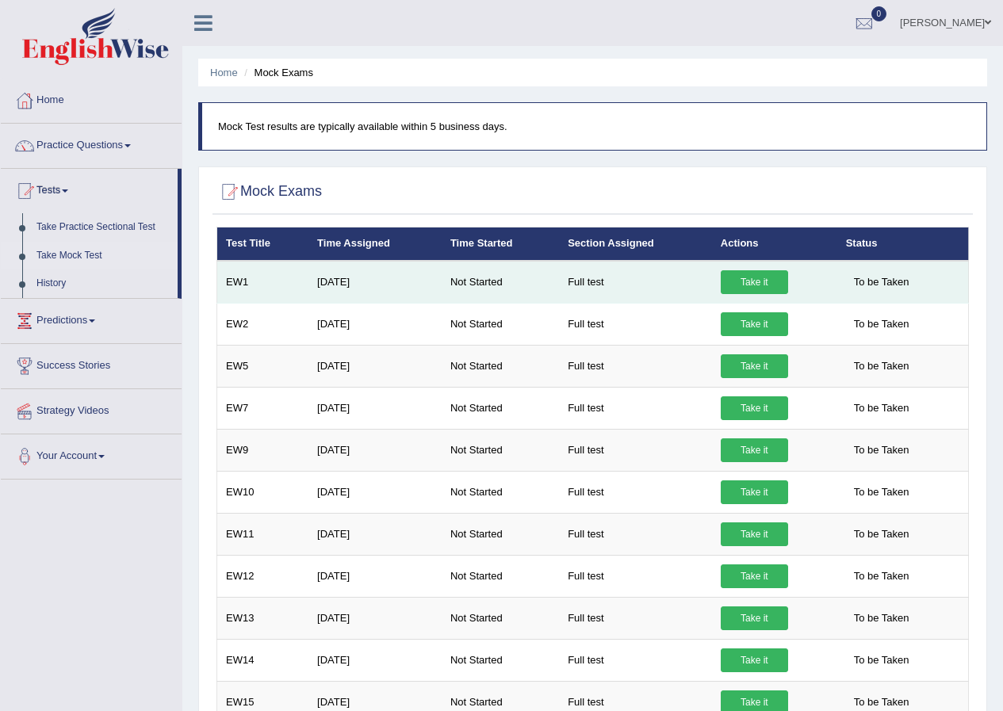
click at [738, 275] on link "Take it" at bounding box center [754, 282] width 67 height 24
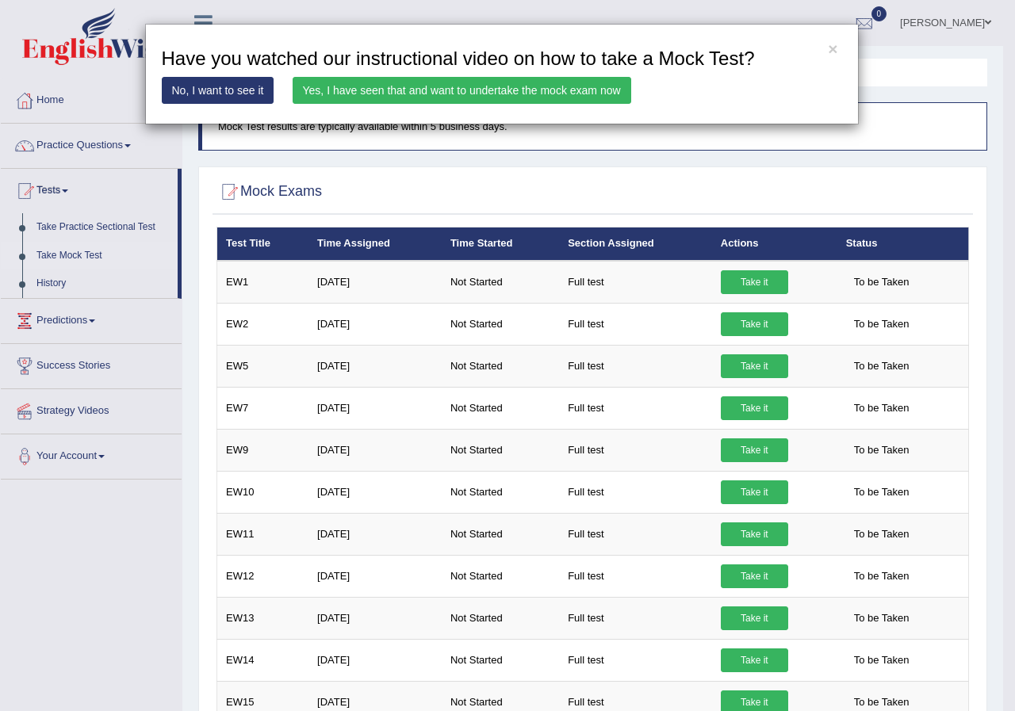
click at [527, 83] on link "Yes, I have seen that and want to undertake the mock exam now" at bounding box center [462, 90] width 339 height 27
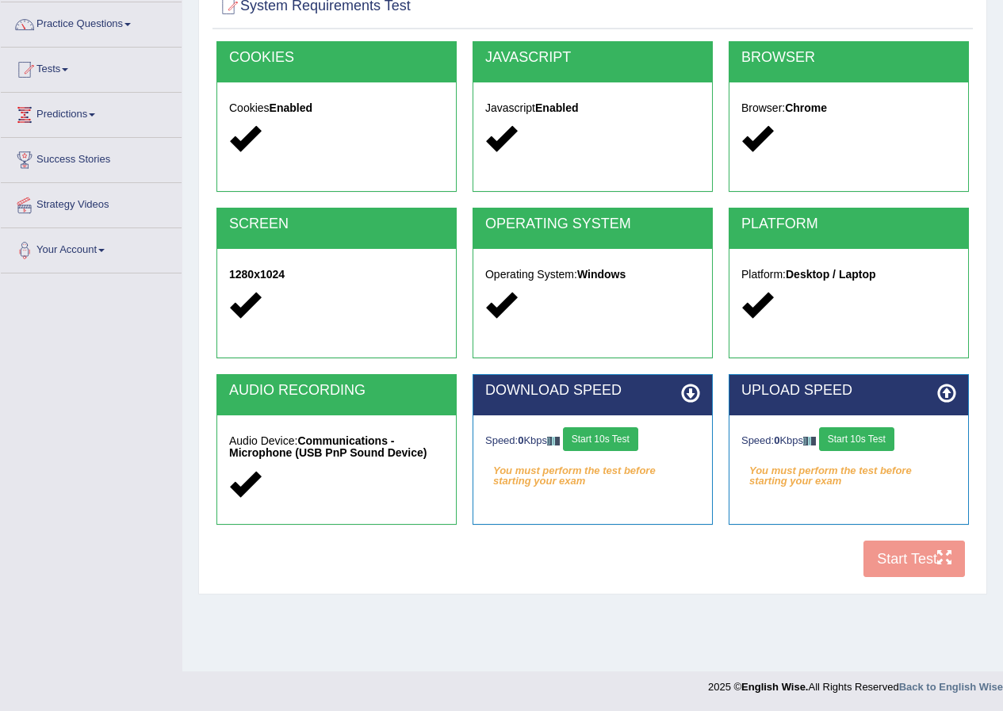
scroll to position [42, 0]
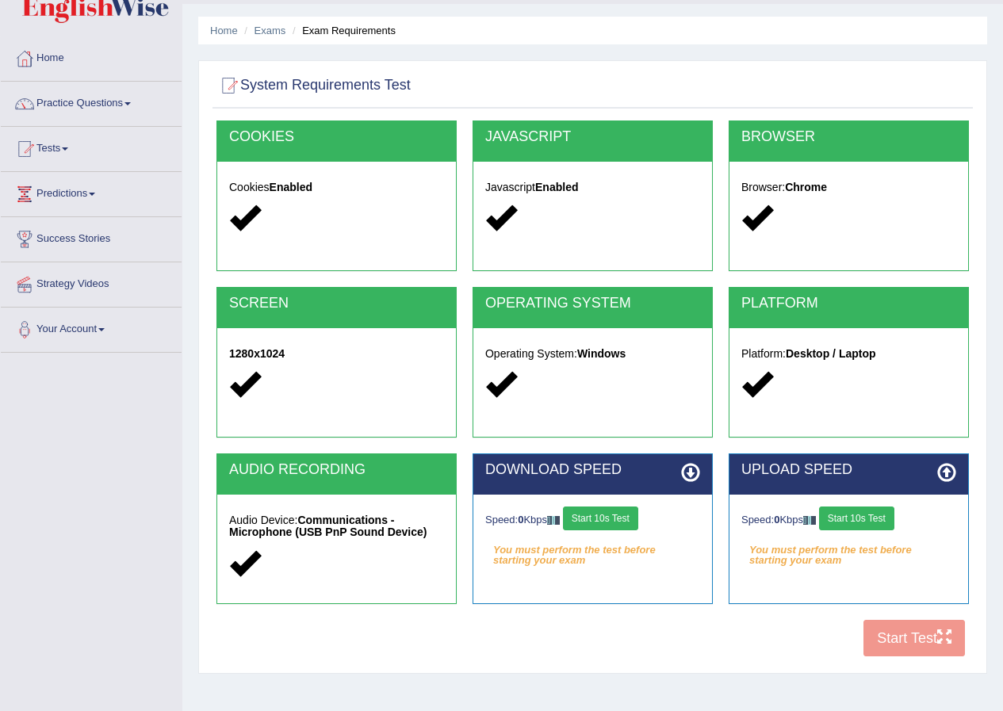
click at [601, 524] on button "Start 10s Test" at bounding box center [600, 519] width 75 height 24
click at [877, 524] on button "Start 10s Test" at bounding box center [856, 519] width 75 height 24
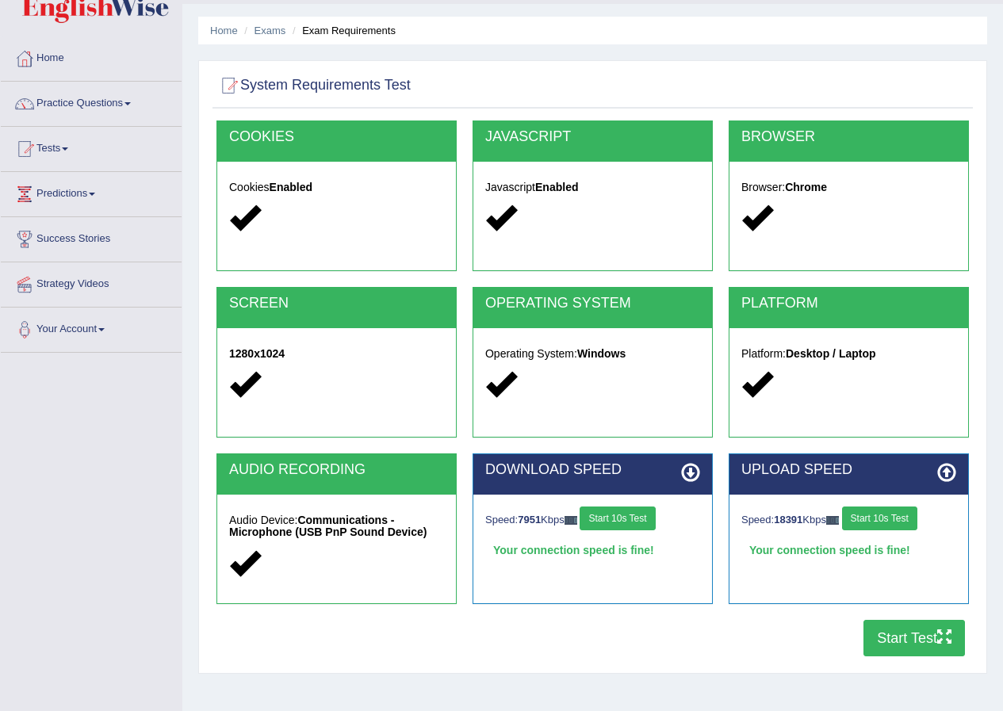
click at [903, 644] on button "Start Test" at bounding box center [915, 638] width 102 height 36
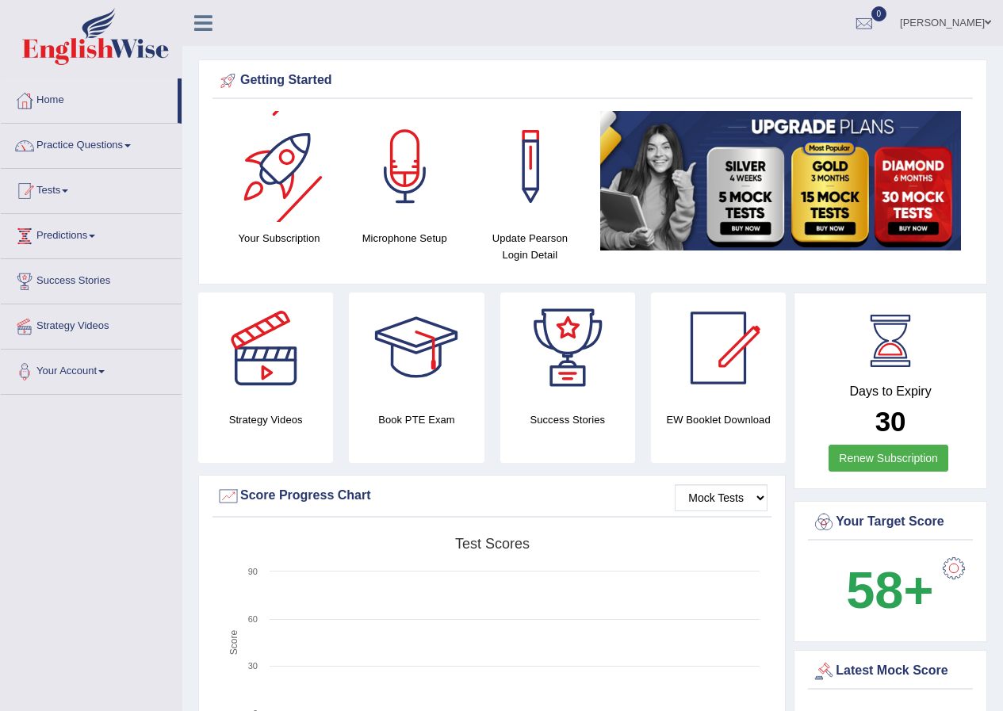
drag, startPoint x: 49, startPoint y: 223, endPoint x: 101, endPoint y: 309, distance: 100.6
click at [22, 305] on ul "Home Practice Questions Speaking Practice Read Aloud Repeat Sentence Describe I…" at bounding box center [91, 237] width 181 height 316
click at [99, 376] on link "Your Account" at bounding box center [91, 370] width 181 height 40
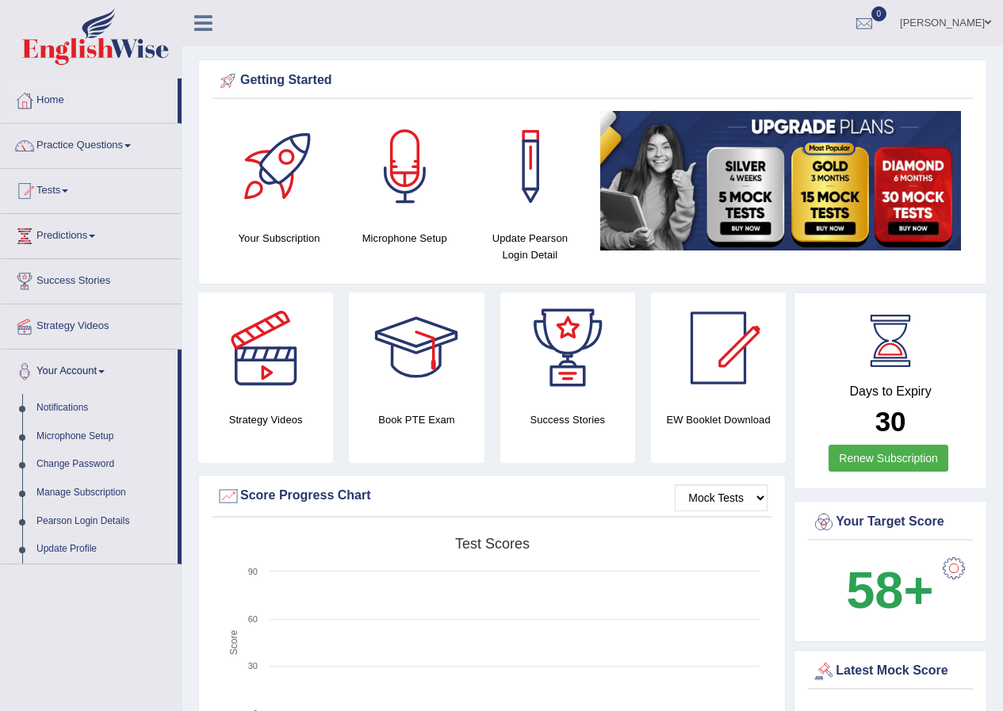
click at [98, 374] on link "Your Account" at bounding box center [89, 370] width 177 height 40
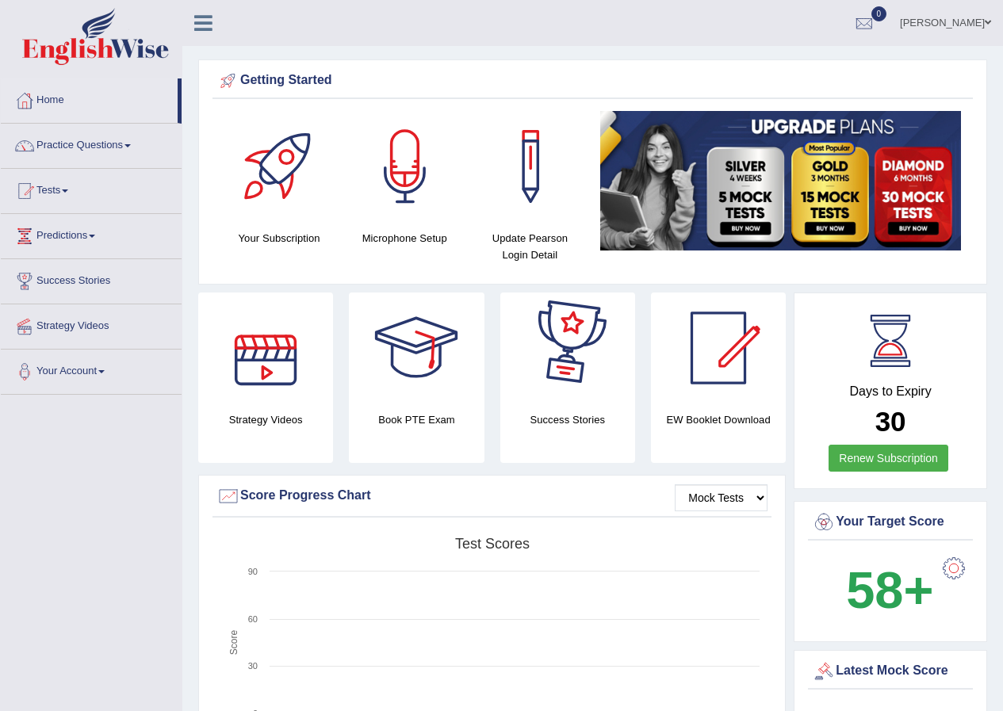
click at [975, 22] on link "Mustafa deniz Kagnici" at bounding box center [945, 20] width 115 height 41
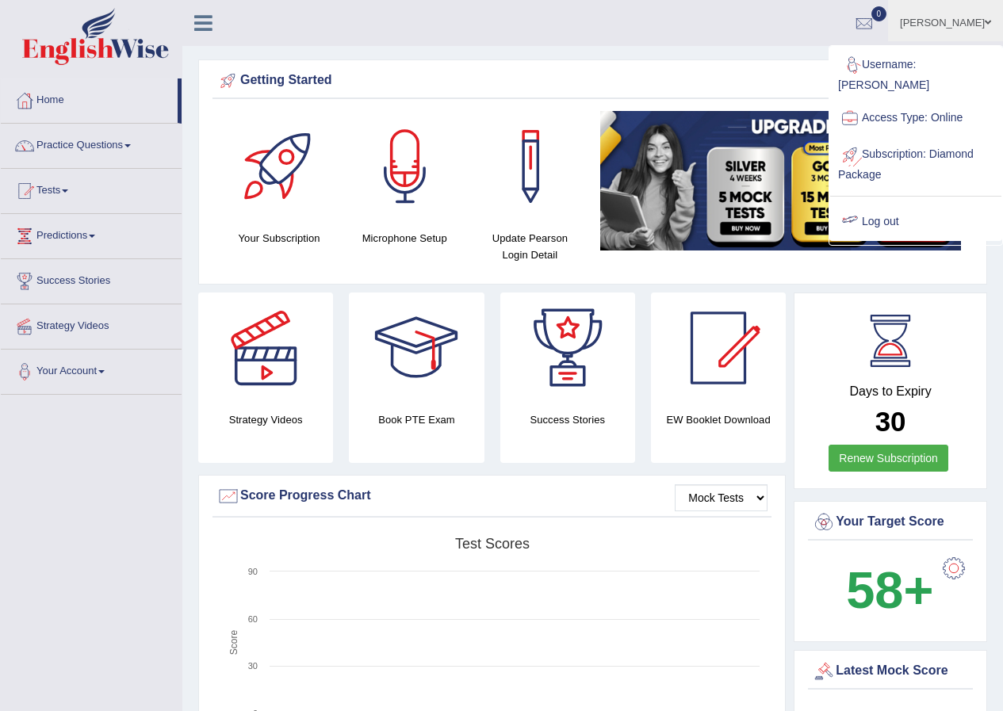
click at [899, 204] on link "Log out" at bounding box center [915, 222] width 171 height 36
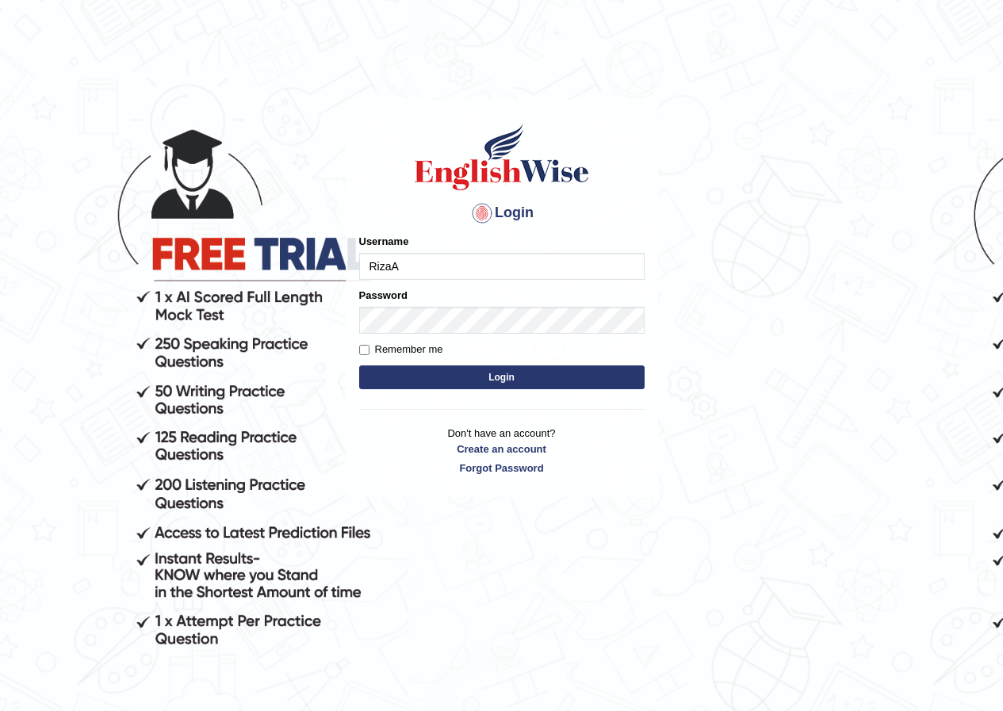
type input "RizaA"
click at [540, 374] on button "Login" at bounding box center [501, 378] width 285 height 24
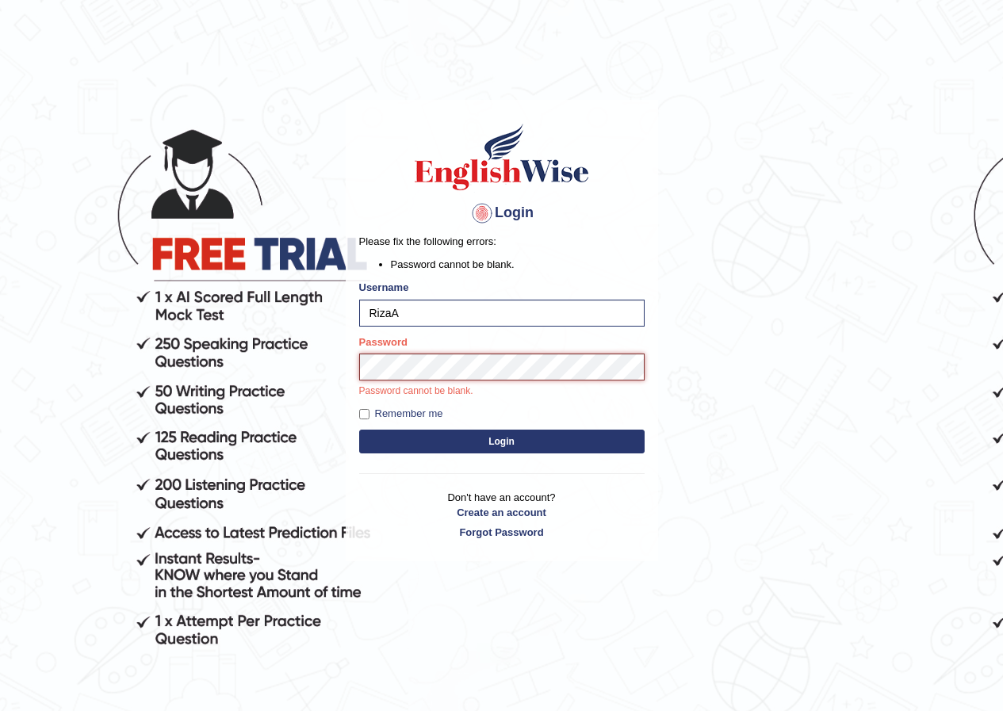
click at [359, 430] on button "Login" at bounding box center [501, 442] width 285 height 24
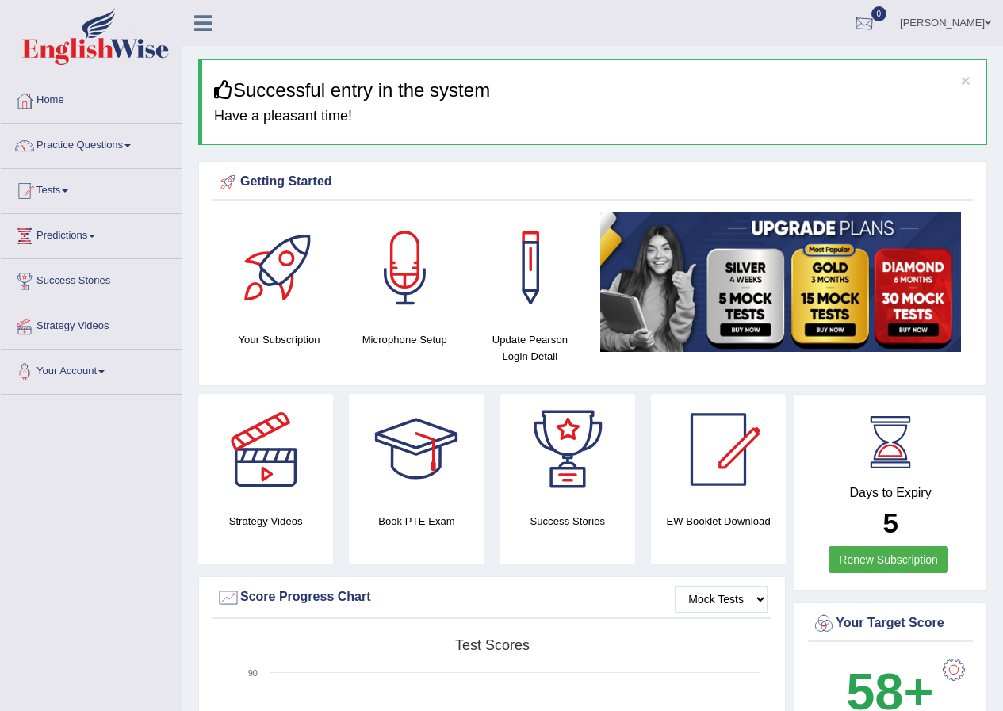
click at [876, 24] on div at bounding box center [865, 24] width 24 height 24
click at [119, 147] on link "Practice Questions" at bounding box center [91, 144] width 181 height 40
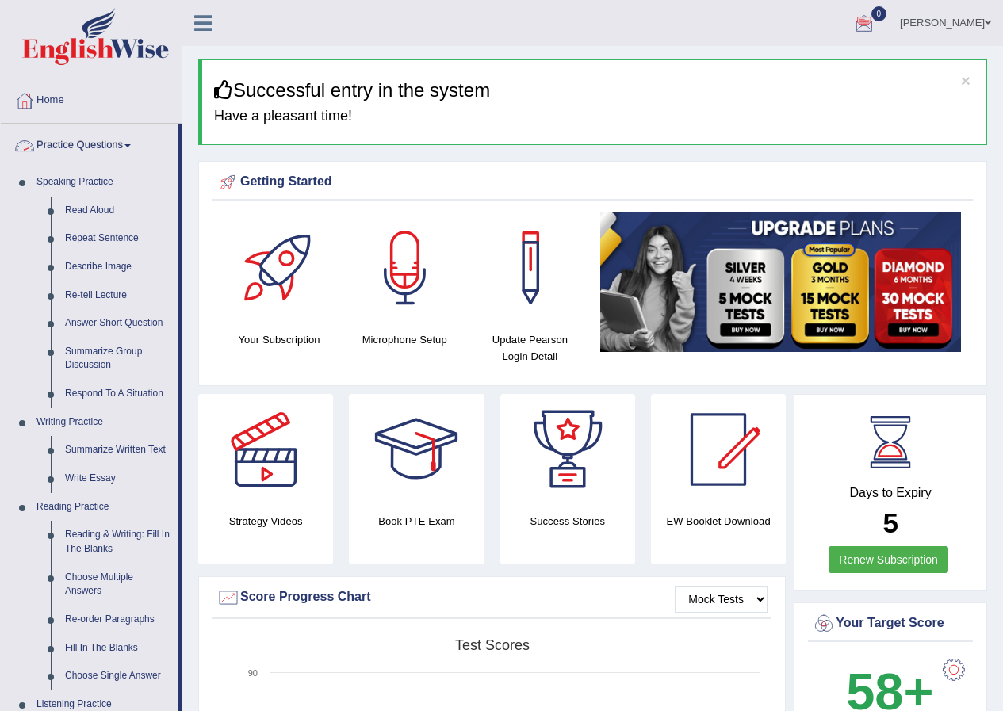
click at [148, 102] on link "Home" at bounding box center [91, 99] width 181 height 40
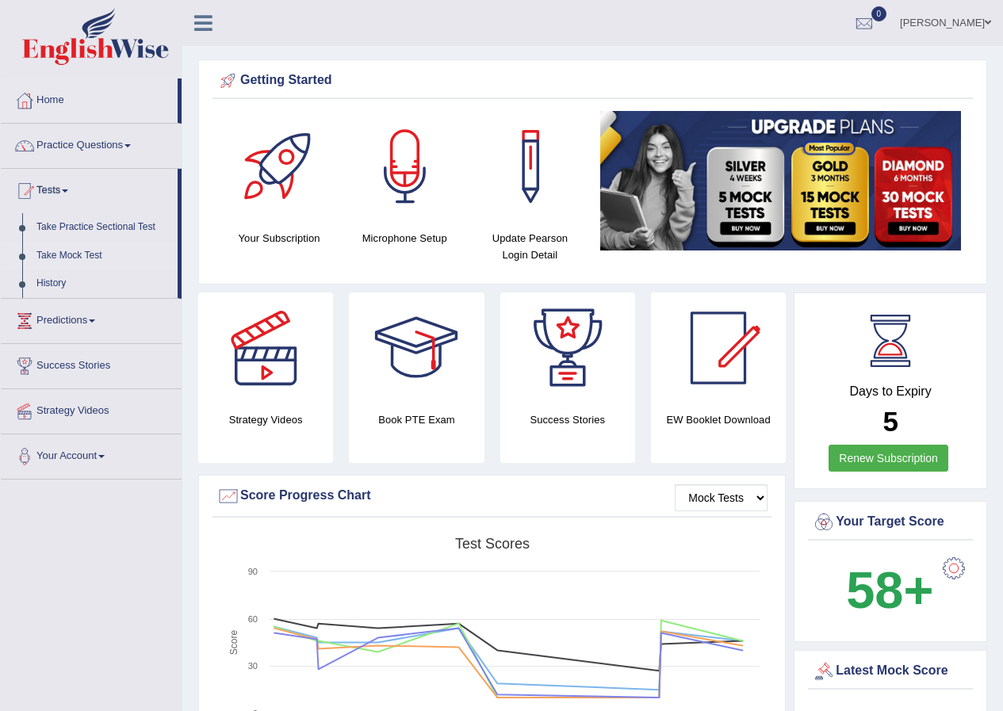
click at [74, 255] on link "Take Mock Test" at bounding box center [103, 256] width 148 height 29
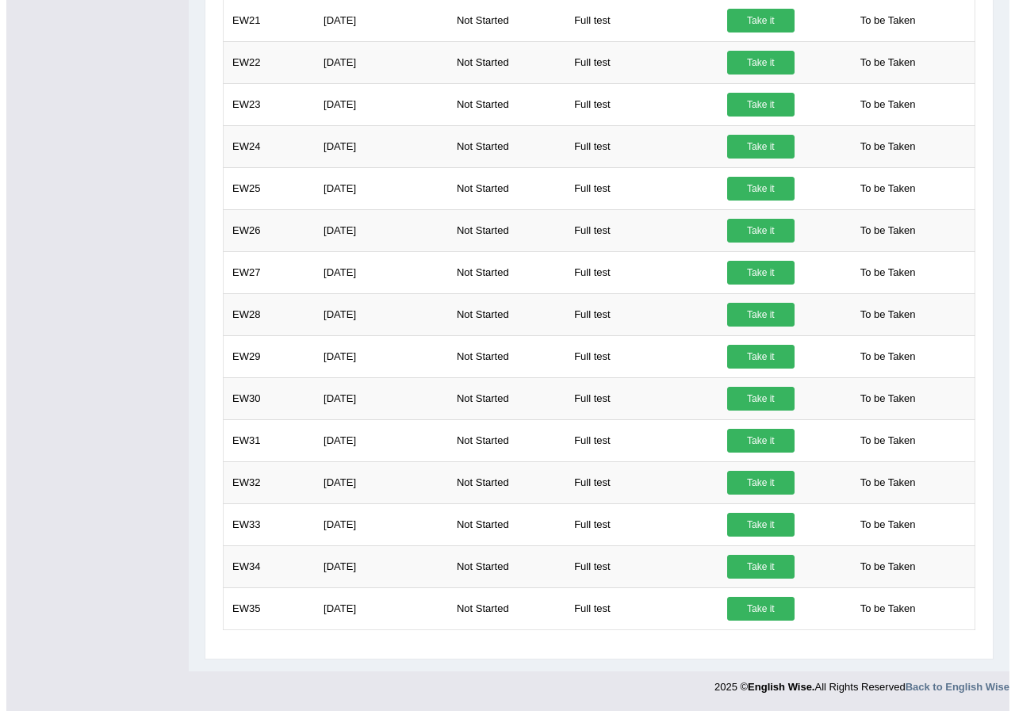
scroll to position [10, 0]
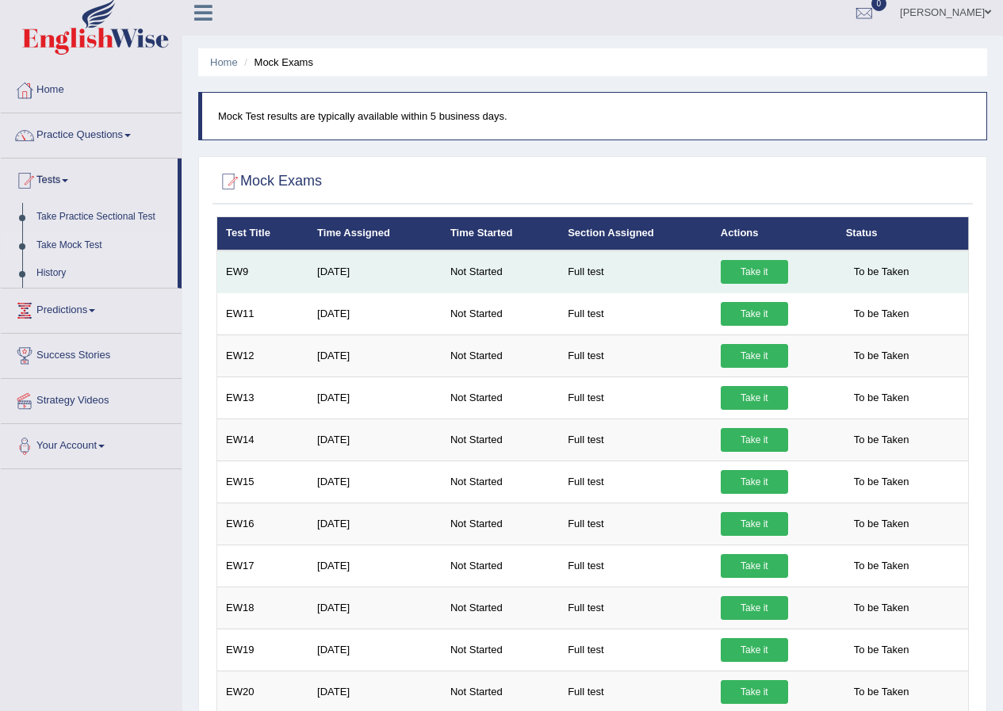
click at [754, 268] on link "Take it" at bounding box center [754, 272] width 67 height 24
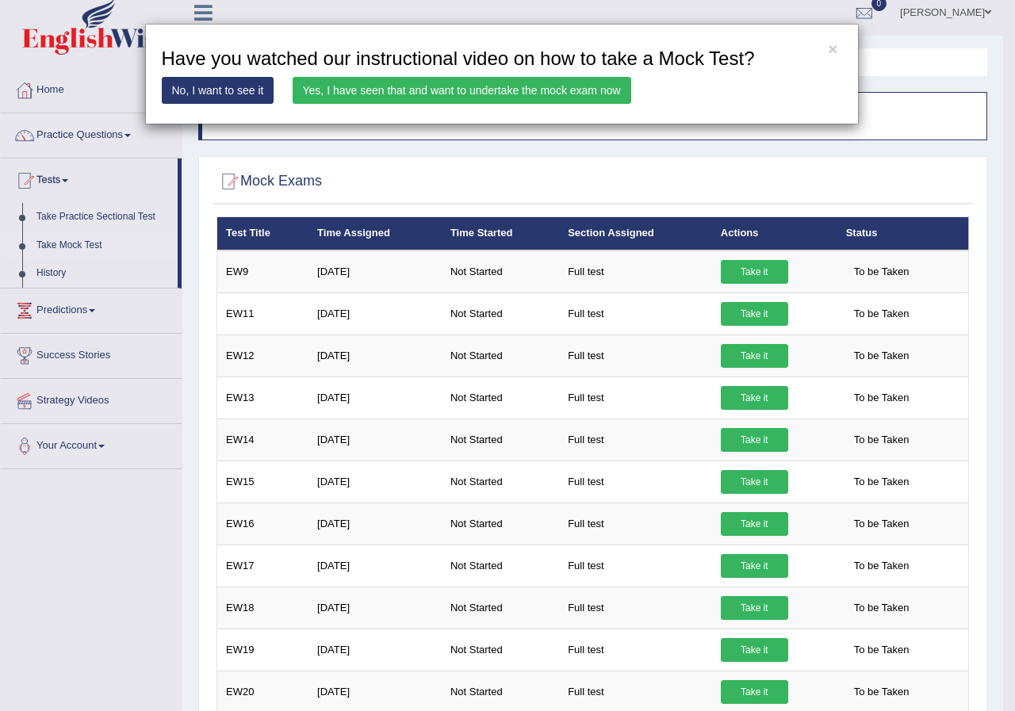
click at [468, 99] on link "Yes, I have seen that and want to undertake the mock exam now" at bounding box center [462, 90] width 339 height 27
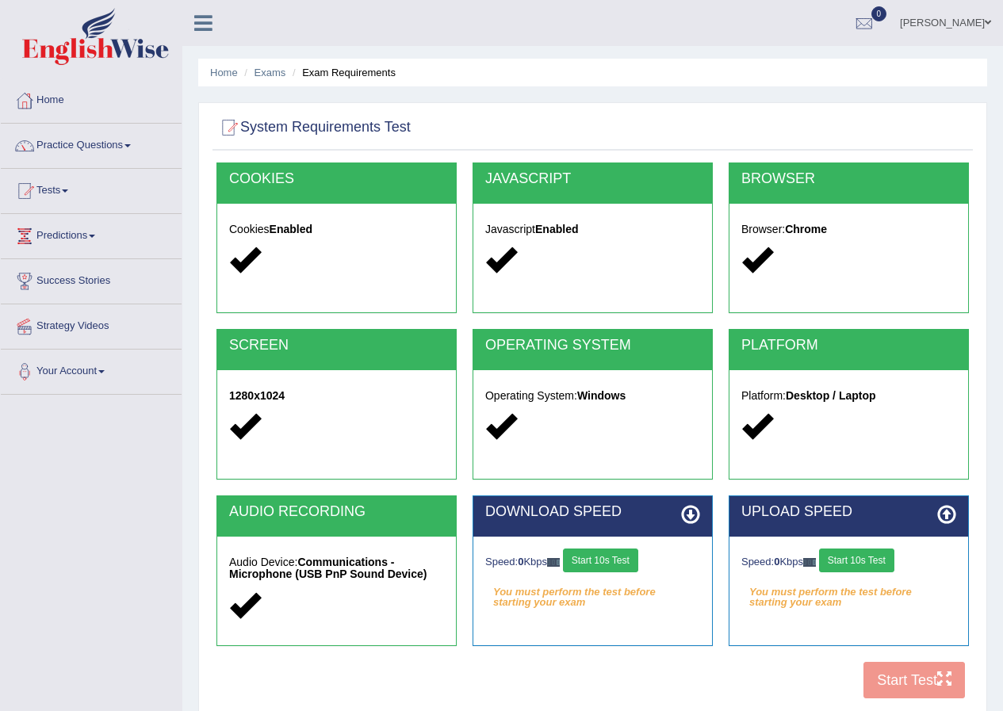
click at [601, 565] on button "Start 10s Test" at bounding box center [600, 561] width 75 height 24
click at [854, 564] on button "Start 10s Test" at bounding box center [856, 561] width 75 height 24
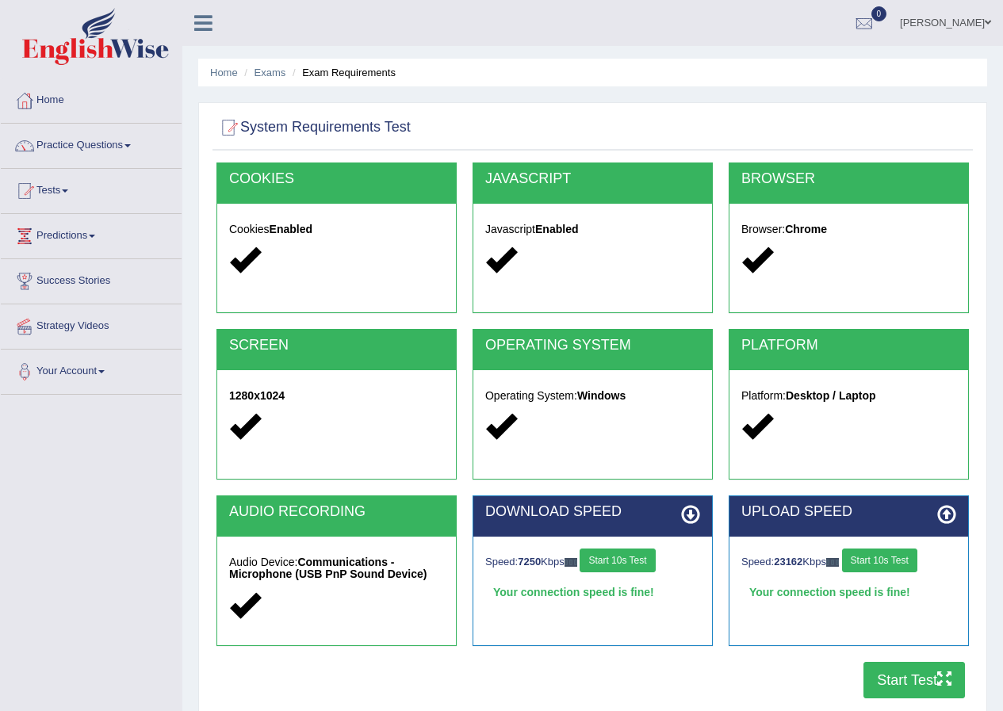
click at [908, 683] on button "Start Test" at bounding box center [915, 680] width 102 height 36
